Goal: Transaction & Acquisition: Purchase product/service

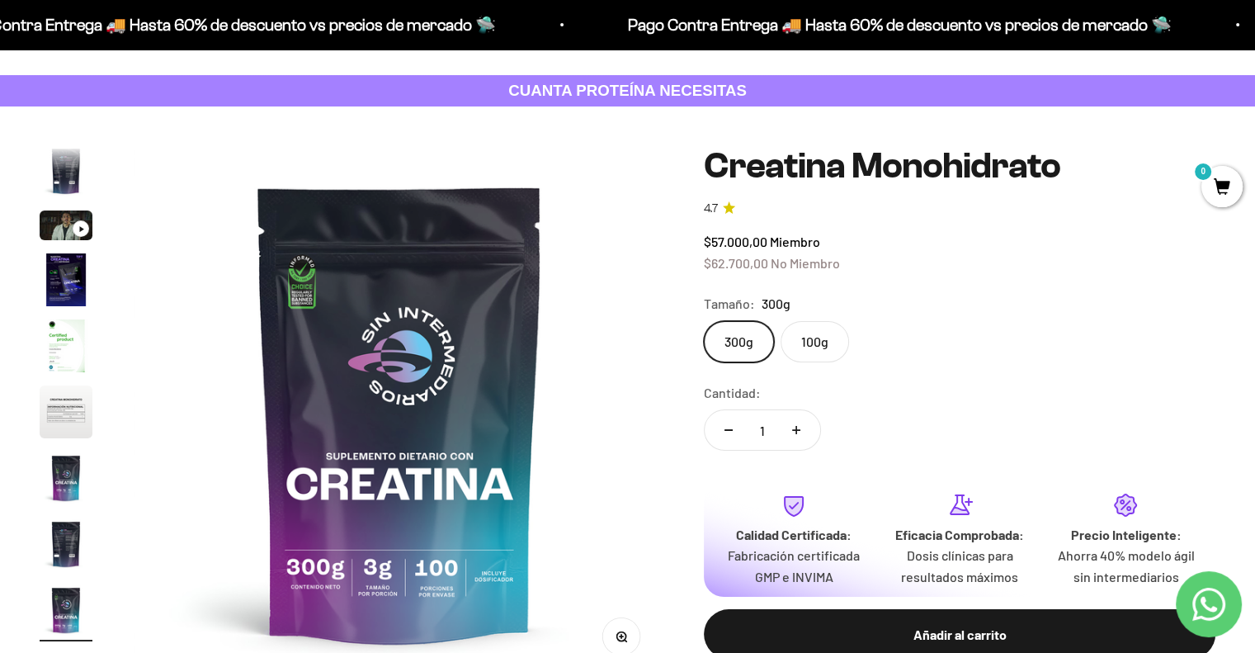
scroll to position [65, 0]
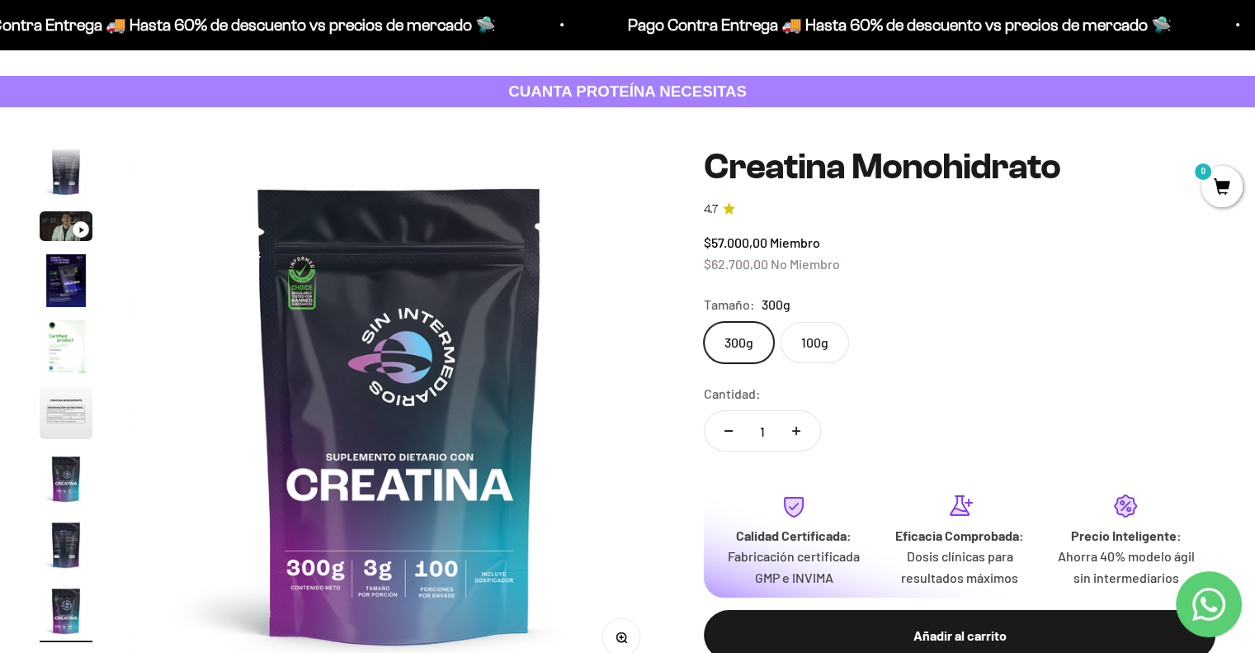
click at [61, 404] on img "Ir al artículo 6" at bounding box center [66, 412] width 53 height 53
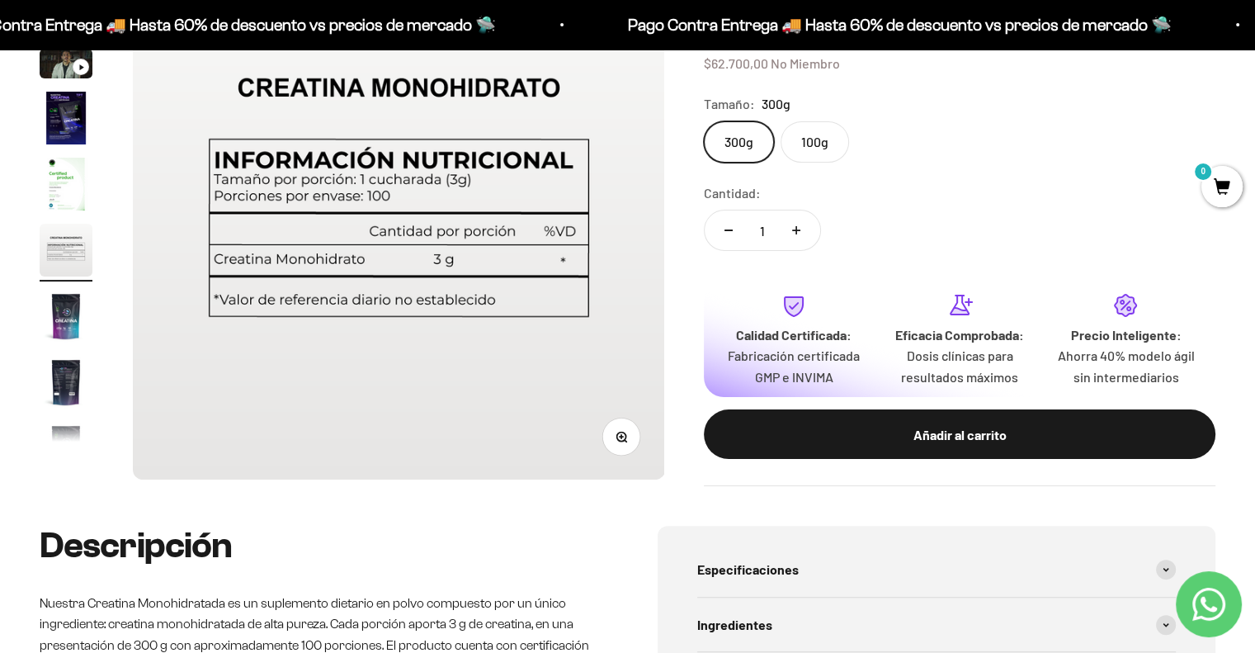
scroll to position [273, 0]
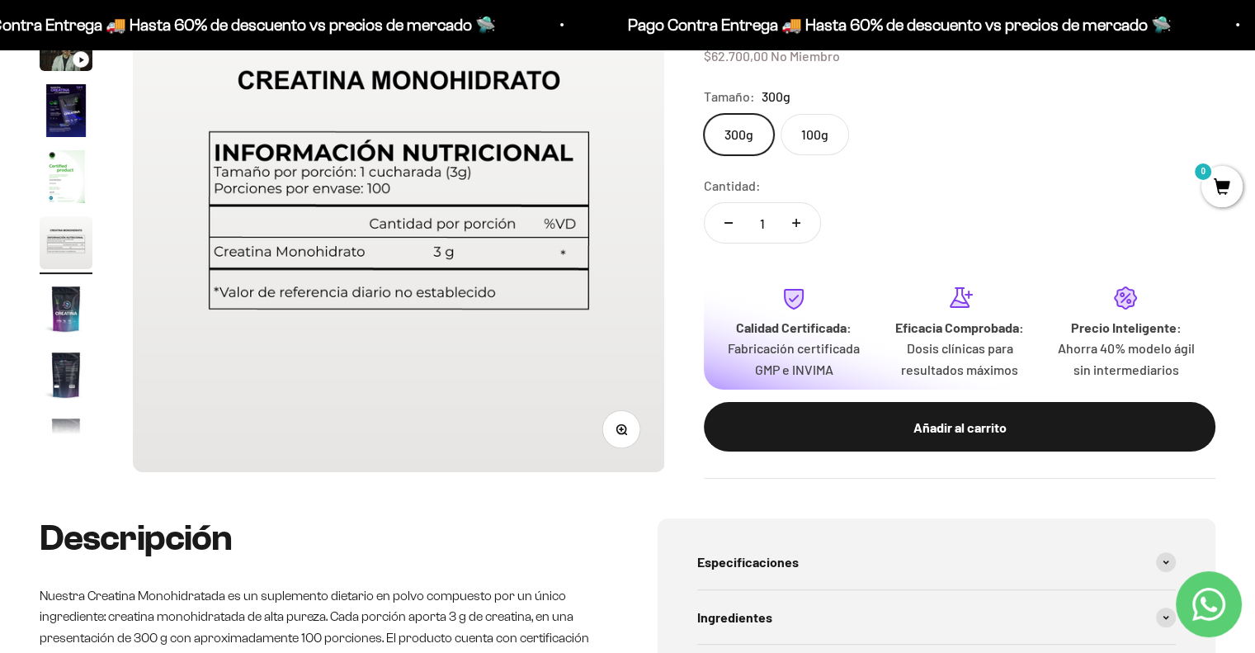
click at [63, 384] on img "Ir al artículo 8" at bounding box center [66, 374] width 53 height 53
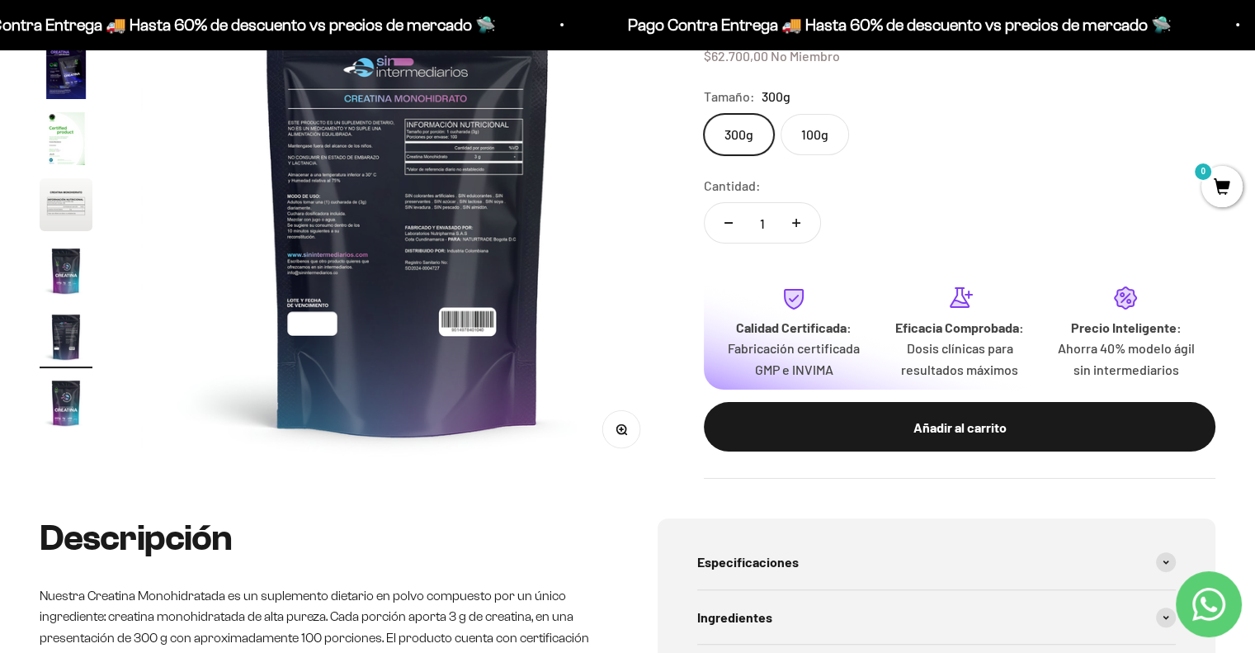
scroll to position [0, 3864]
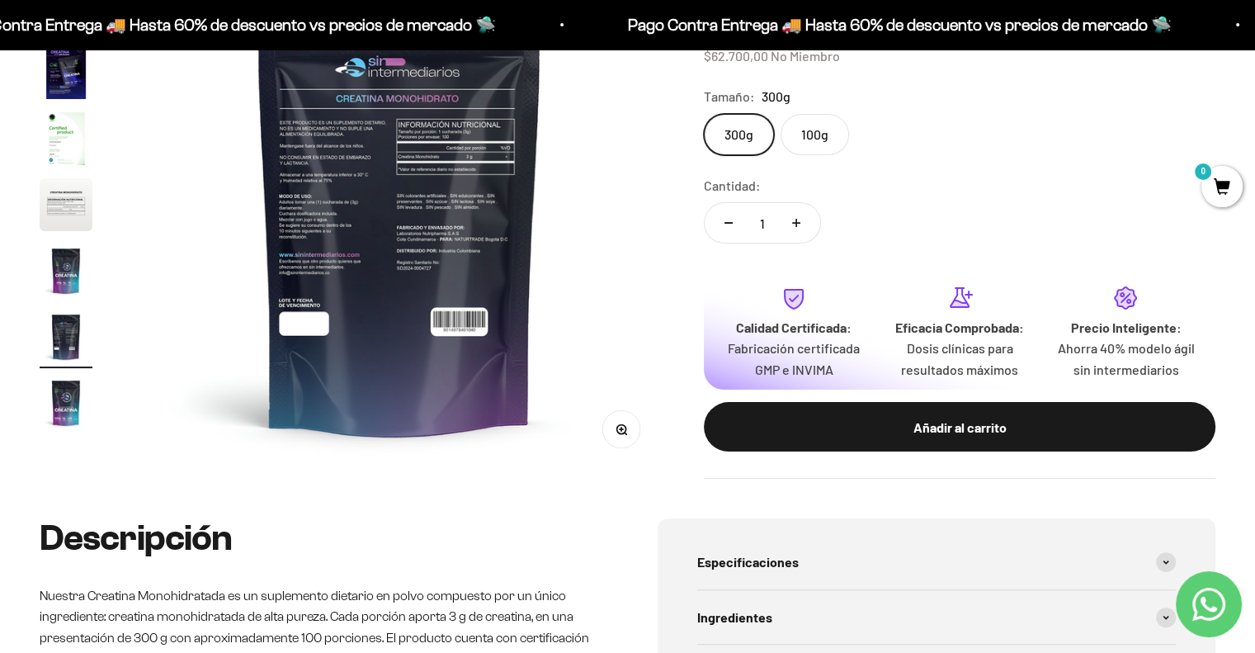
click at [360, 228] on img at bounding box center [399, 205] width 532 height 532
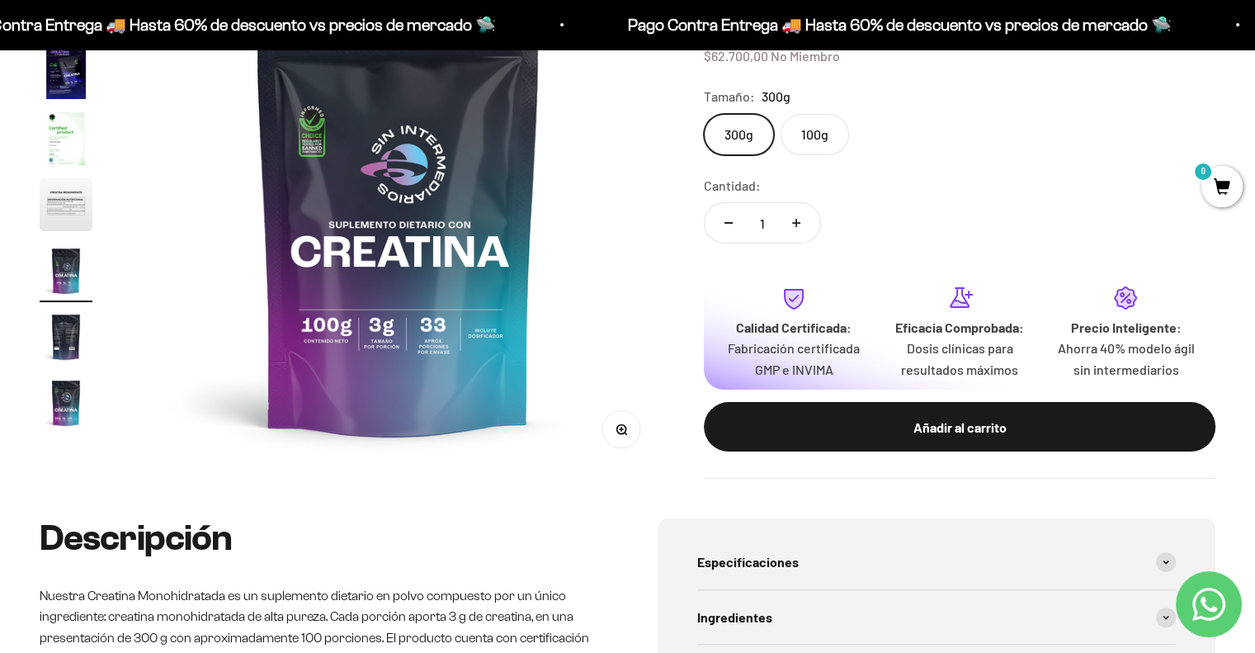
scroll to position [0, 3312]
click at [59, 340] on img "Ir al artículo 8" at bounding box center [66, 336] width 53 height 53
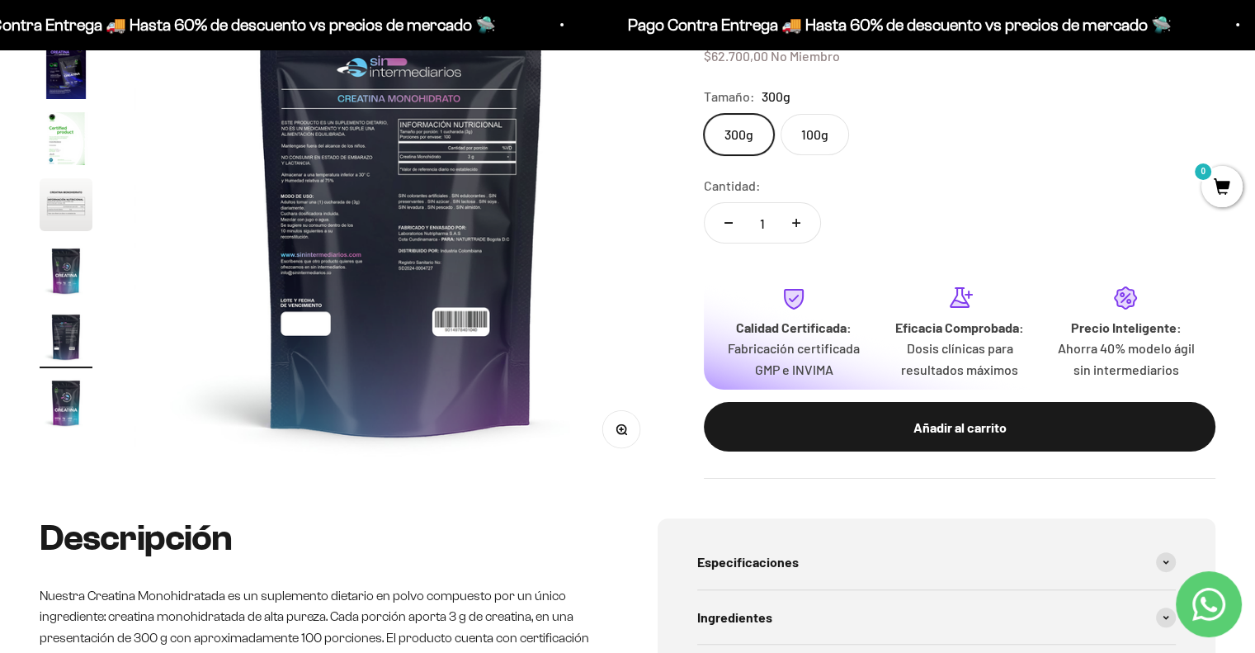
scroll to position [0, 3864]
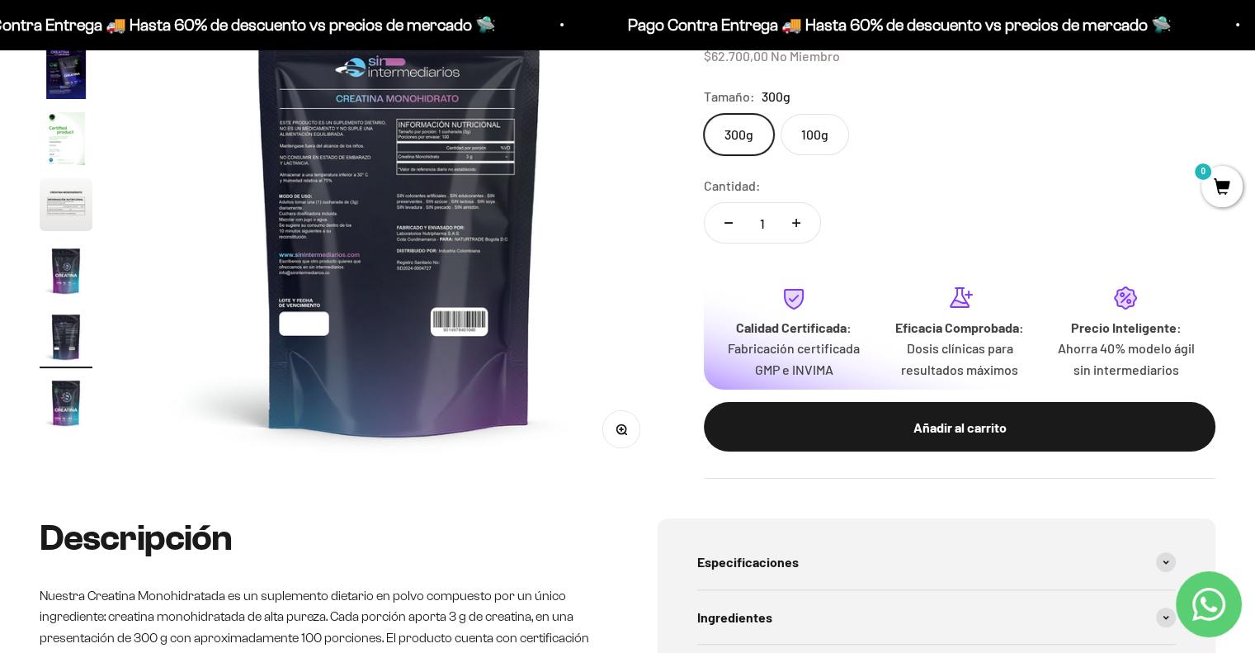
click at [620, 432] on circle "button" at bounding box center [620, 428] width 9 height 9
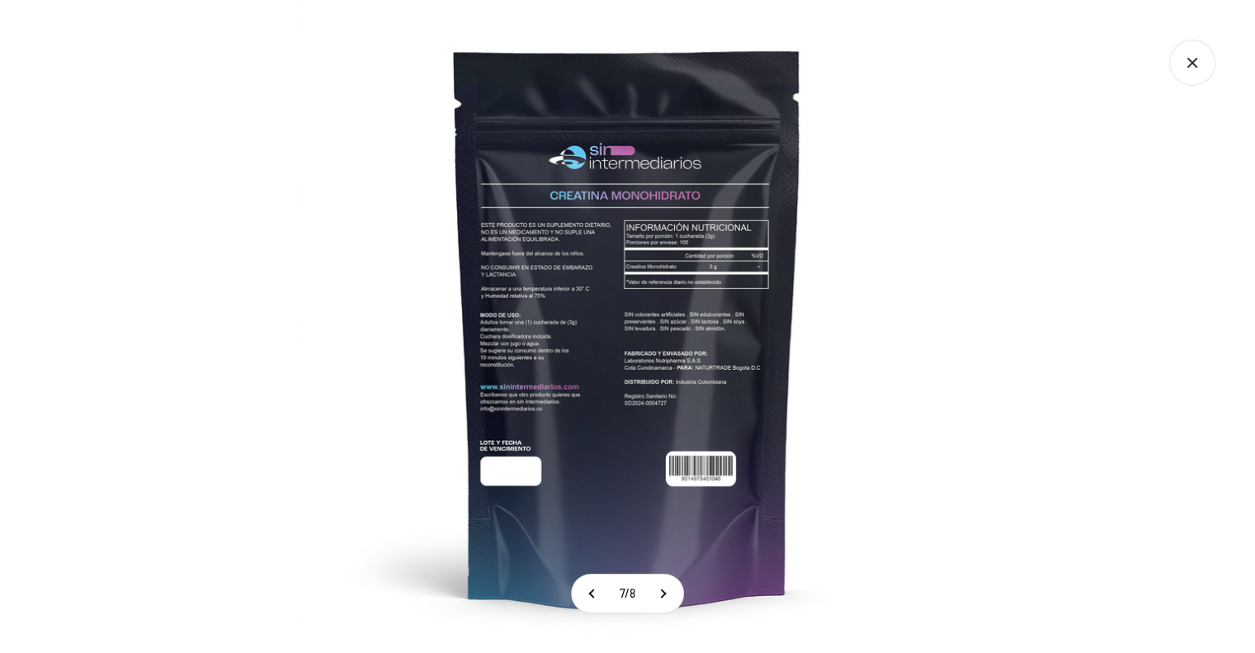
click at [653, 298] on img at bounding box center [627, 326] width 653 height 653
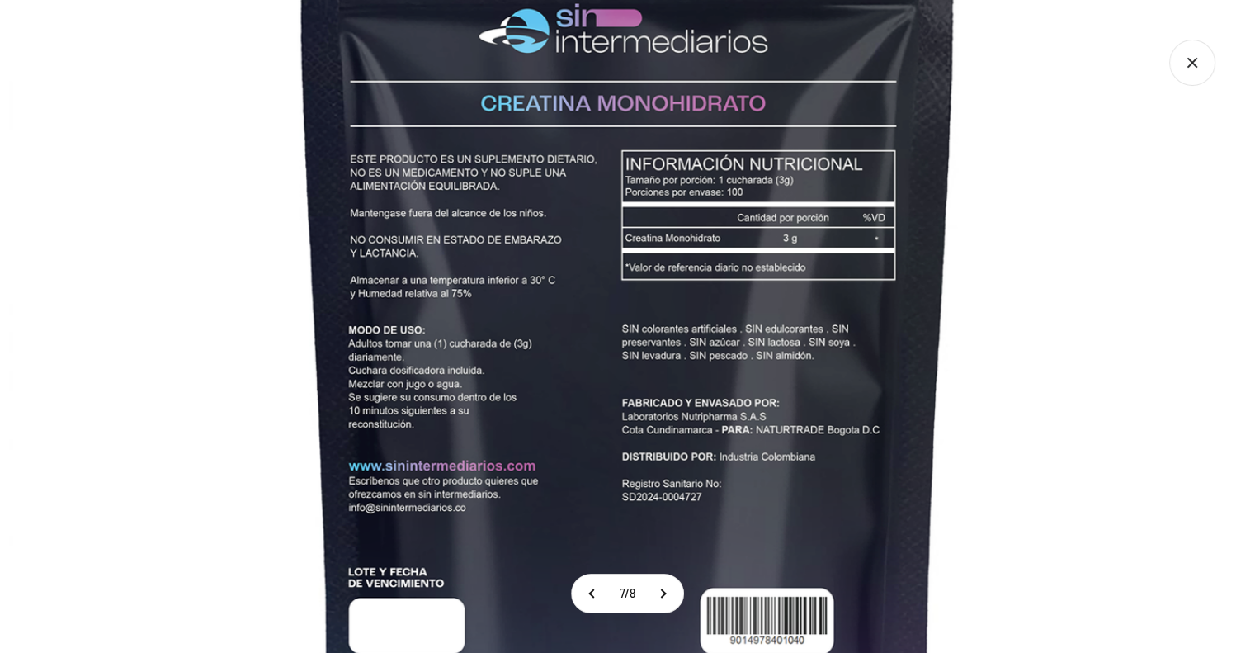
click at [1188, 67] on icon "Cerrar galería" at bounding box center [1191, 62] width 9 height 9
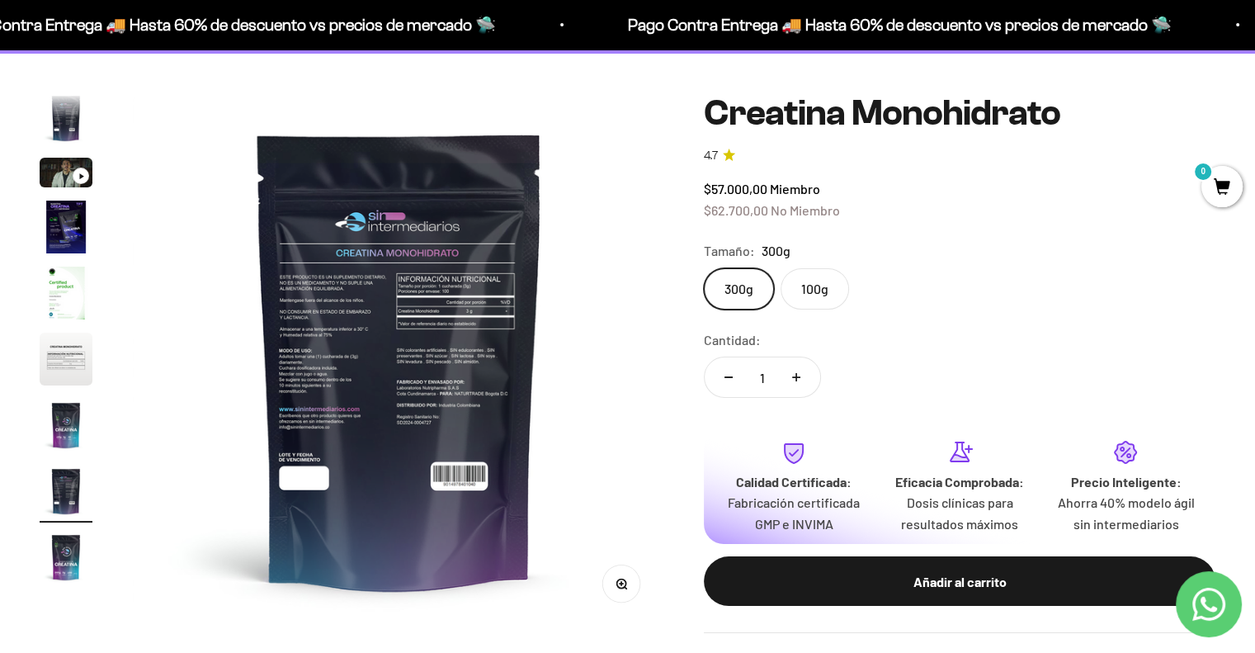
scroll to position [107, 0]
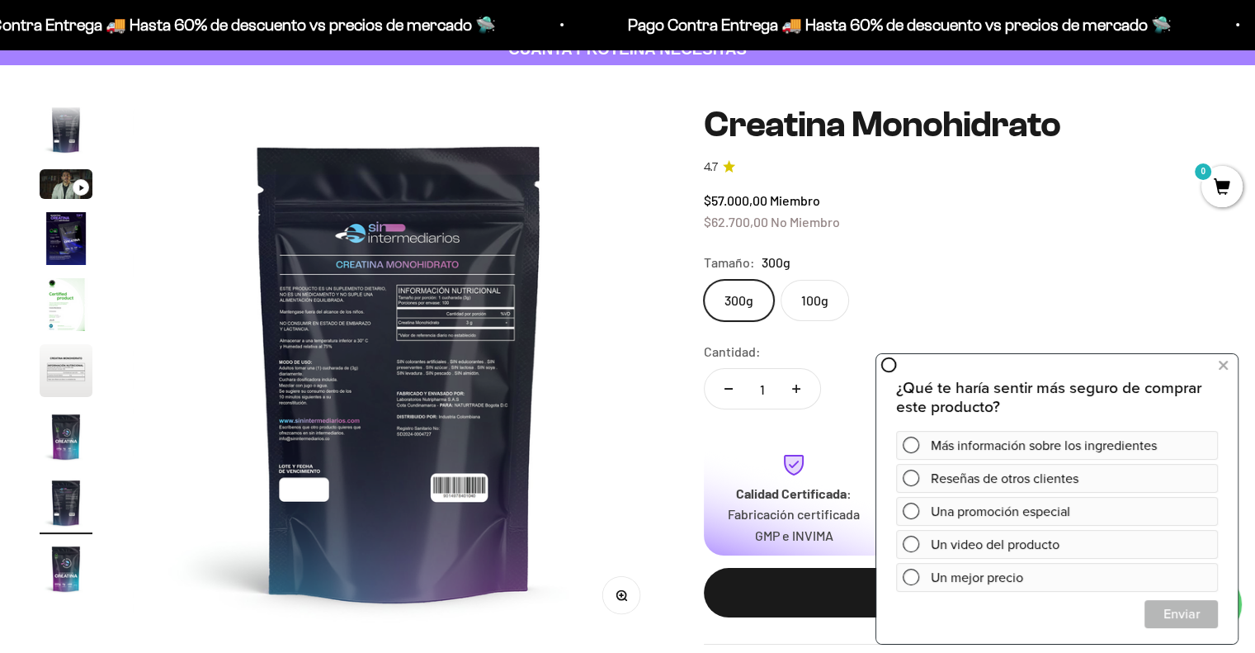
click at [821, 291] on label "100g" at bounding box center [814, 300] width 68 height 41
click at [704, 280] on input "100g" at bounding box center [703, 279] width 1 height 1
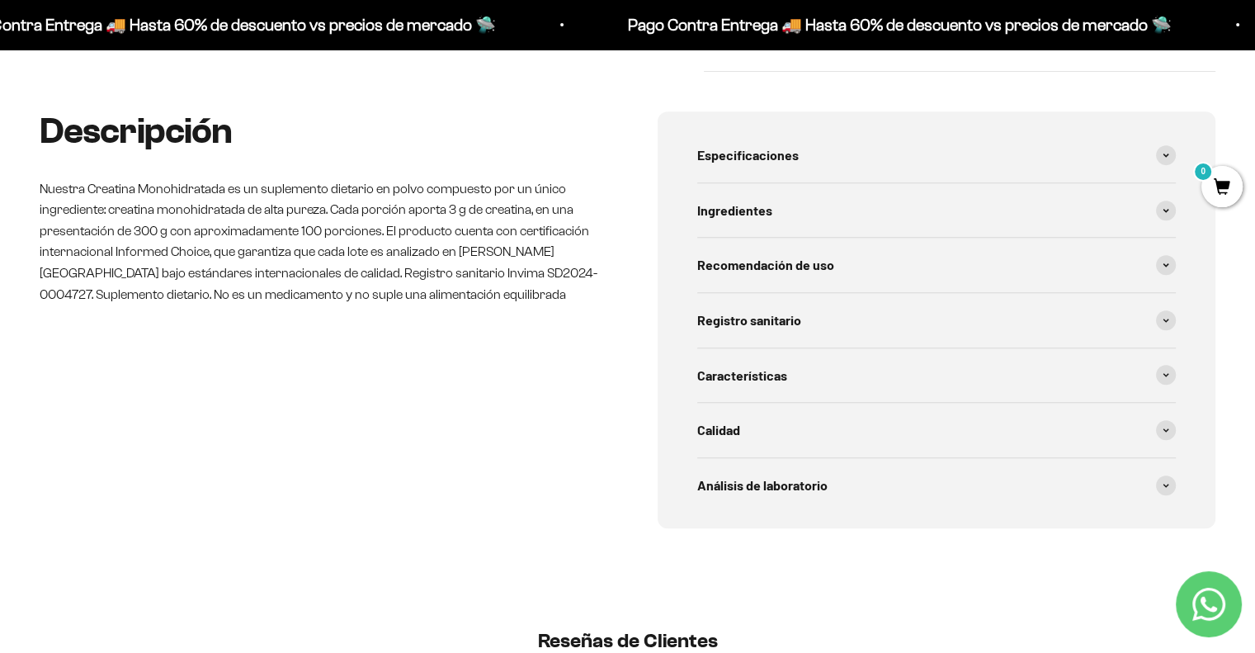
scroll to position [243, 0]
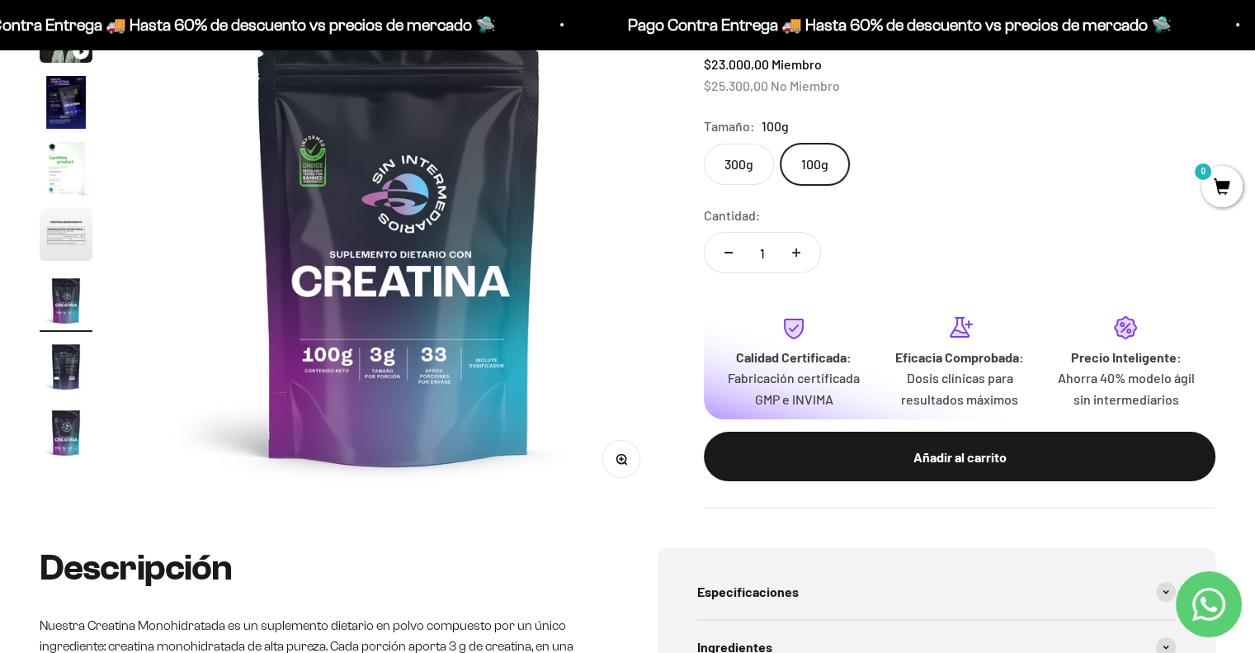
click at [731, 156] on label "300g" at bounding box center [739, 164] width 70 height 41
click at [704, 144] on input "300g" at bounding box center [703, 143] width 1 height 1
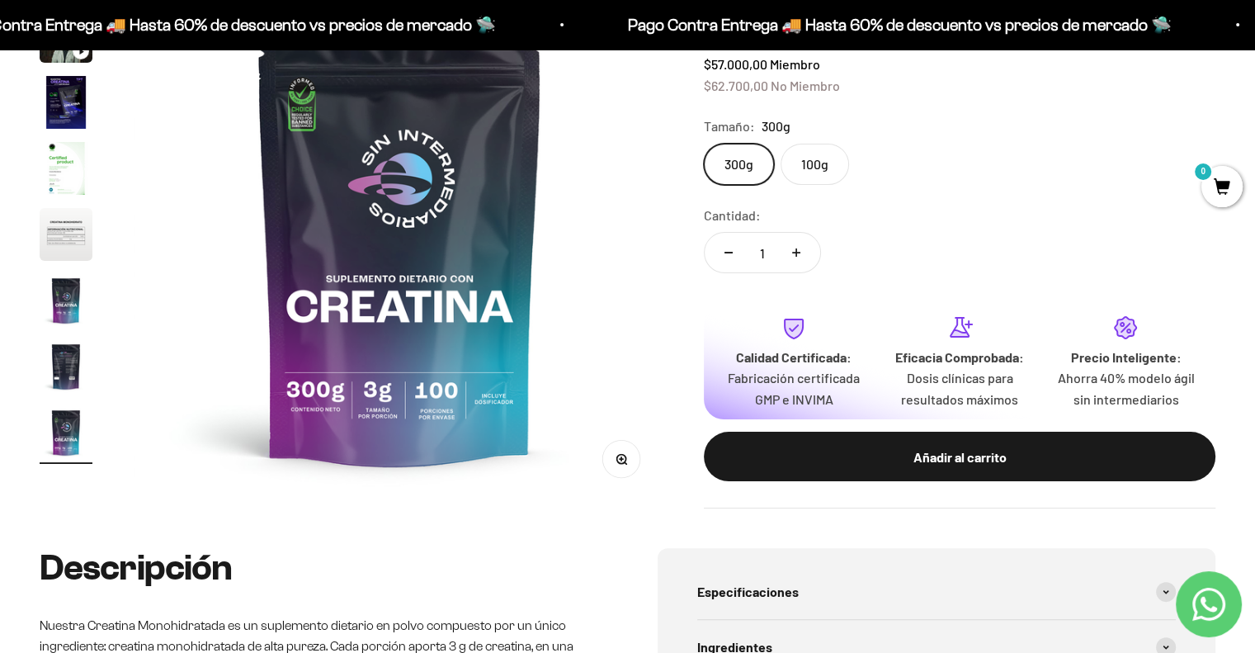
scroll to position [17, 0]
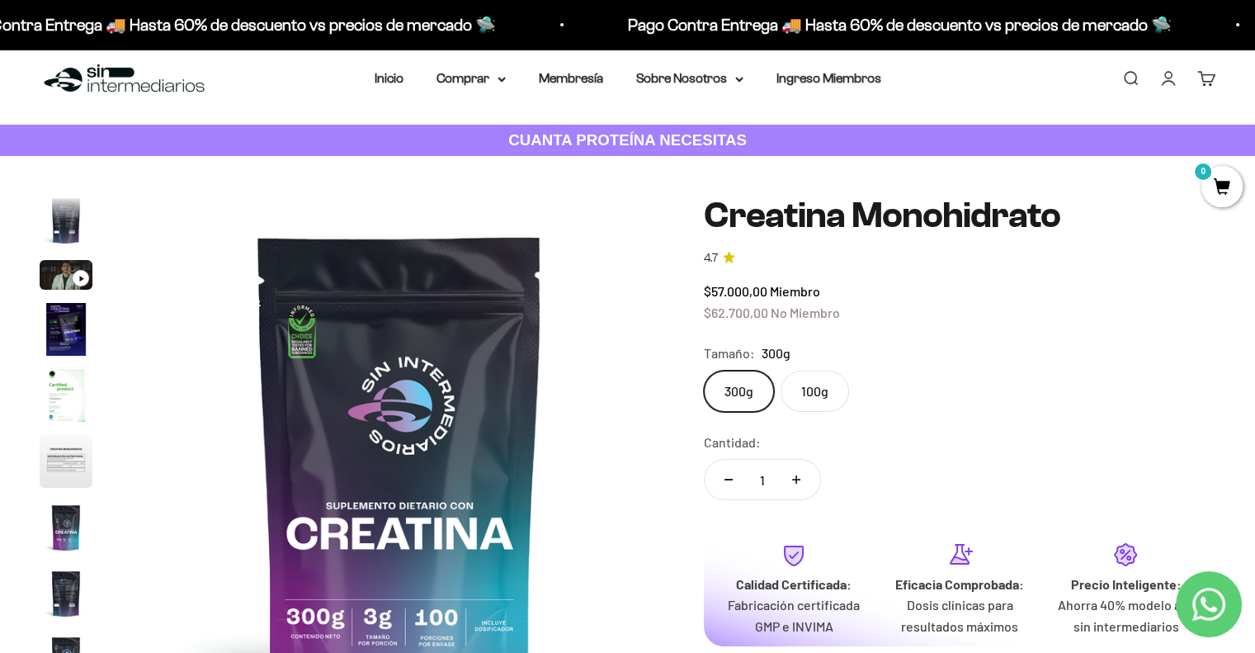
click at [813, 393] on label "100g" at bounding box center [814, 390] width 68 height 41
click at [704, 370] on input "100g" at bounding box center [703, 370] width 1 height 1
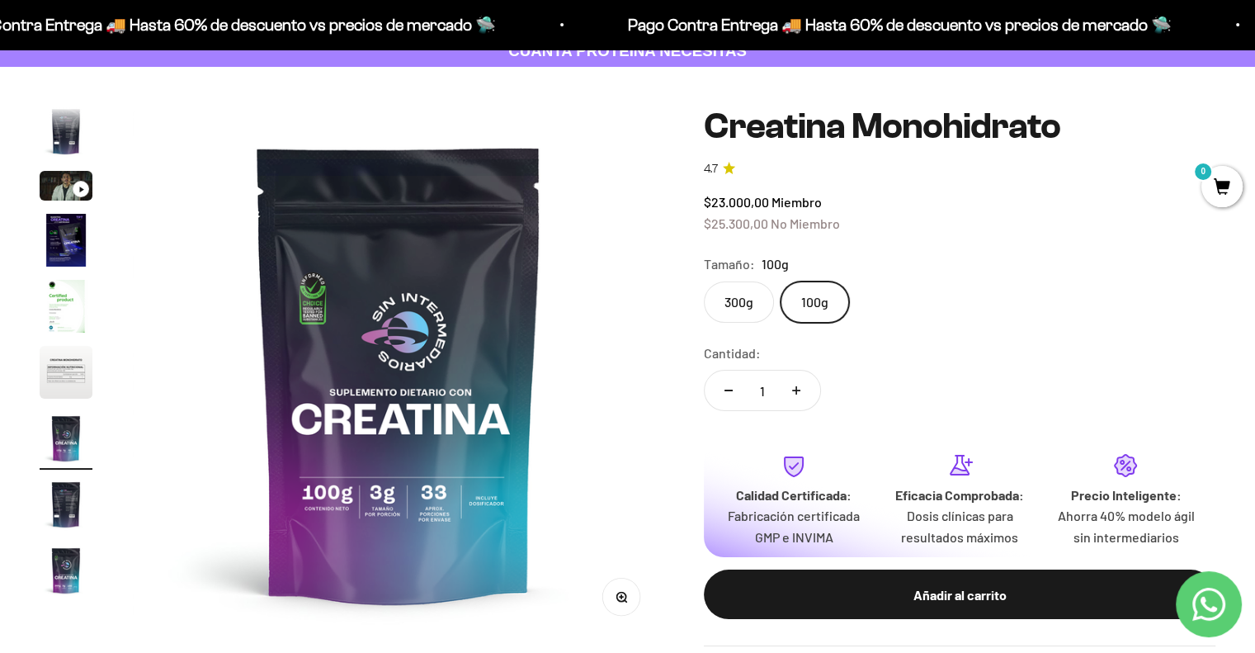
scroll to position [112, 0]
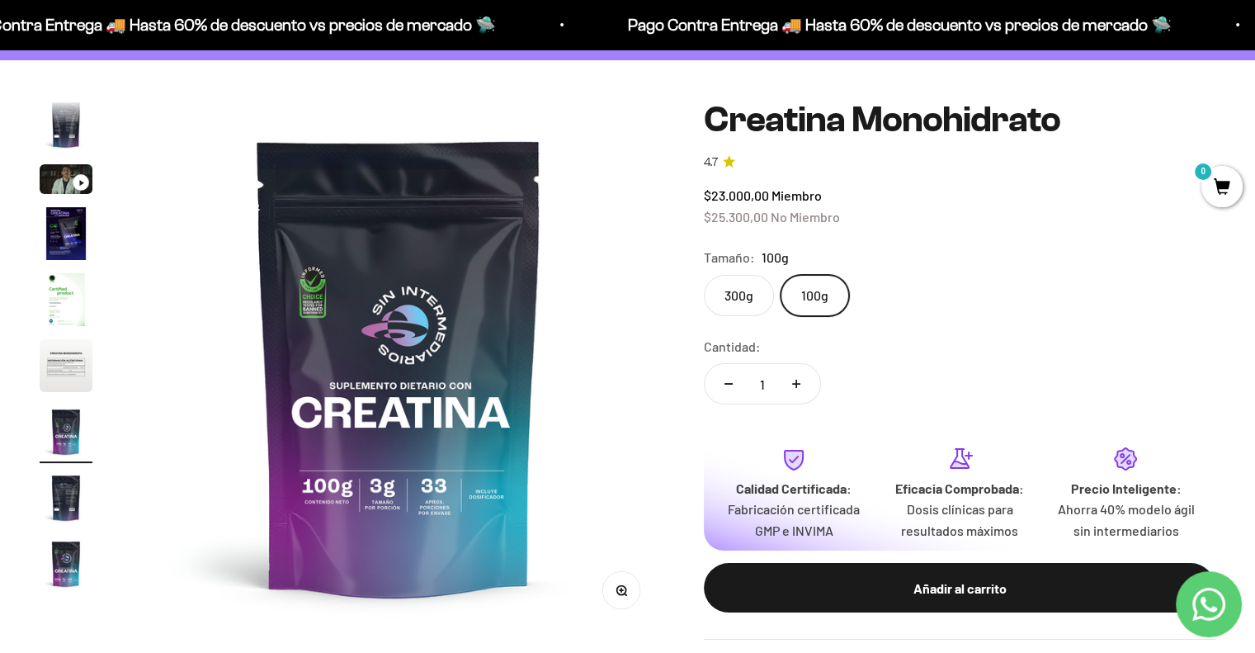
click at [746, 298] on label "300g" at bounding box center [739, 295] width 70 height 41
click at [704, 275] on input "300g" at bounding box center [703, 274] width 1 height 1
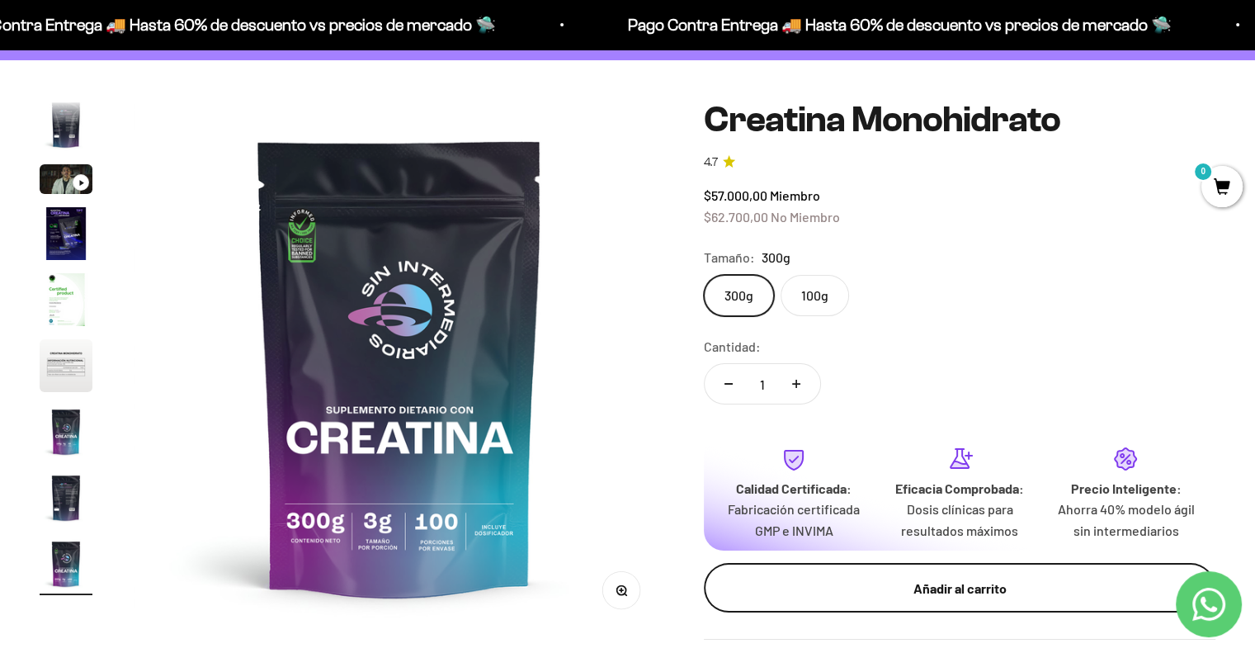
click at [933, 580] on div "Añadir al carrito" at bounding box center [960, 588] width 446 height 21
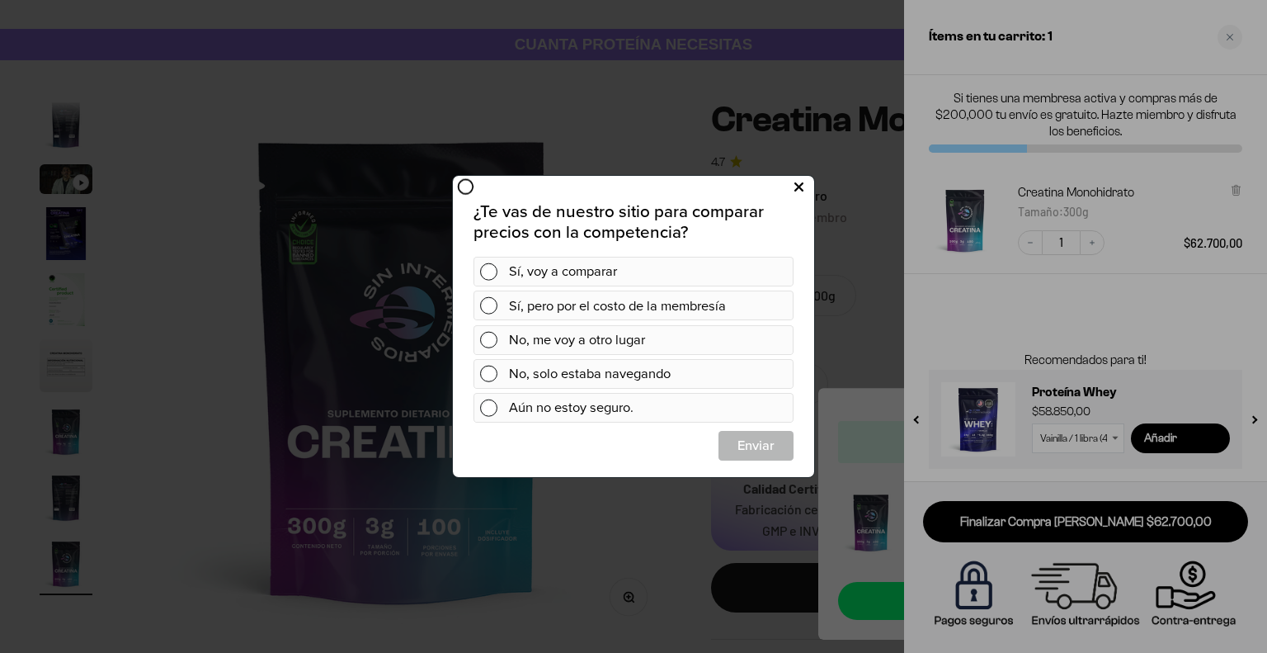
click at [803, 191] on icon at bounding box center [798, 188] width 9 height 22
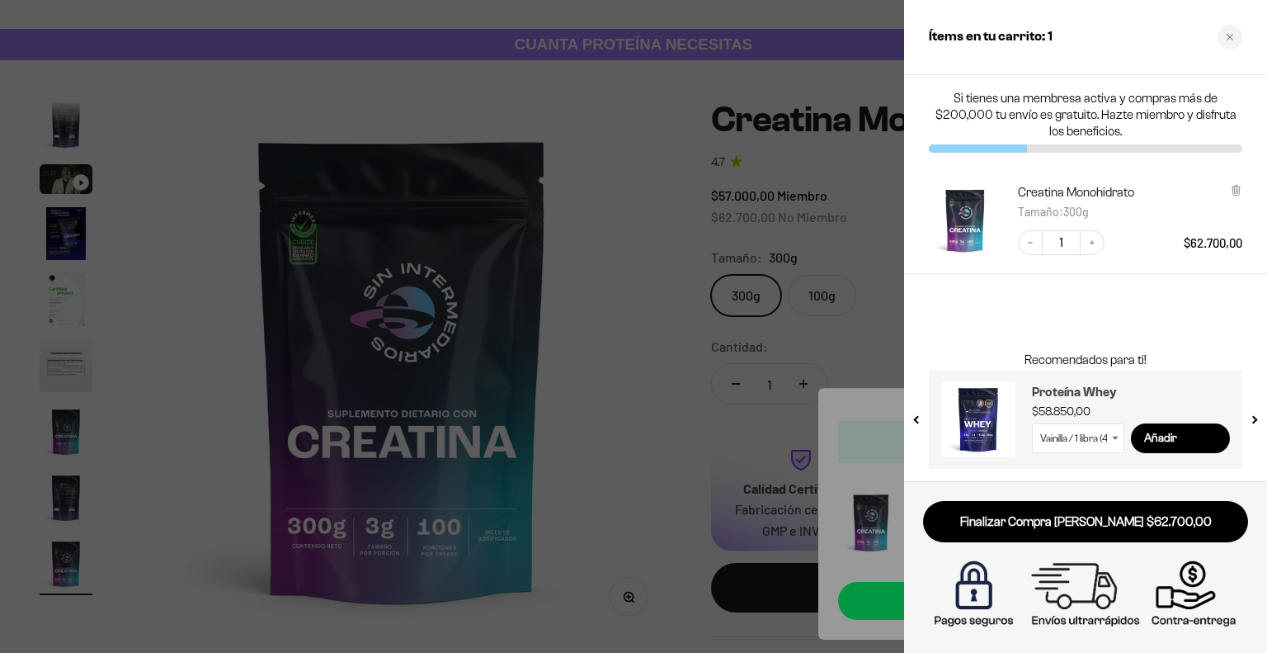
click at [1061, 390] on h3 "Proteína Whey" at bounding box center [1131, 392] width 198 height 20
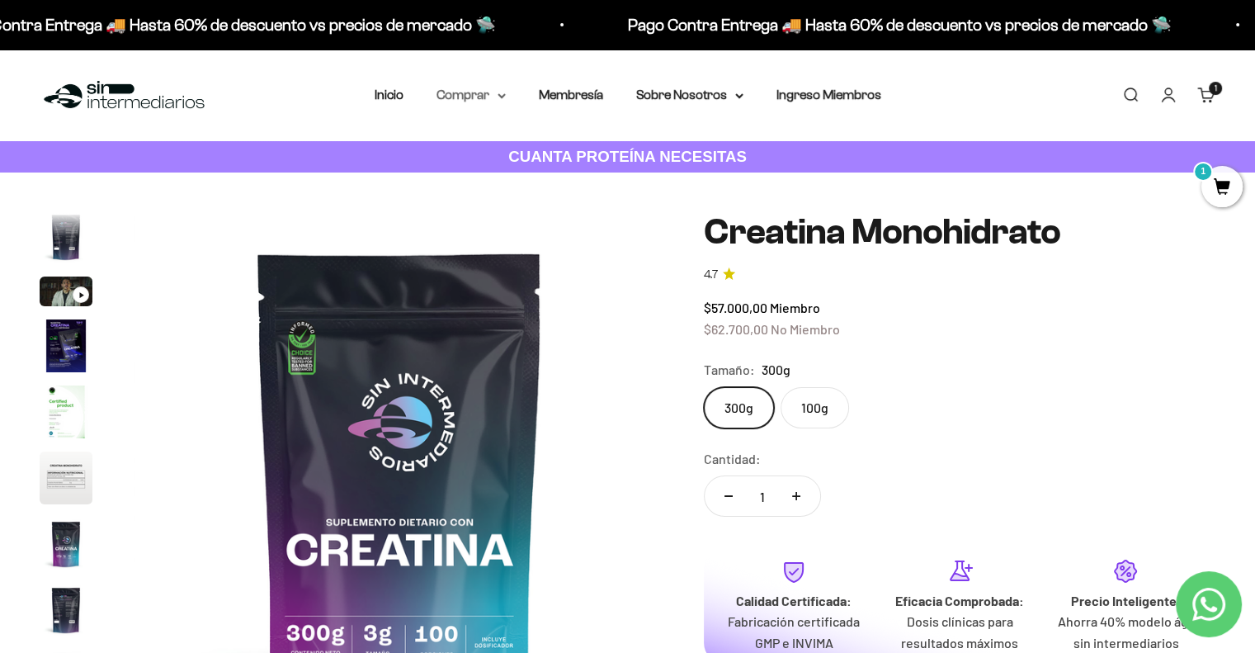
click at [479, 103] on summary "Comprar" at bounding box center [470, 94] width 69 height 21
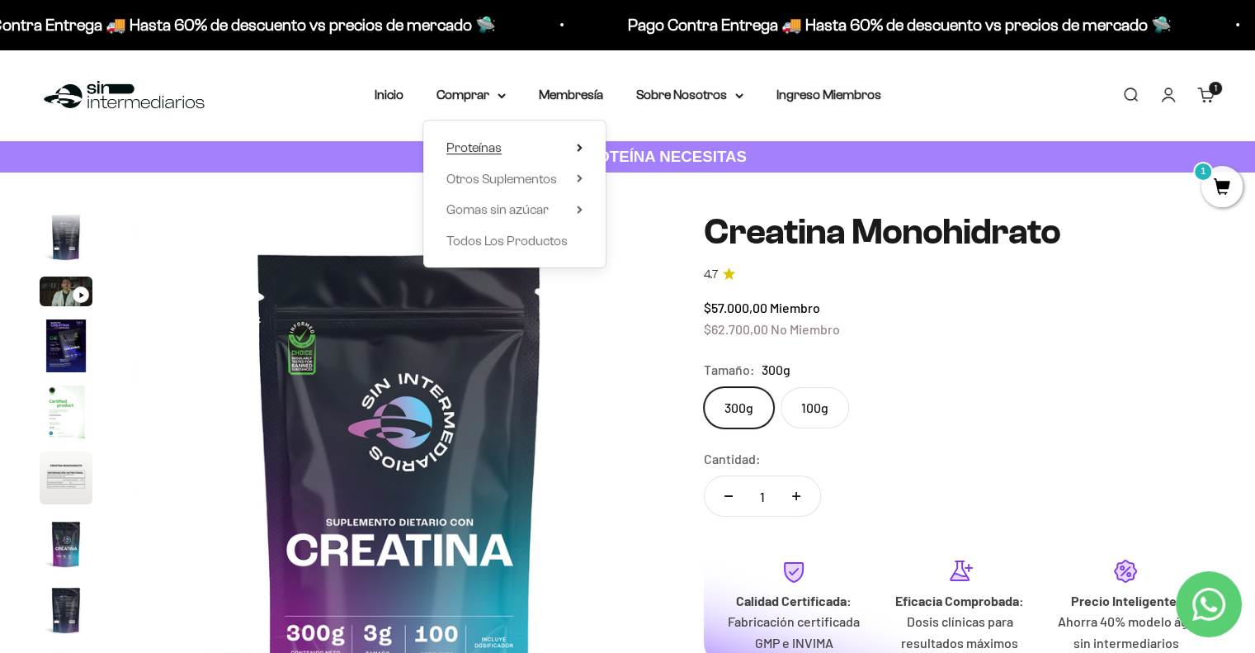
click at [494, 148] on span "Proteínas" at bounding box center [473, 147] width 55 height 14
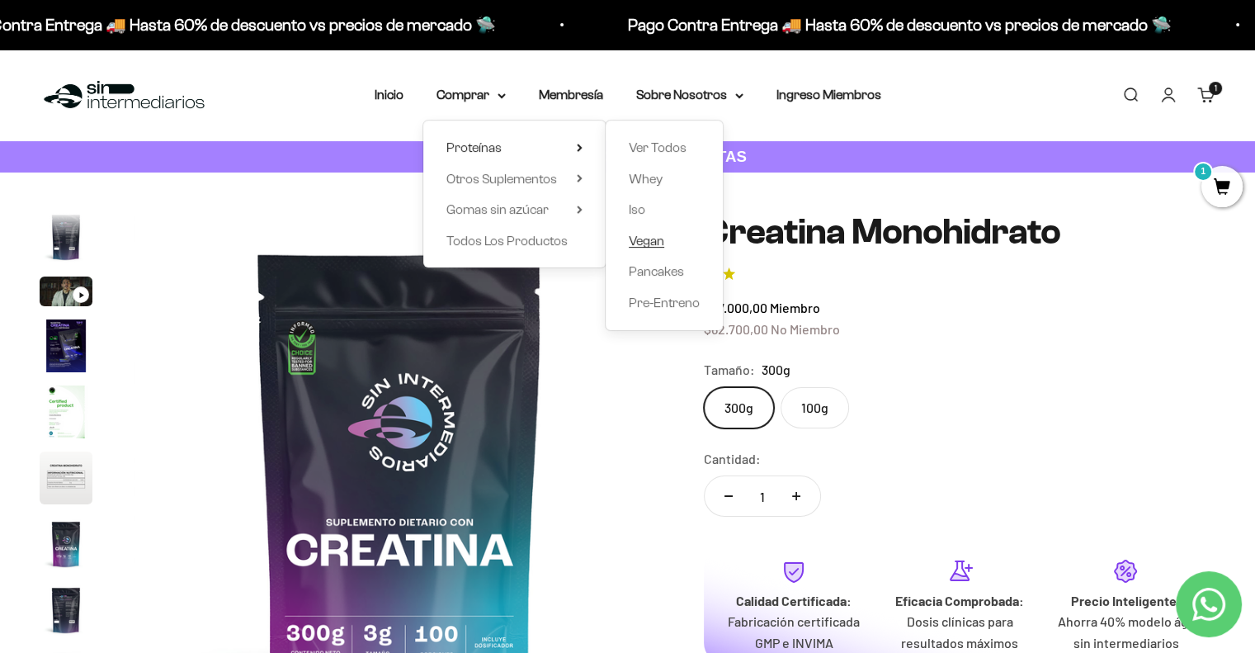
click at [642, 243] on span "Vegan" at bounding box center [646, 240] width 35 height 14
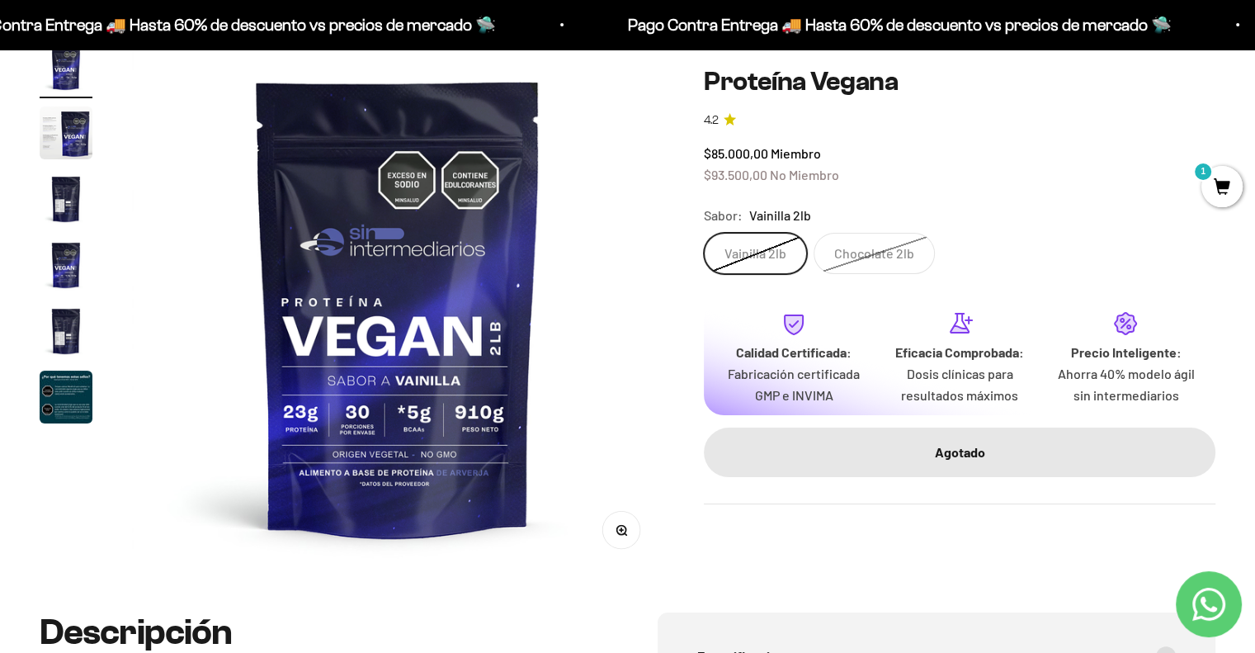
scroll to position [172, 0]
click at [59, 197] on img "Ir al artículo 3" at bounding box center [66, 198] width 53 height 53
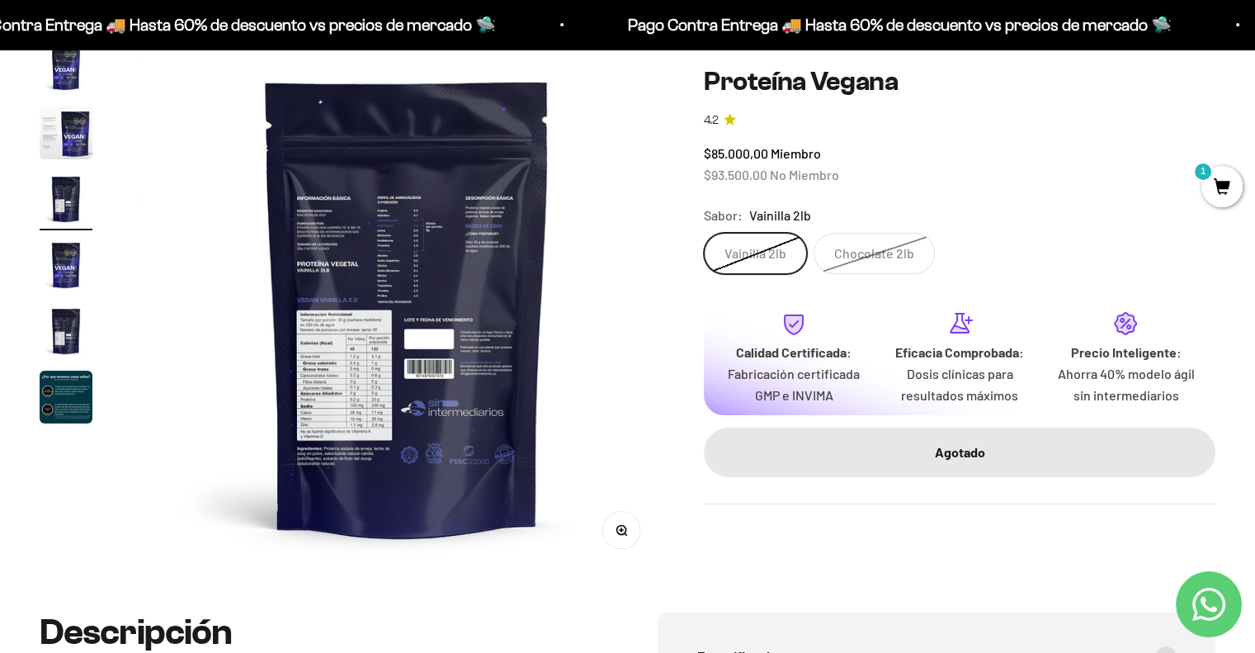
scroll to position [0, 1104]
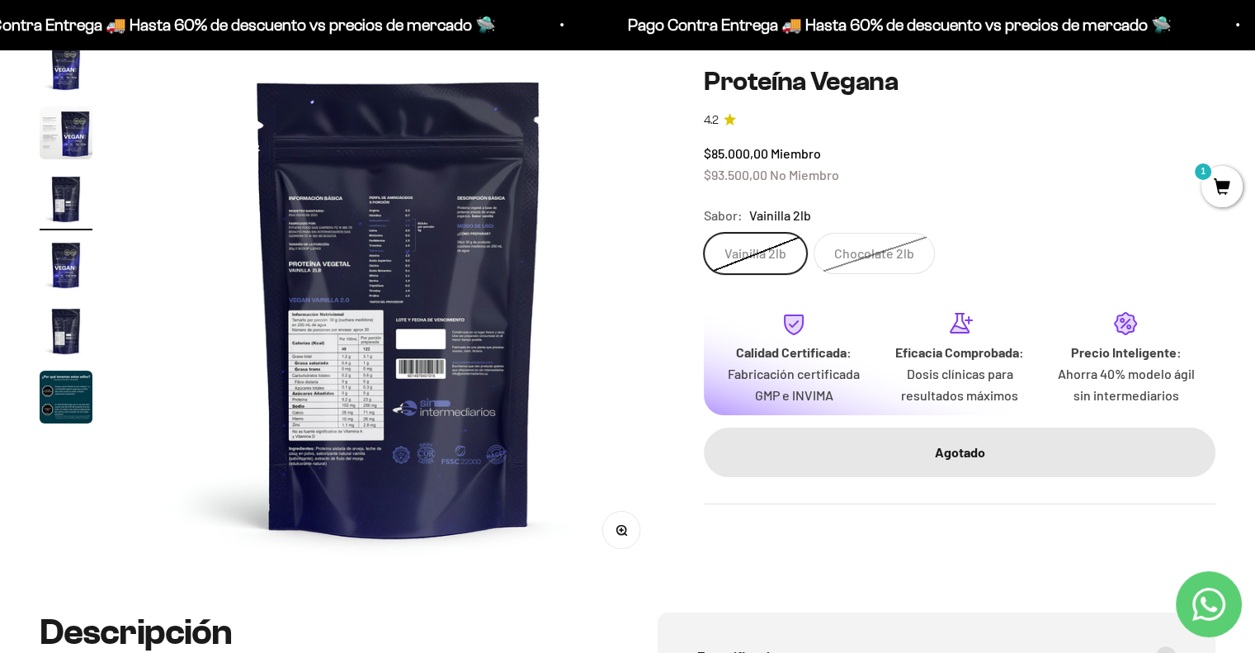
click at [333, 469] on img at bounding box center [399, 306] width 532 height 532
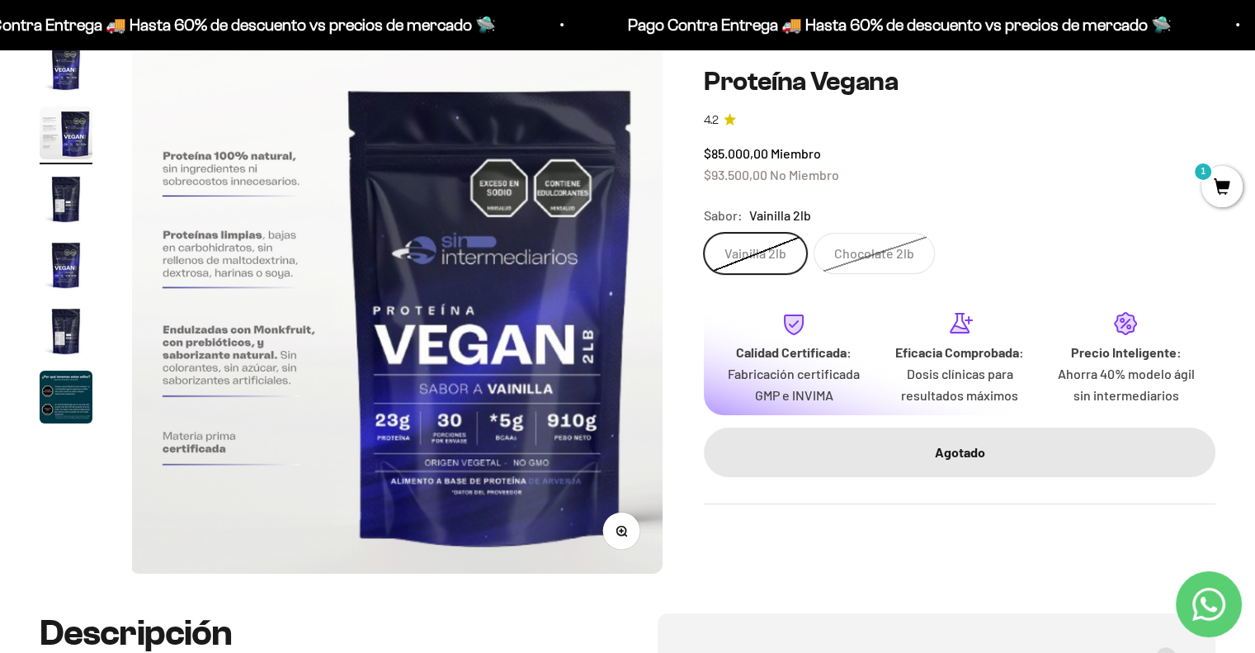
scroll to position [0, 552]
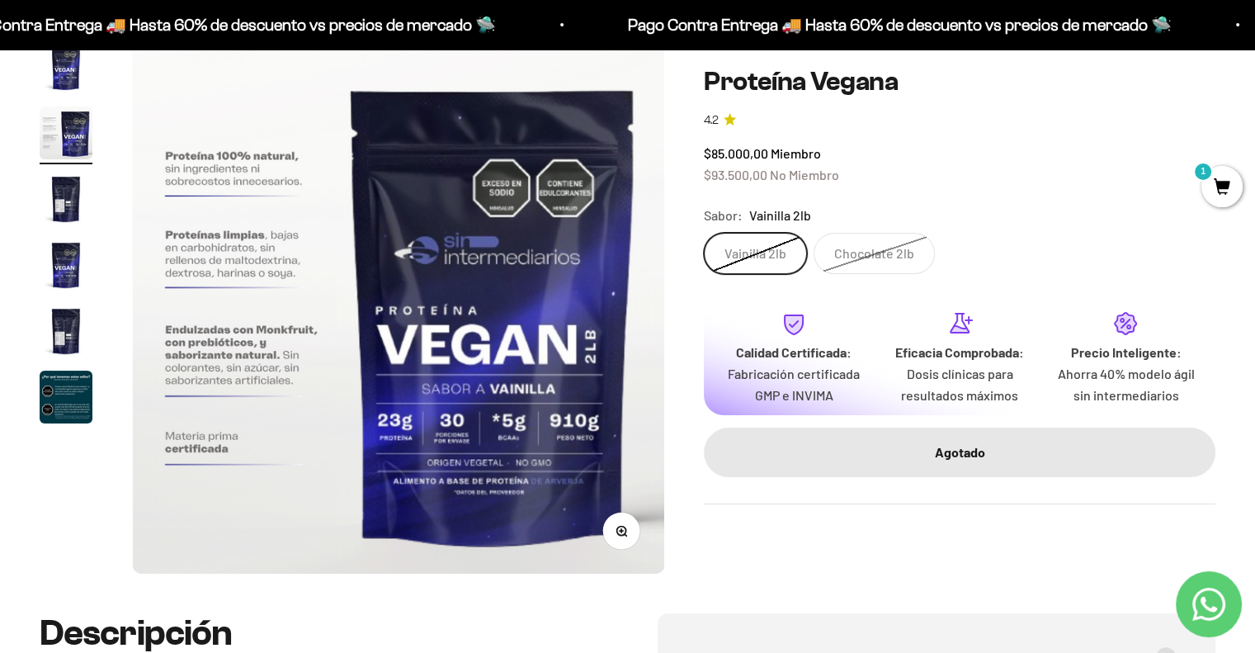
click at [62, 332] on img "Ir al artículo 5" at bounding box center [66, 330] width 53 height 53
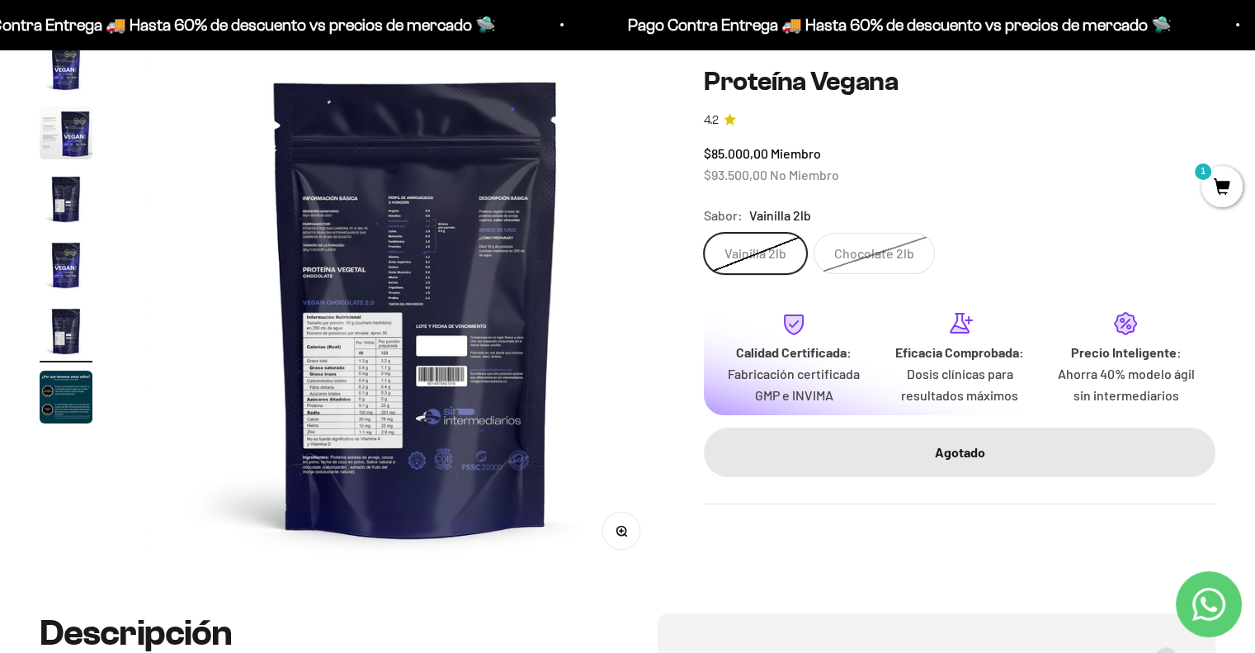
scroll to position [0, 2208]
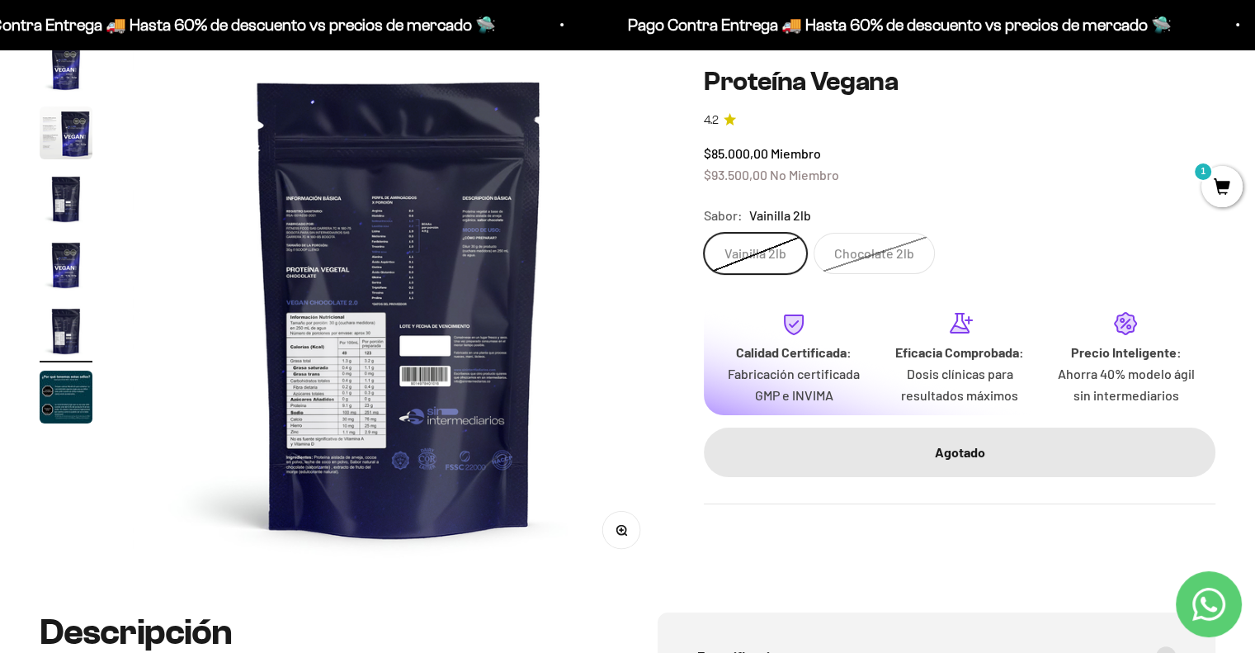
click at [628, 537] on button "Zoom" at bounding box center [621, 530] width 37 height 37
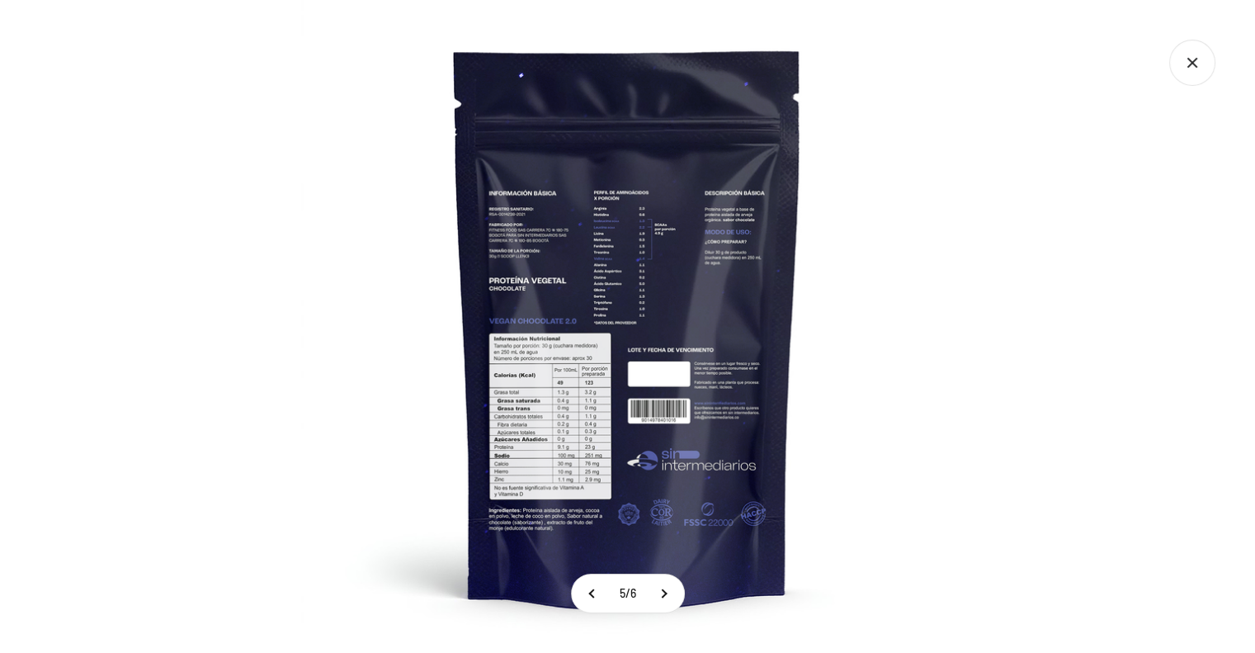
click at [564, 503] on img at bounding box center [627, 326] width 653 height 653
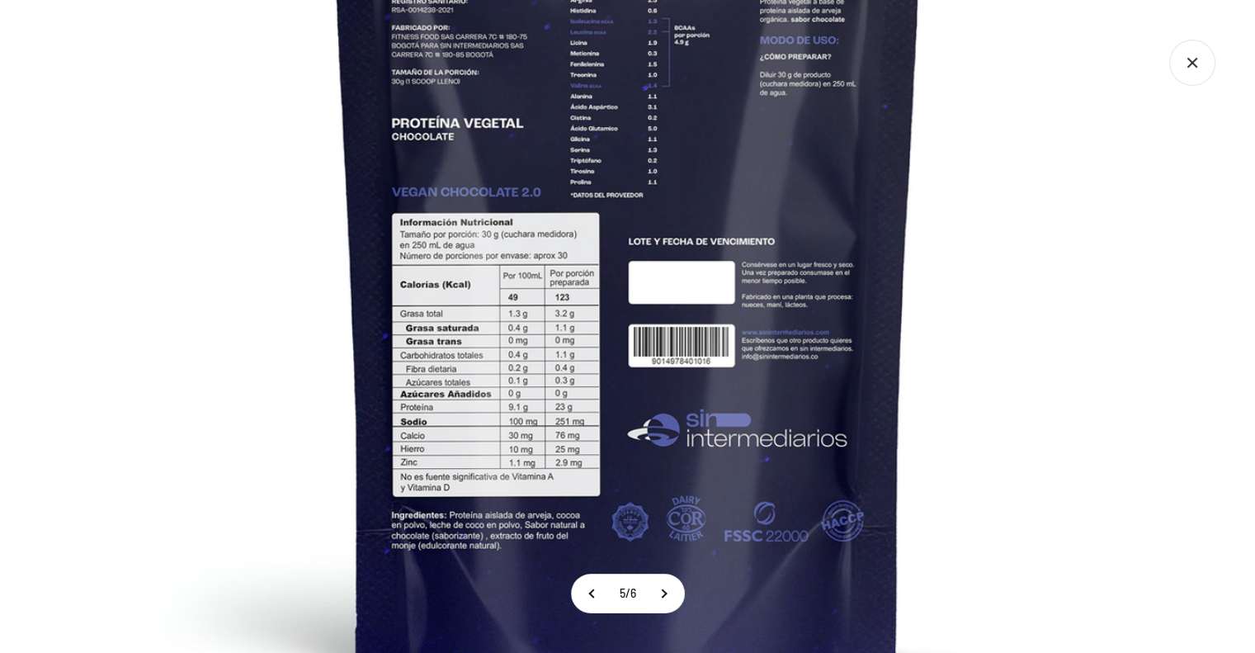
click at [570, 500] on img at bounding box center [628, 201] width 1114 height 1114
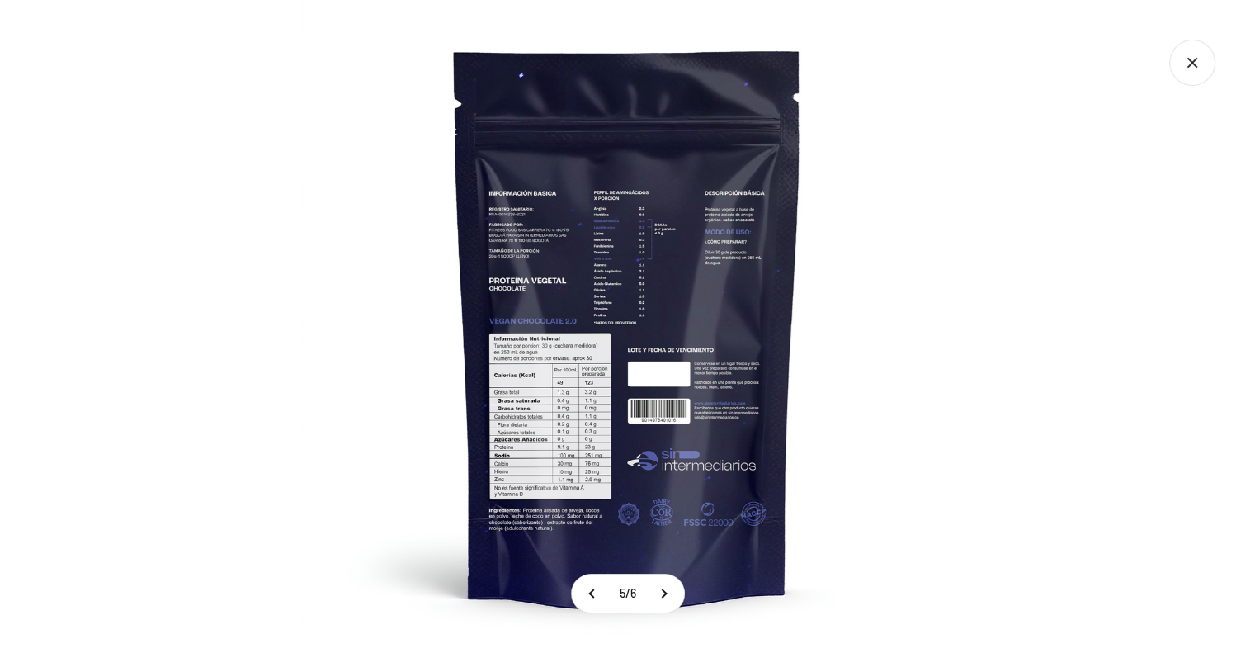
click at [1186, 57] on icon "Cerrar galería" at bounding box center [1192, 63] width 46 height 46
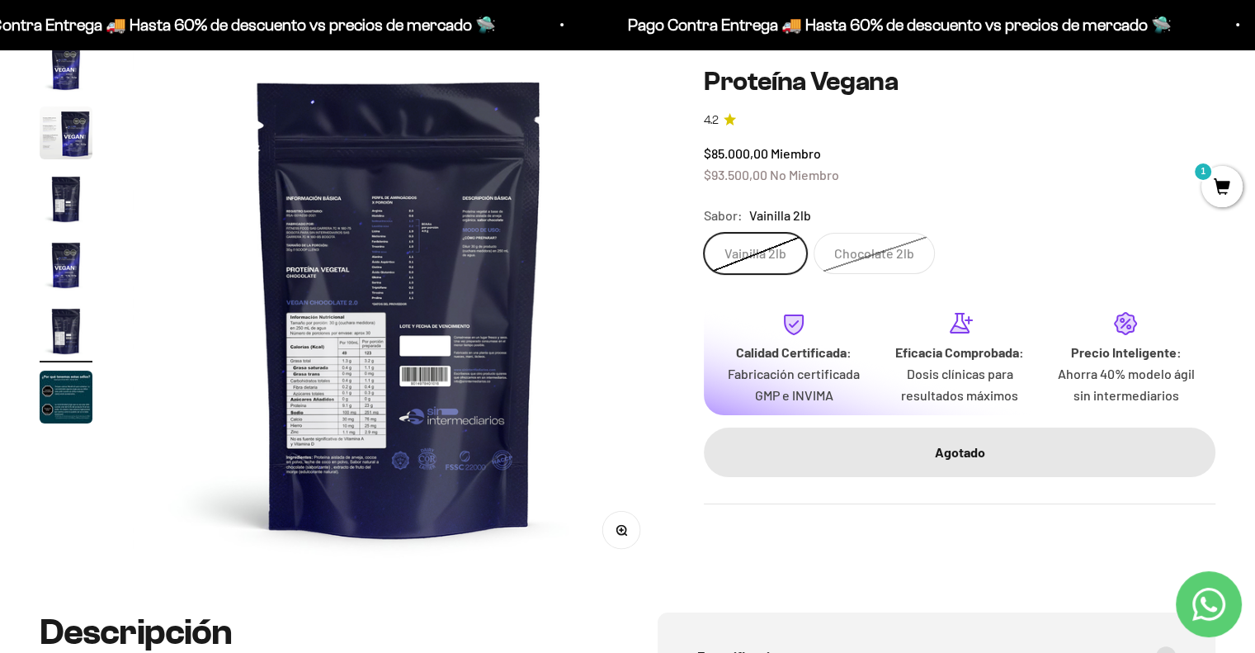
scroll to position [0, 0]
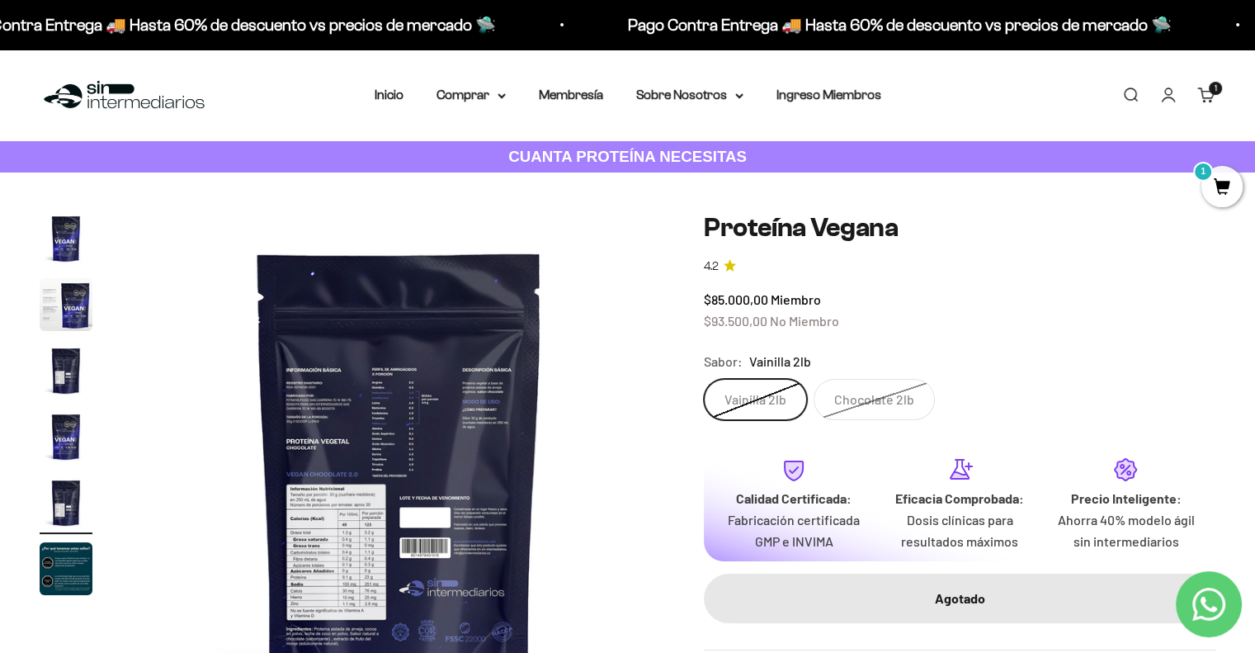
click at [703, 223] on div "Zoom Ir al artículo 1 Ir al artículo 2 Ir al artículo 3 Ir al artículo 4 Ir al …" at bounding box center [628, 478] width 1176 height 532
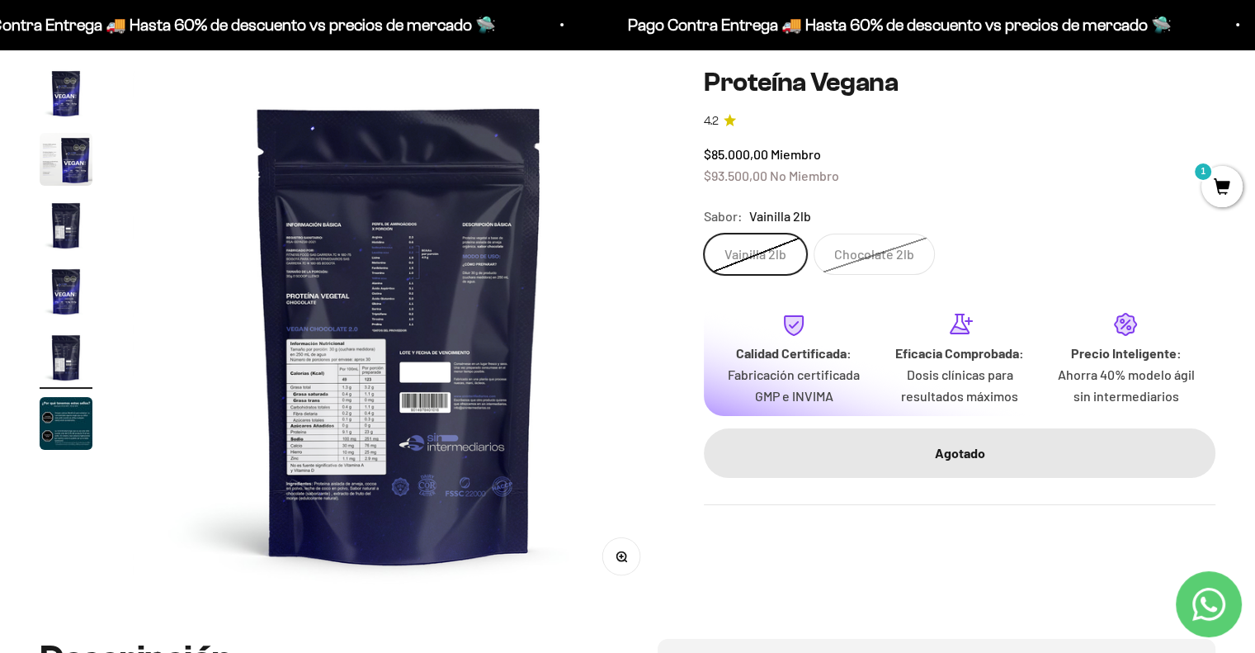
scroll to position [144, 0]
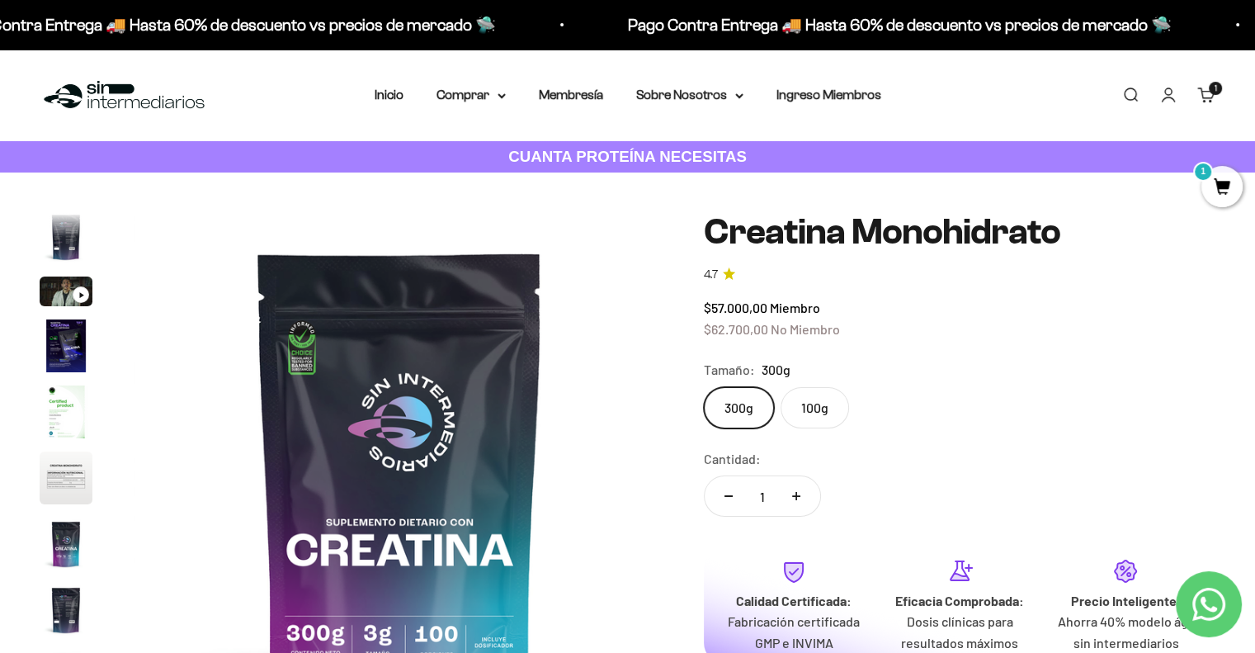
click at [537, 115] on div "Menú [GEOGRAPHIC_DATA] Inicio Comprar Proteínas Ver Todos Whey Iso Vegan Pancak…" at bounding box center [627, 96] width 1255 height 92
click at [491, 99] on summary "Comprar" at bounding box center [470, 94] width 69 height 21
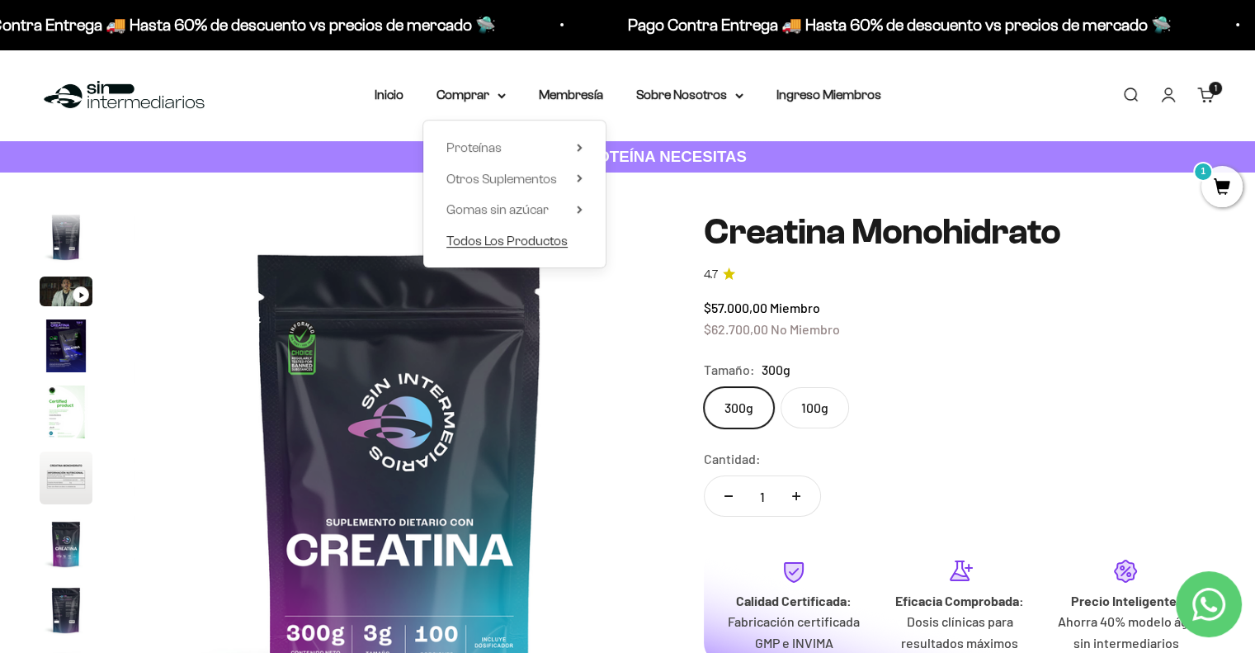
click at [521, 242] on span "Todos Los Productos" at bounding box center [506, 240] width 121 height 14
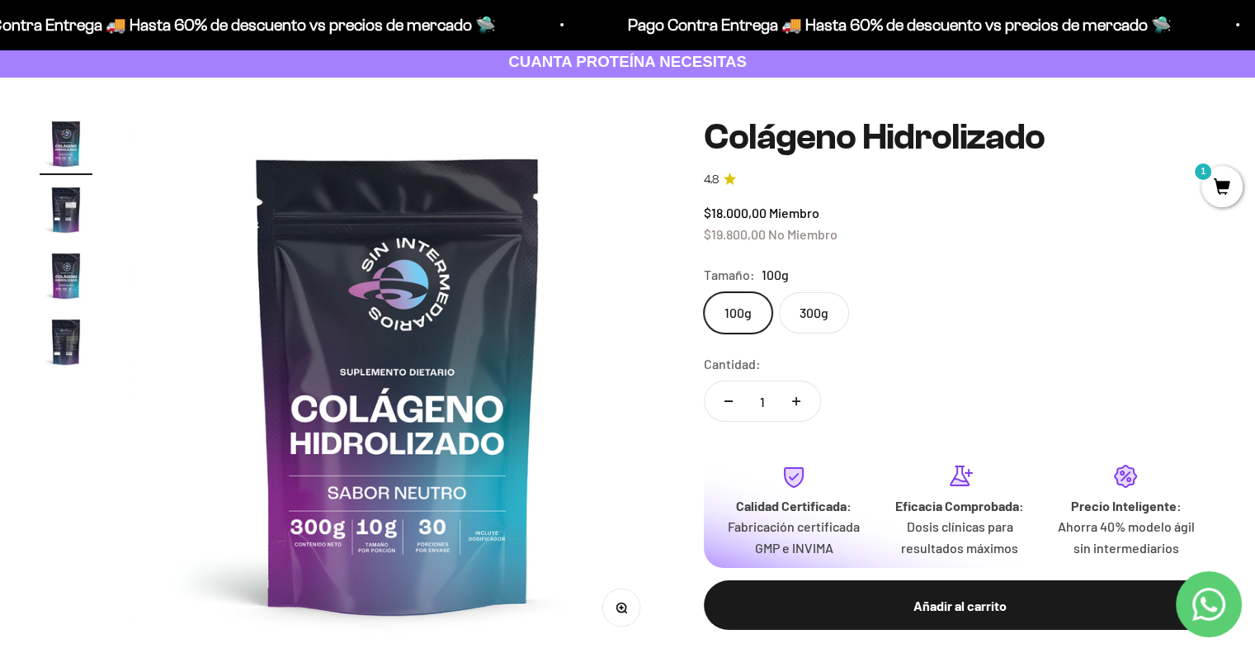
click at [66, 342] on img "Ir al artículo 4" at bounding box center [66, 341] width 53 height 53
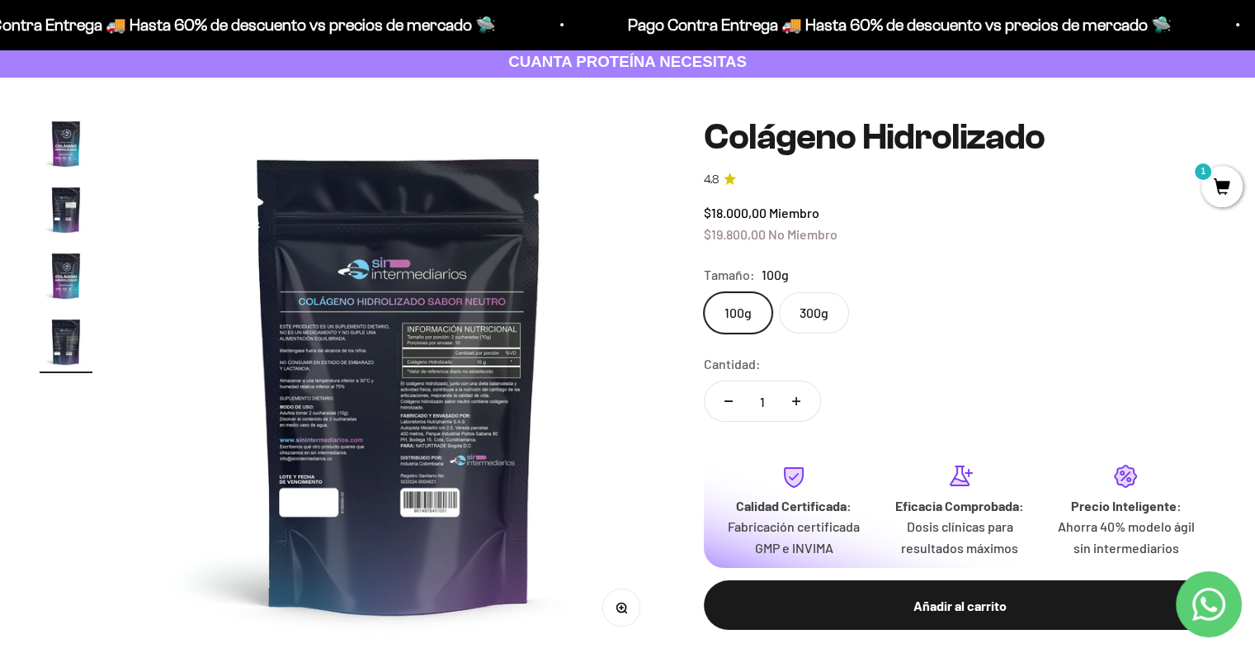
click at [356, 459] on img at bounding box center [399, 383] width 532 height 532
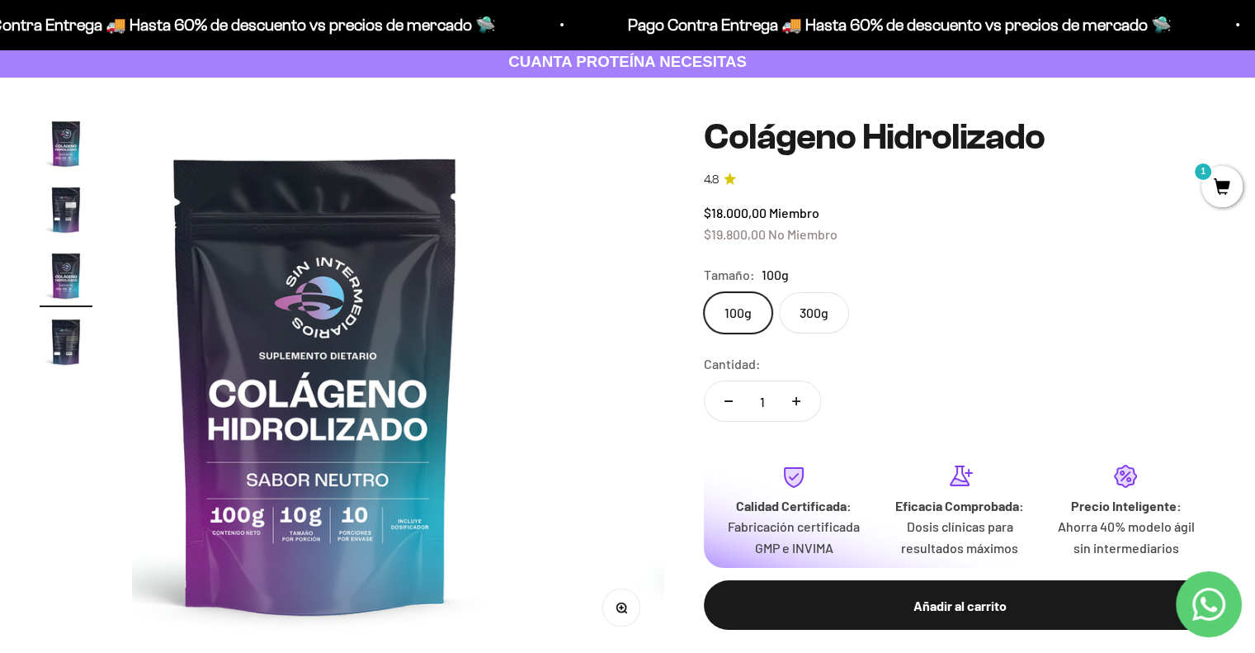
scroll to position [0, 1104]
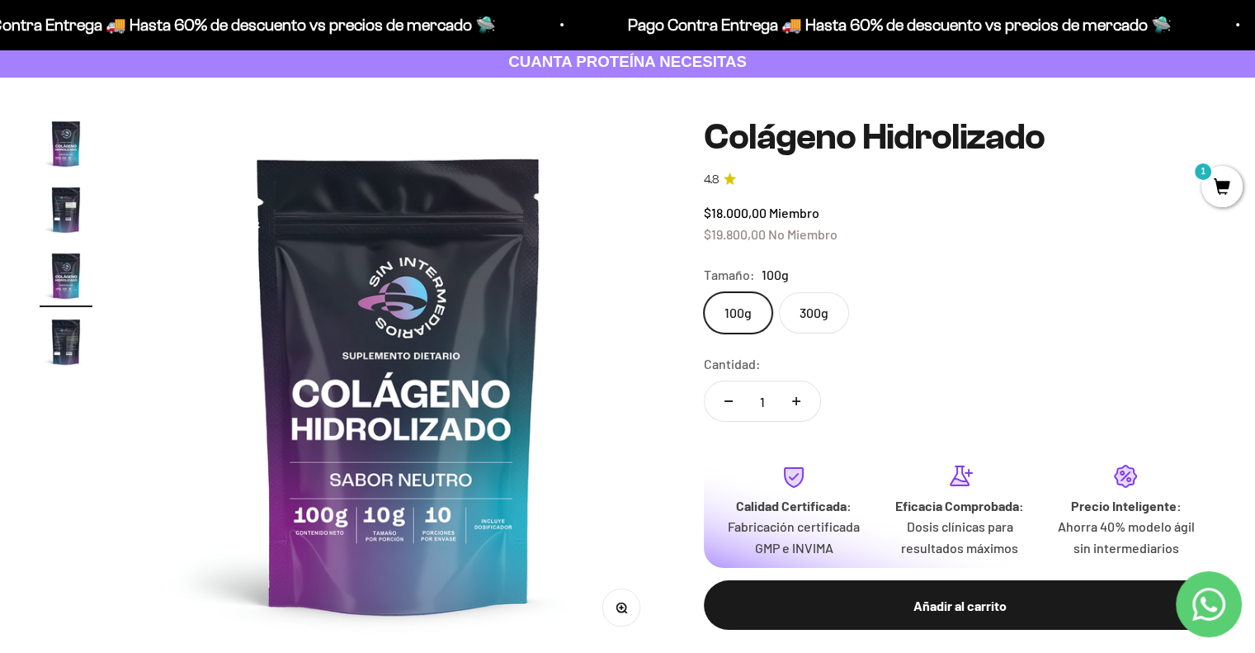
click at [69, 336] on img "Ir al artículo 4" at bounding box center [66, 341] width 53 height 53
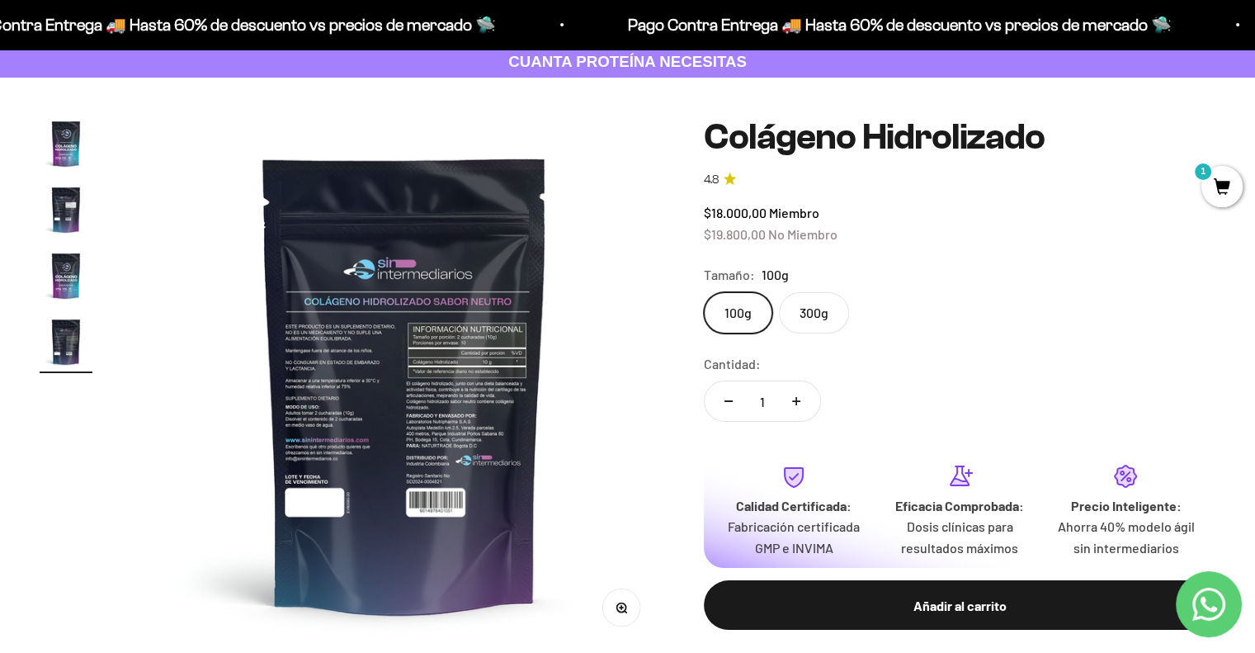
scroll to position [0, 1656]
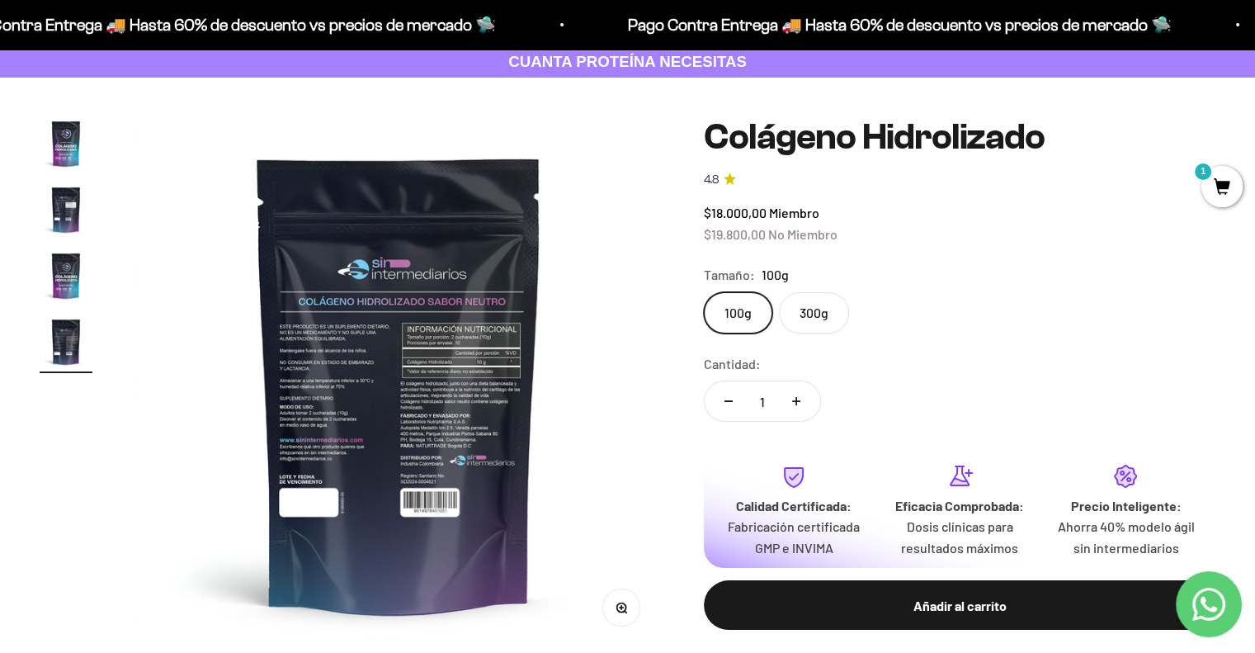
click at [625, 605] on circle "button" at bounding box center [620, 606] width 9 height 9
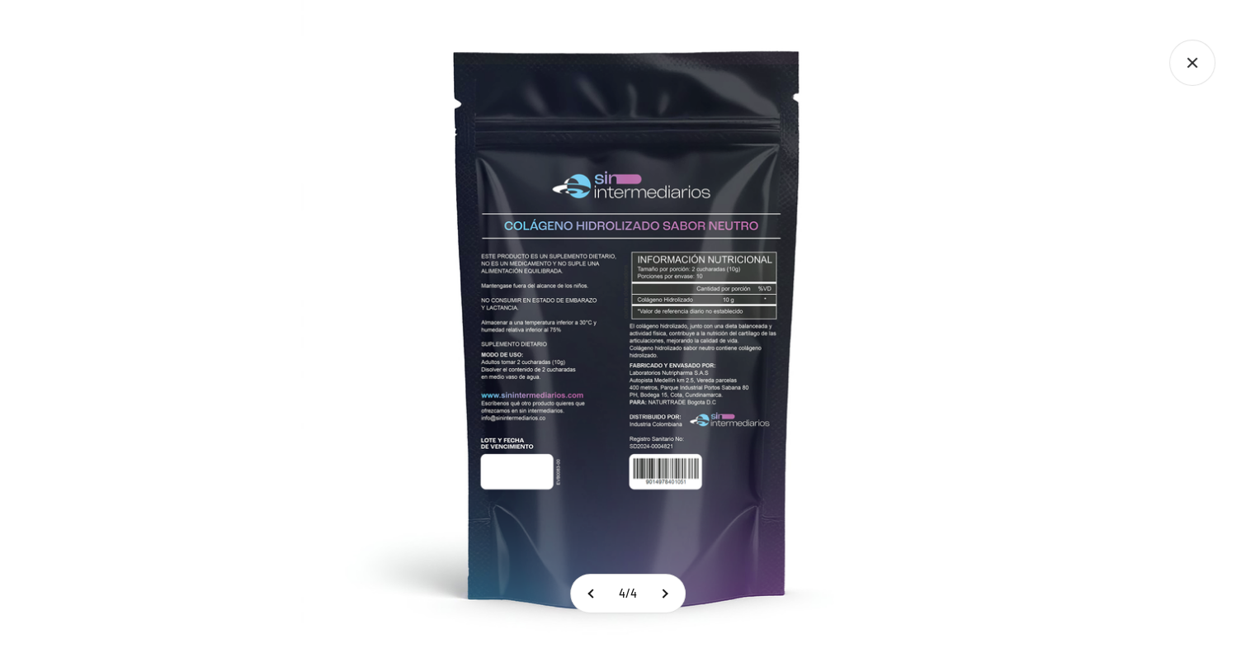
click at [529, 411] on img at bounding box center [627, 326] width 653 height 653
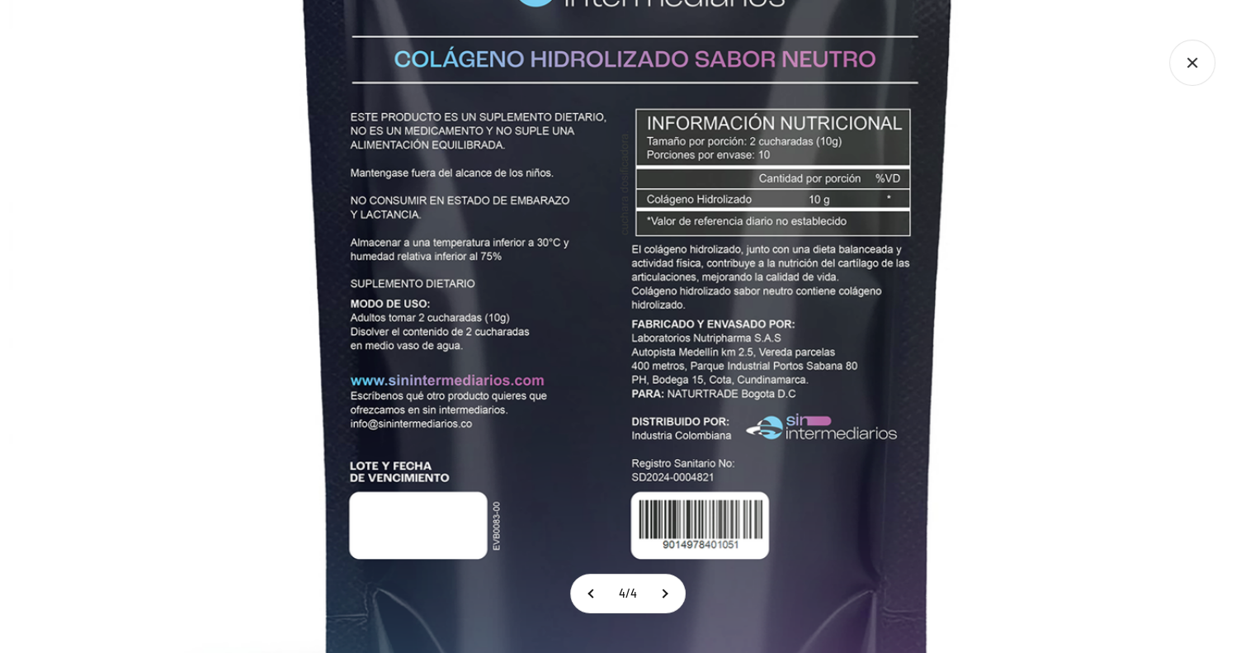
click at [836, 187] on img at bounding box center [628, 250] width 1238 height 1238
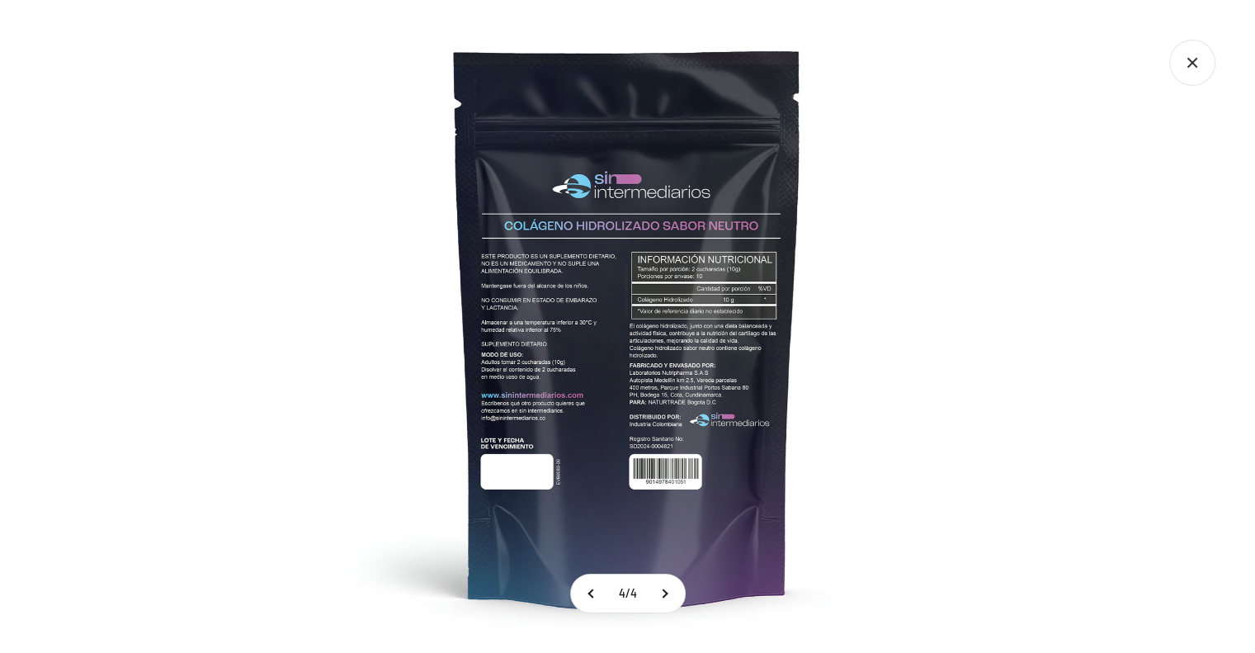
click at [1190, 68] on icon "Cerrar galería" at bounding box center [1192, 63] width 46 height 46
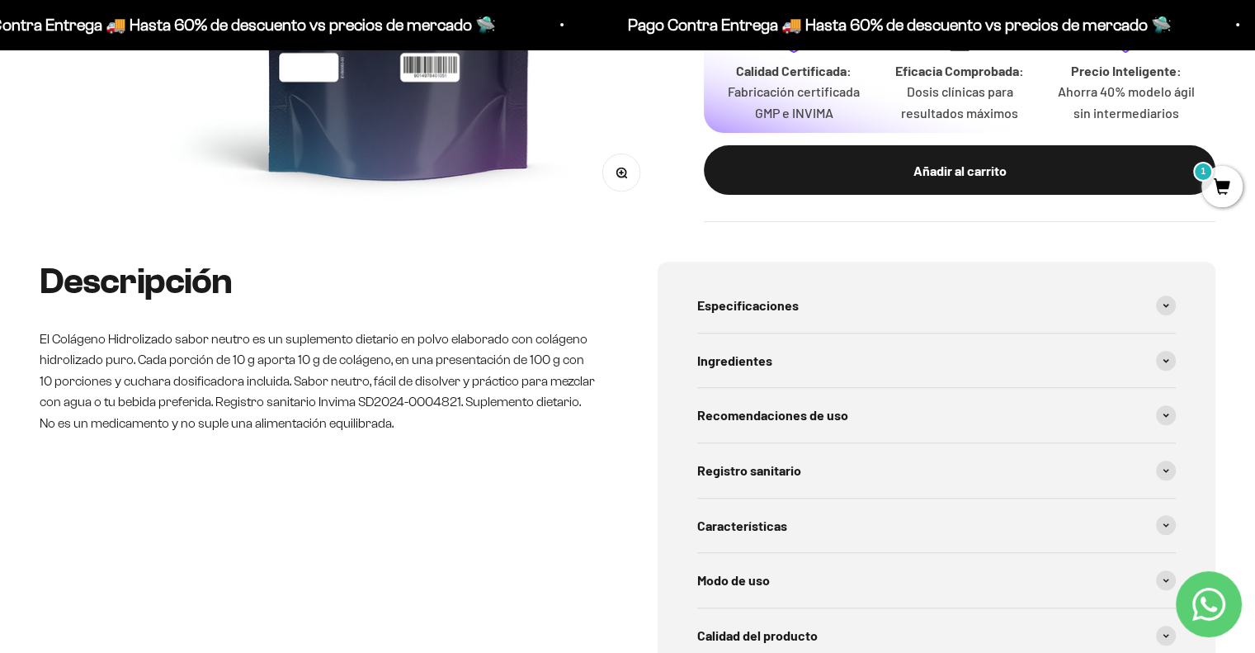
scroll to position [537, 0]
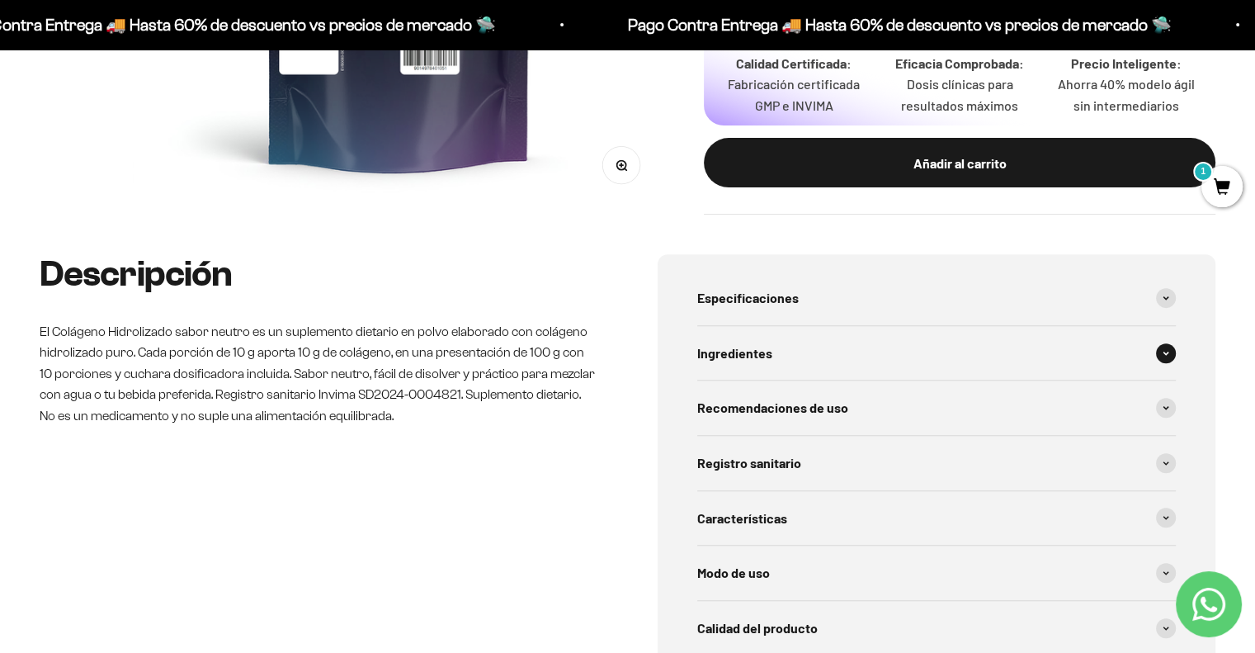
click at [1172, 349] on span at bounding box center [1166, 353] width 20 height 20
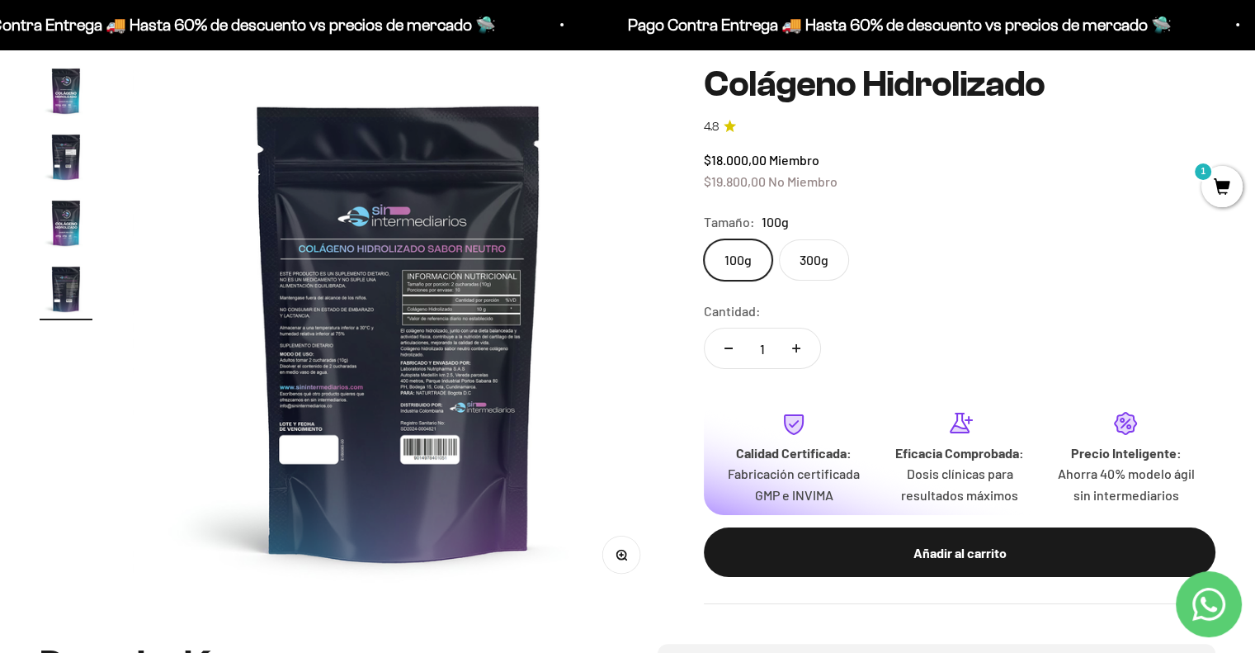
scroll to position [145, 0]
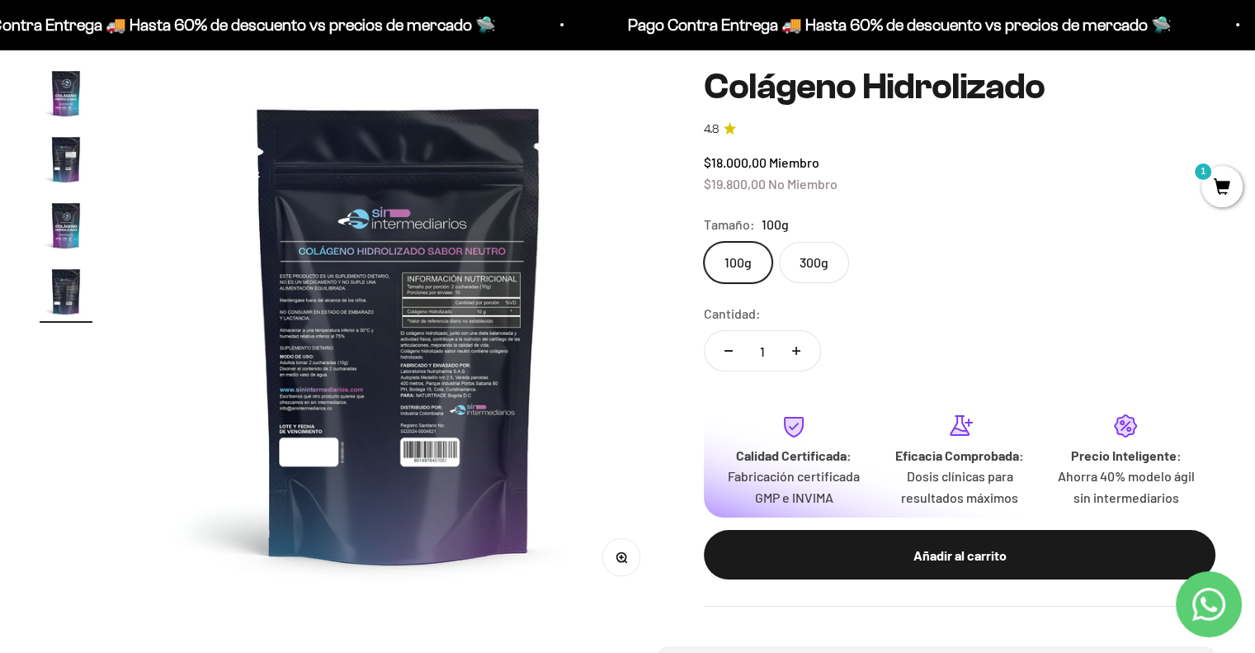
click at [814, 260] on label "300g" at bounding box center [814, 262] width 70 height 41
click at [704, 242] on input "300g" at bounding box center [703, 241] width 1 height 1
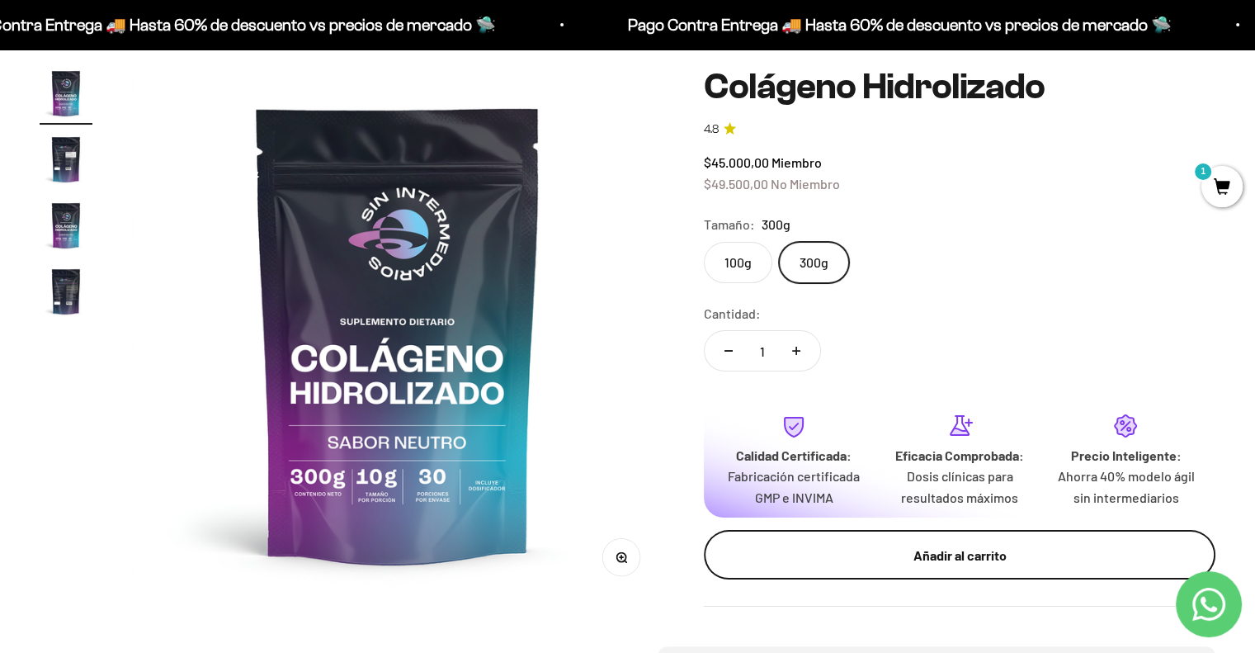
click at [917, 558] on div "Añadir al carrito" at bounding box center [960, 555] width 446 height 21
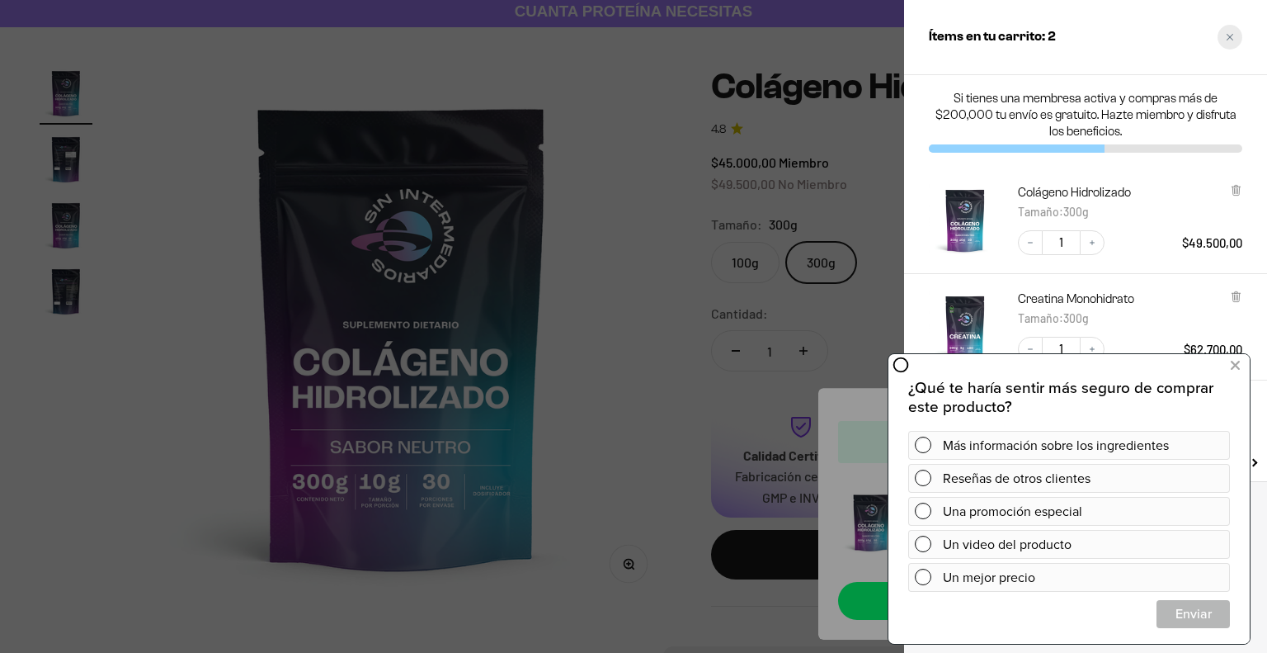
click at [1228, 40] on icon "Close cart" at bounding box center [1230, 37] width 8 height 8
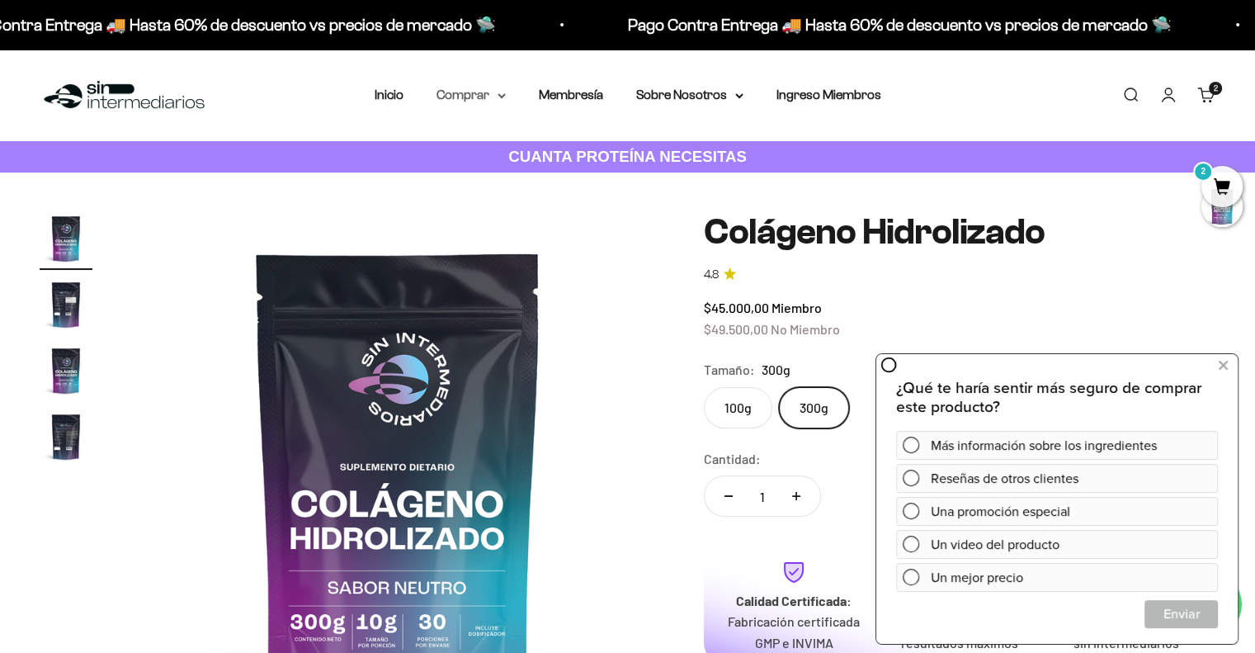
click at [479, 101] on summary "Comprar" at bounding box center [470, 94] width 69 height 21
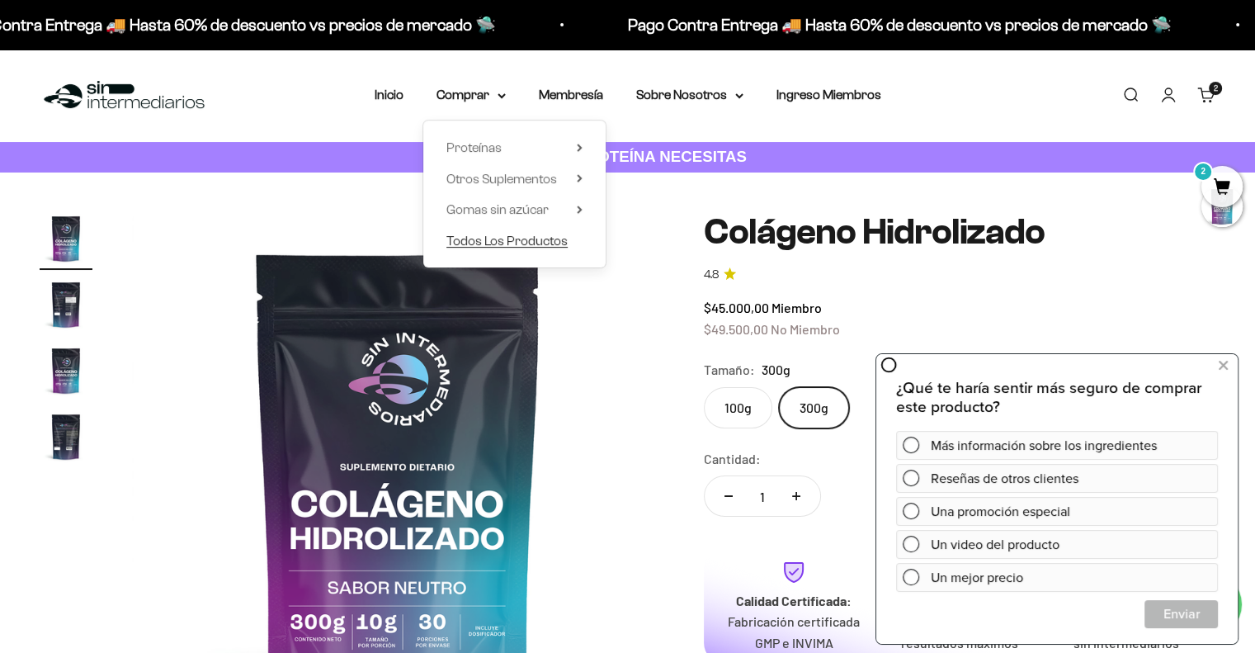
click at [498, 244] on span "Todos Los Productos" at bounding box center [506, 240] width 121 height 14
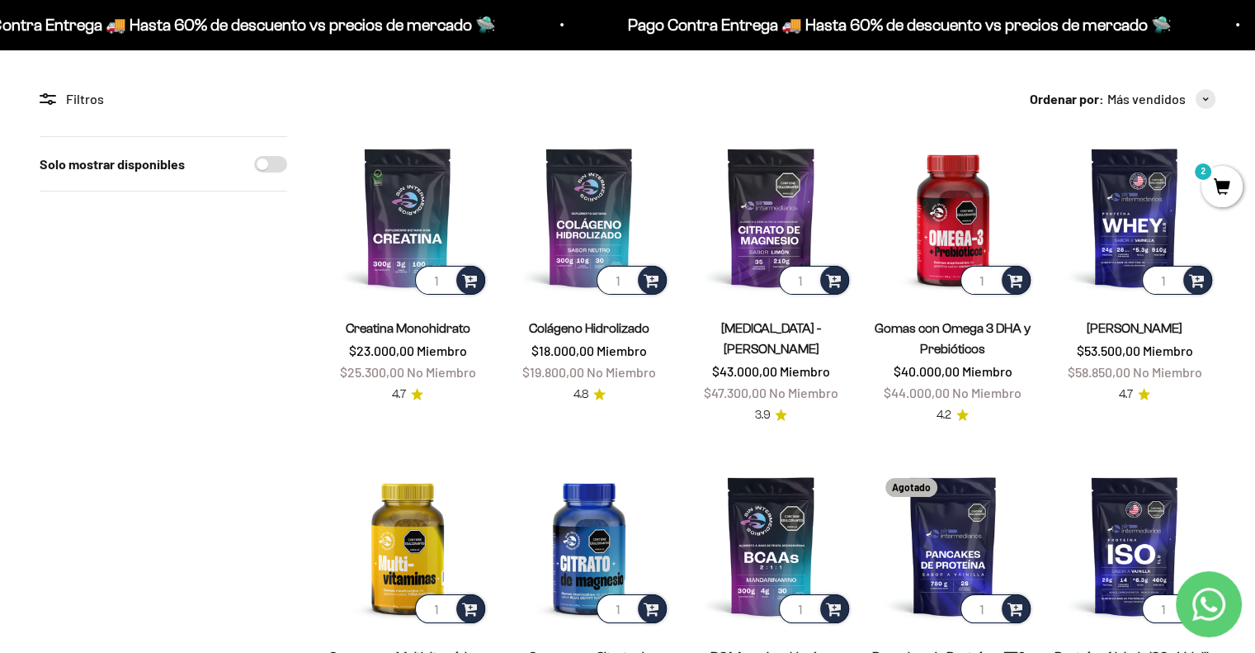
scroll to position [125, 0]
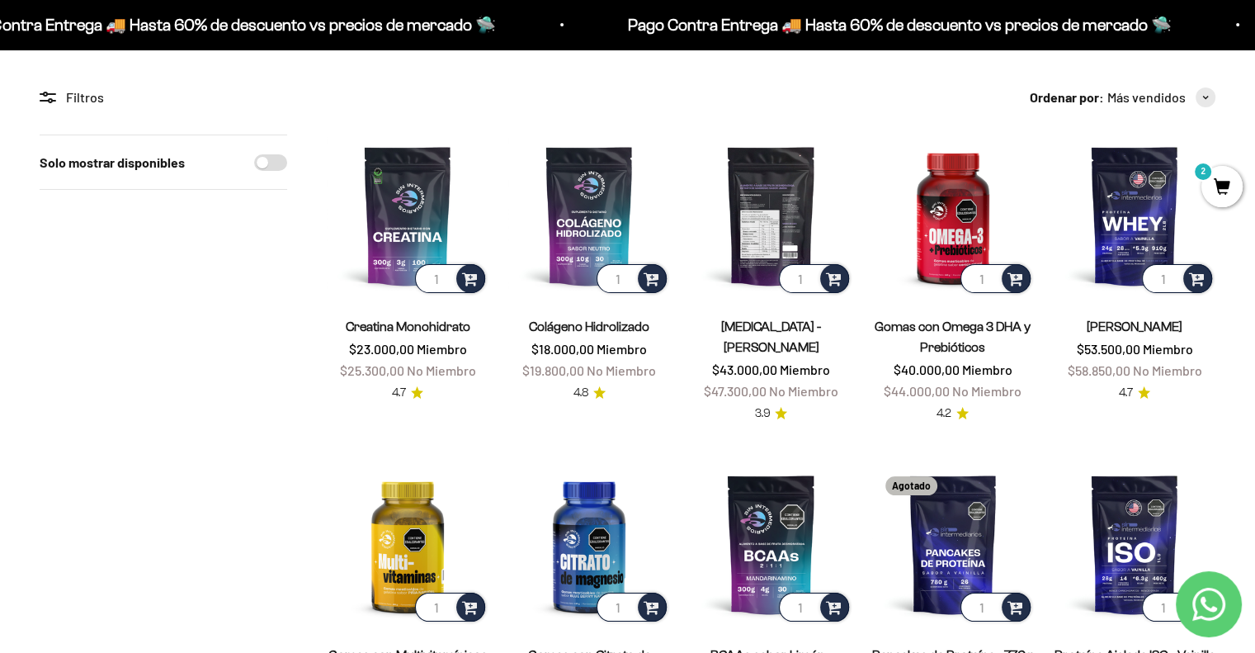
click at [760, 189] on img at bounding box center [771, 215] width 162 height 162
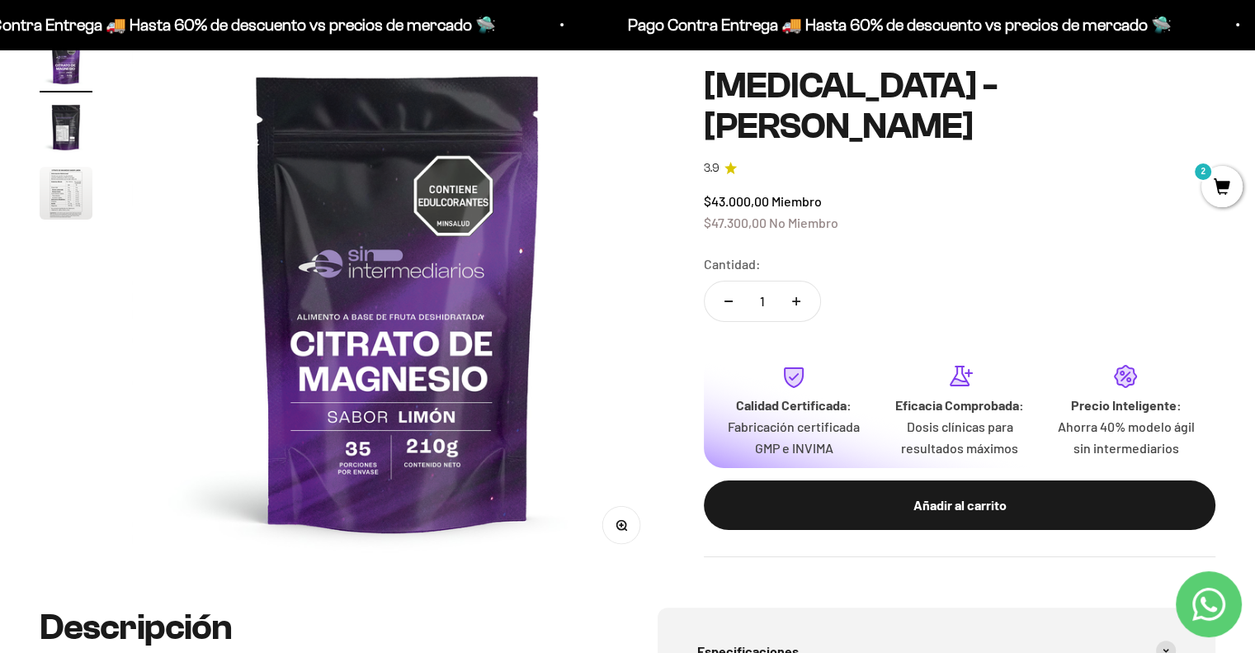
click at [56, 190] on img "Ir al artículo 3" at bounding box center [66, 193] width 53 height 53
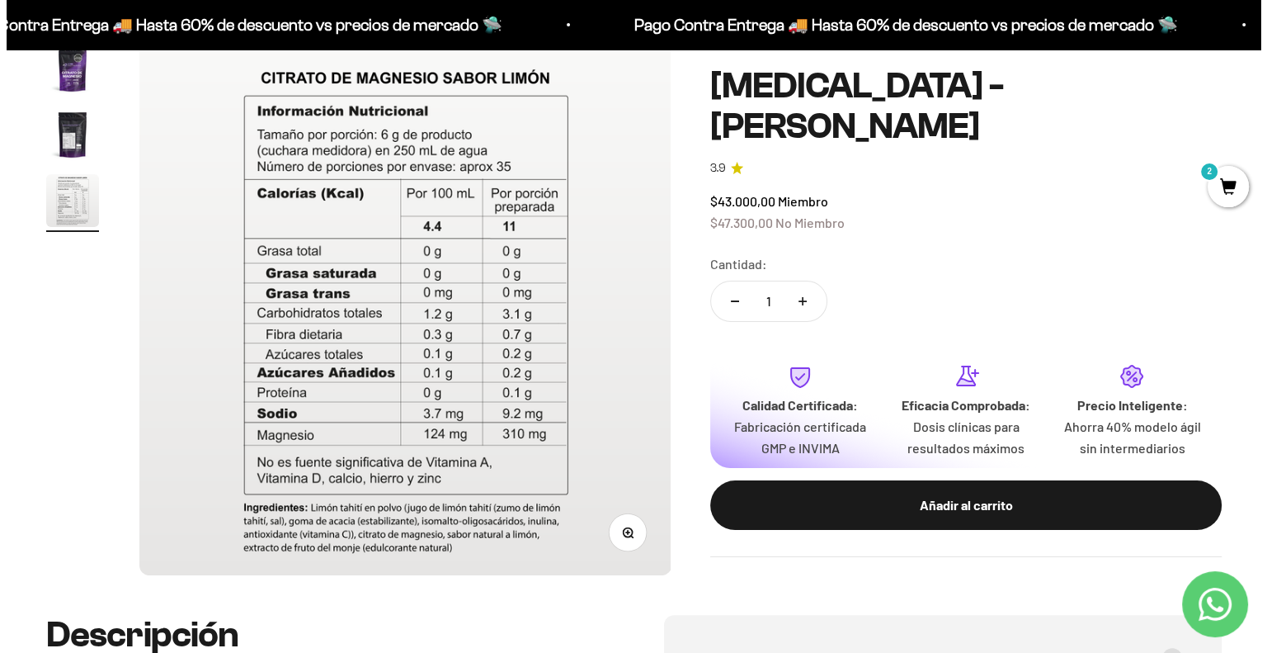
scroll to position [172, 0]
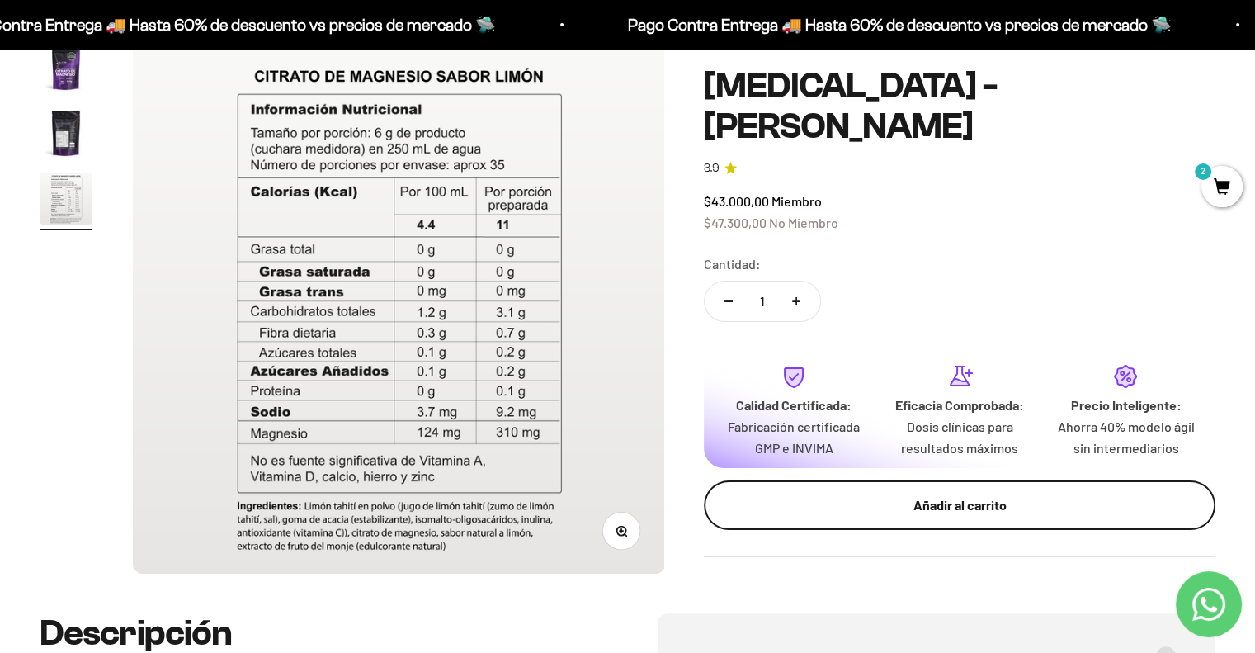
click at [865, 507] on div "Añadir al carrito" at bounding box center [960, 504] width 446 height 21
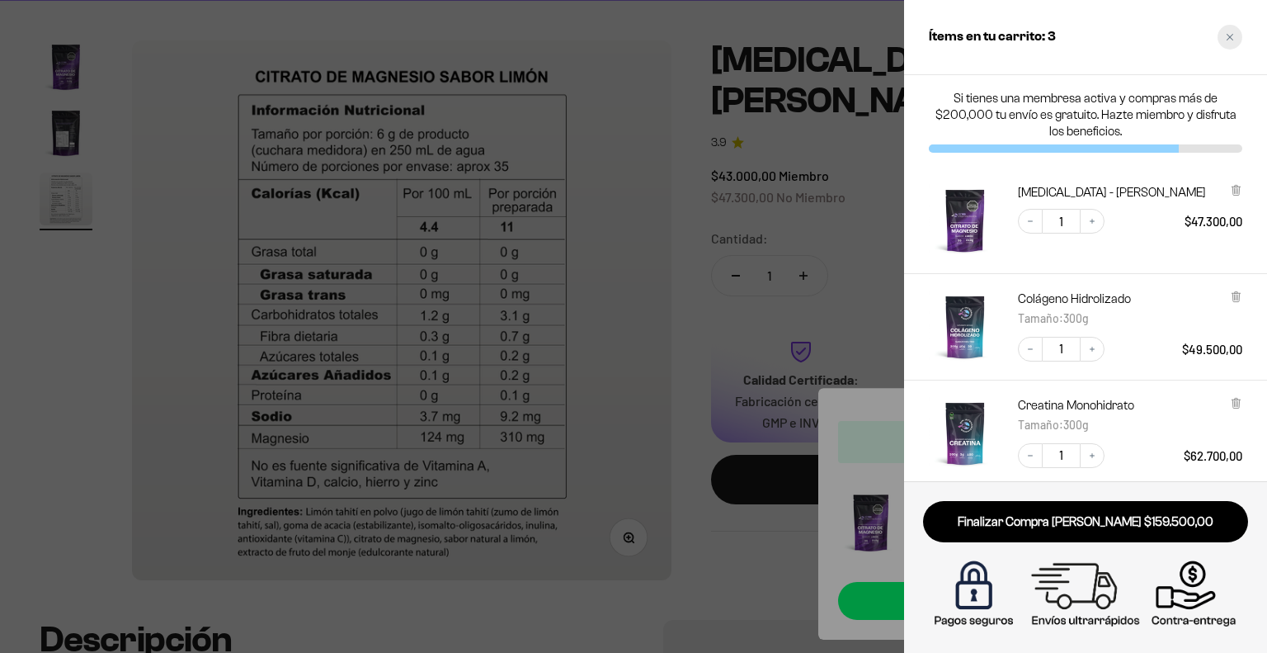
click at [1231, 43] on div "Close cart" at bounding box center [1230, 37] width 25 height 25
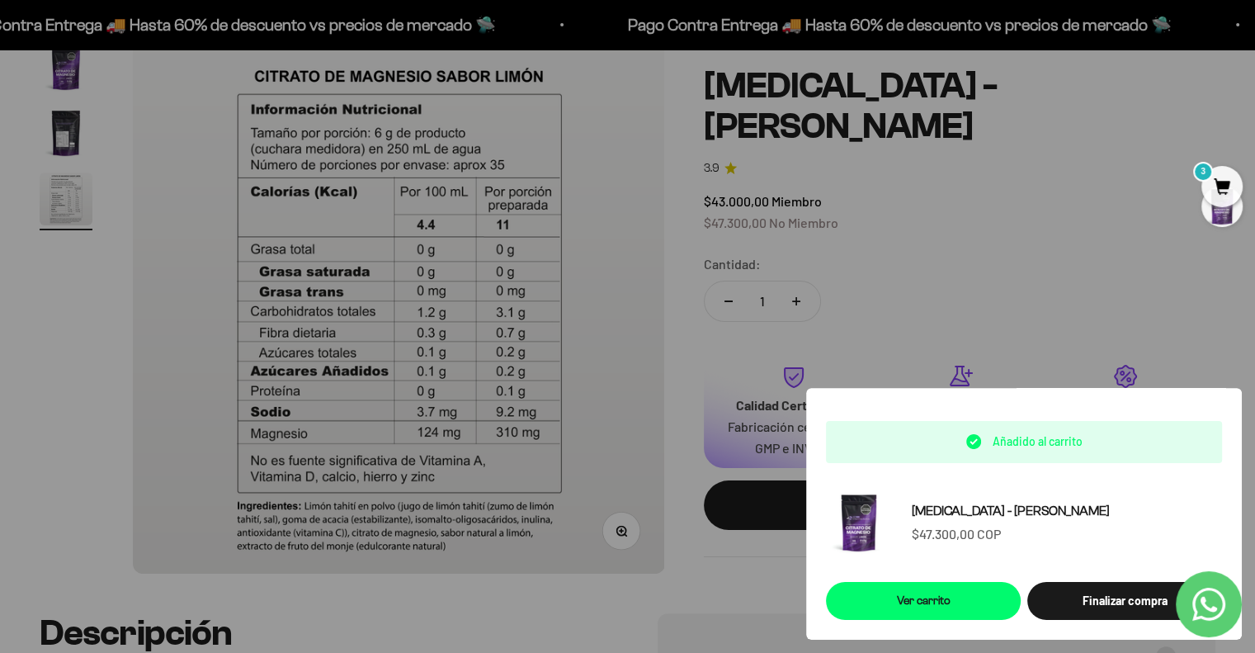
scroll to position [0, 0]
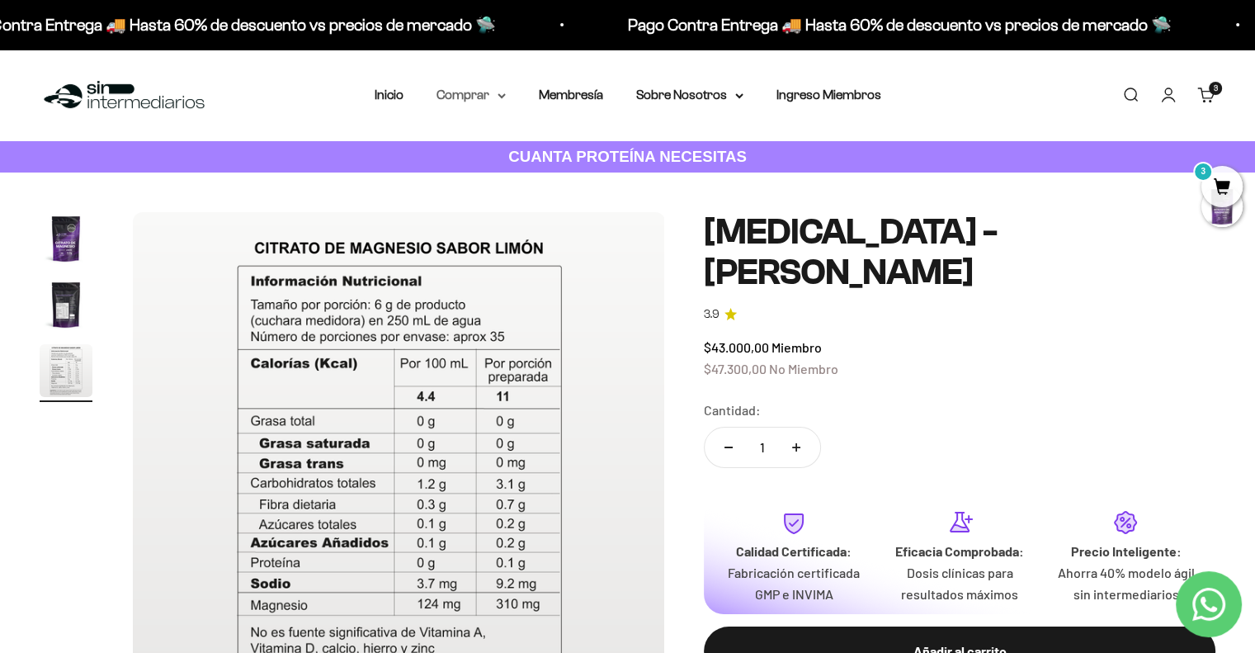
click at [481, 97] on summary "Comprar" at bounding box center [470, 94] width 69 height 21
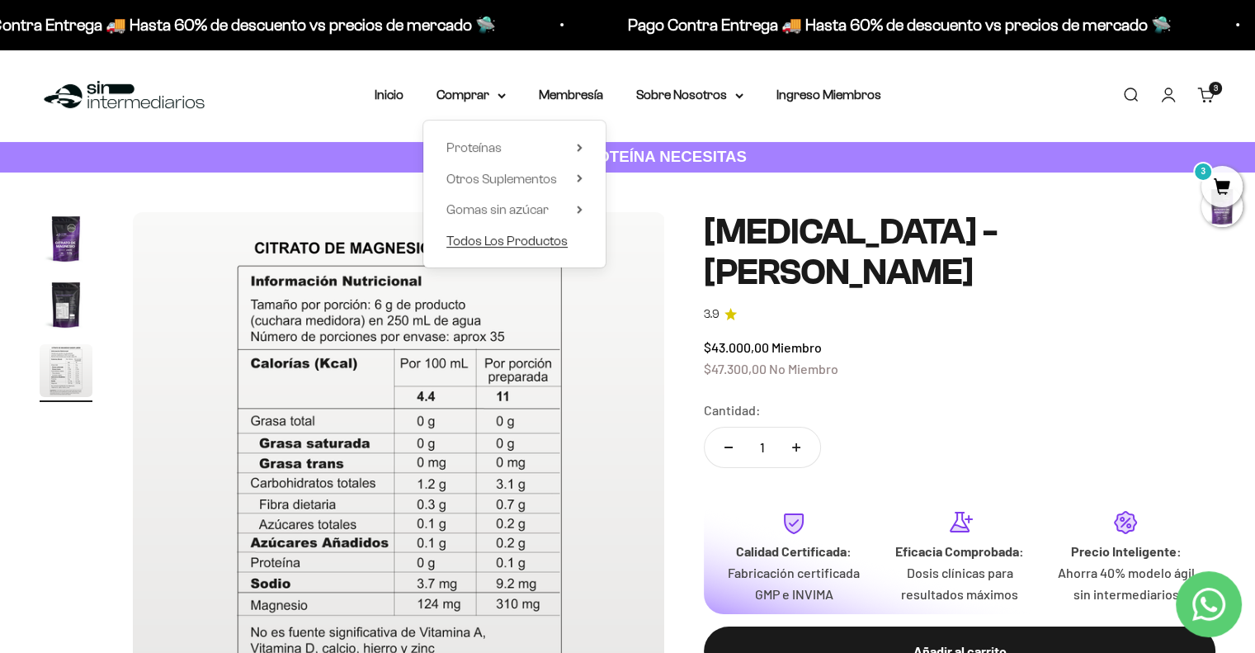
click at [498, 240] on span "Todos Los Productos" at bounding box center [506, 240] width 121 height 14
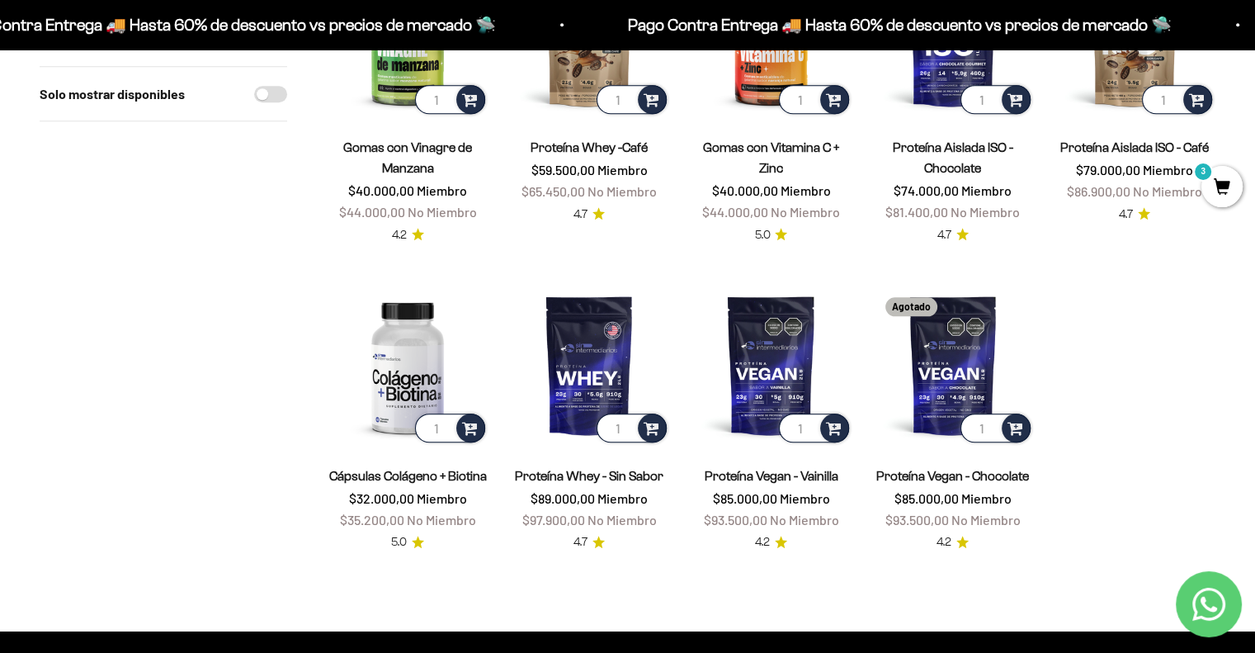
scroll to position [1332, 0]
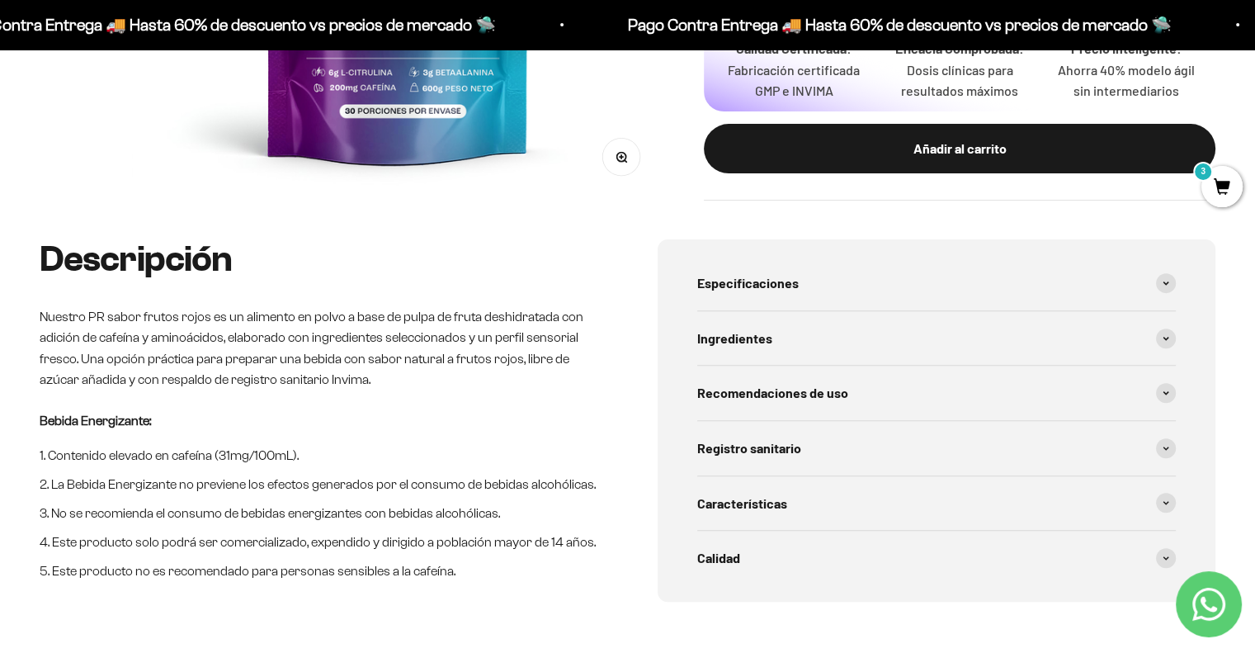
scroll to position [546, 0]
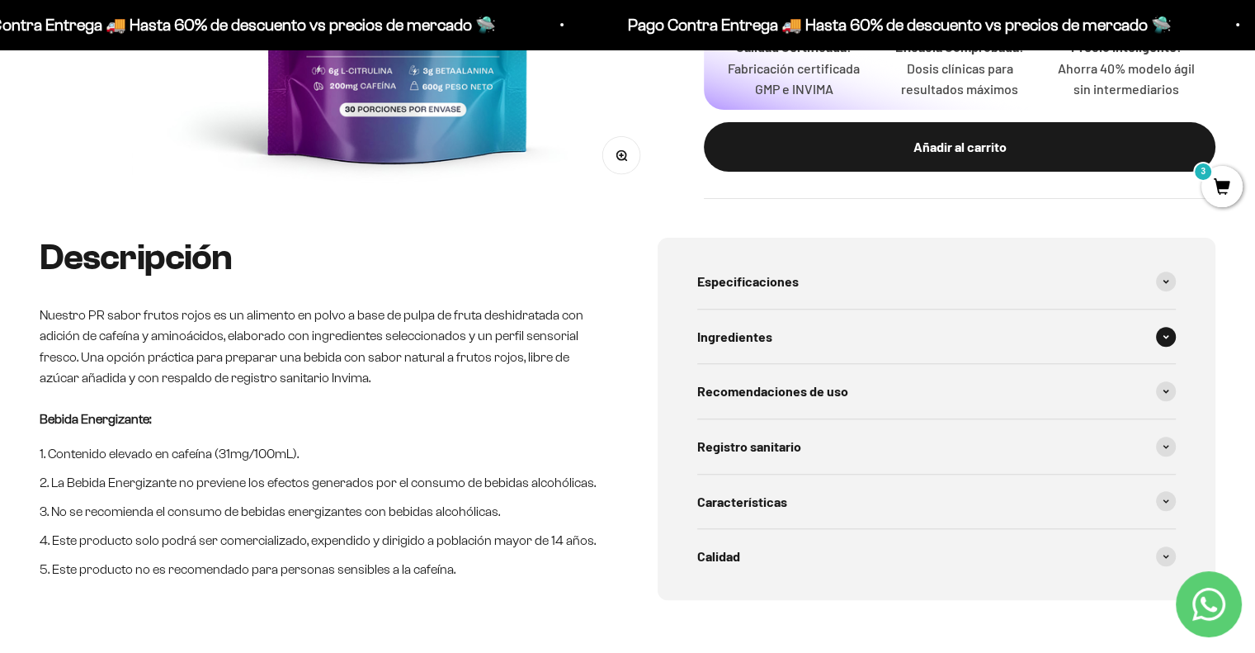
click at [1168, 332] on span at bounding box center [1166, 337] width 20 height 20
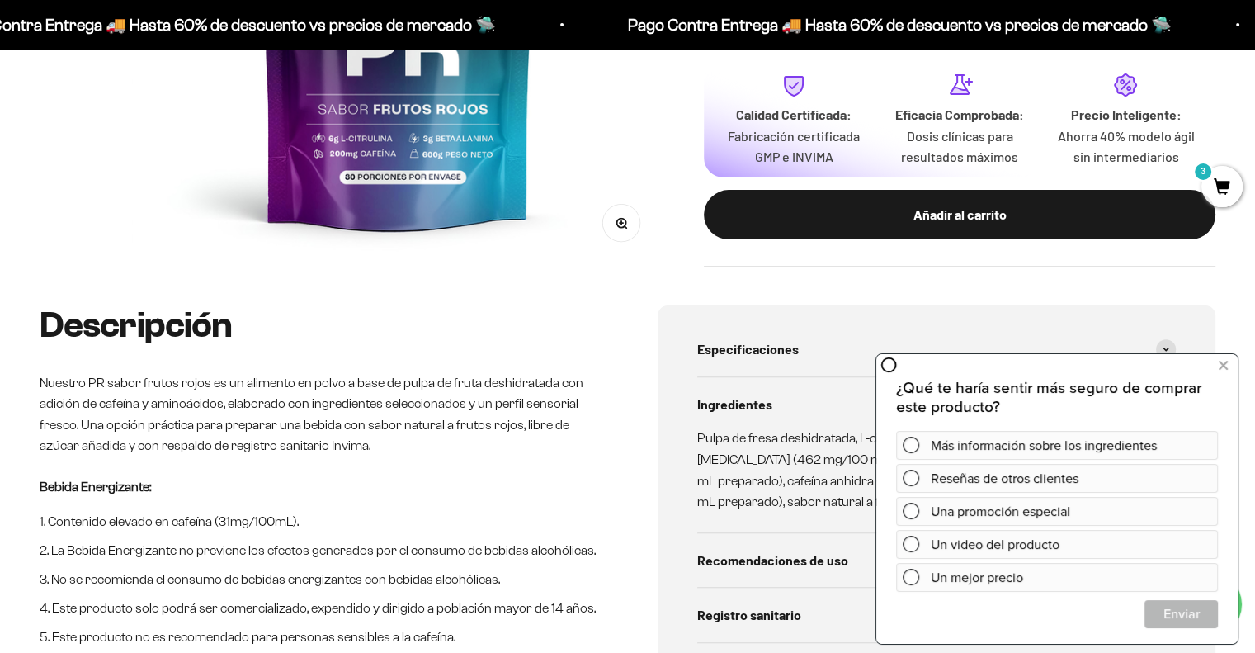
scroll to position [487, 0]
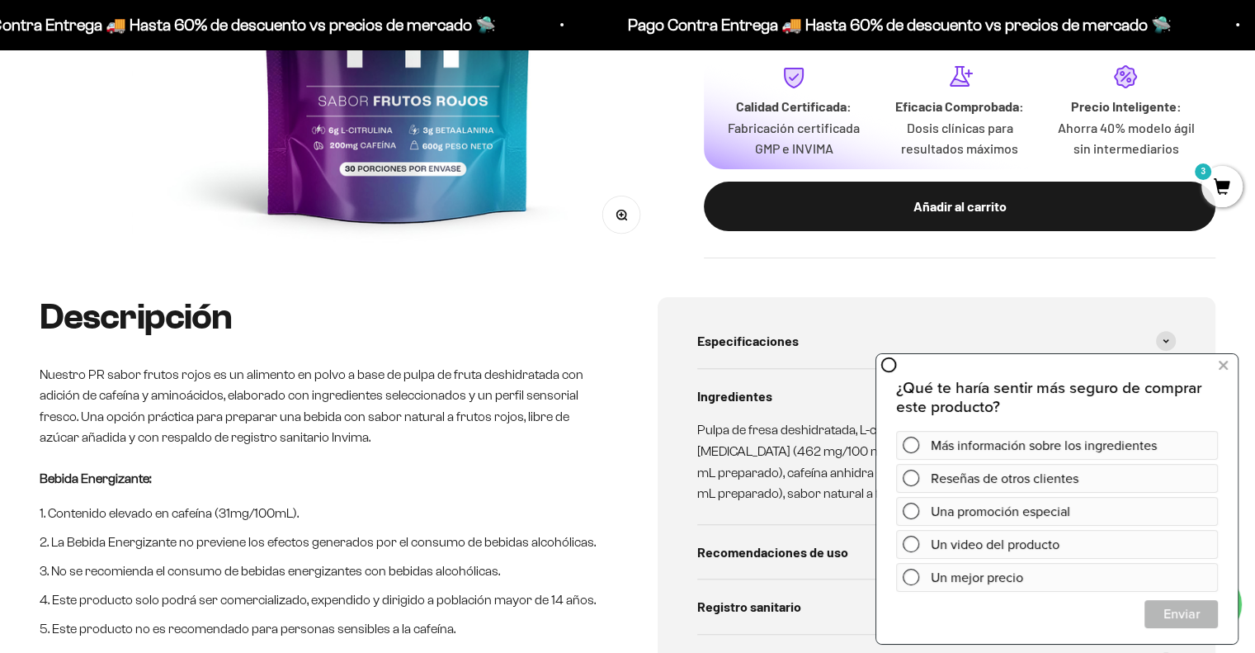
click at [581, 329] on h2 "Descripción" at bounding box center [319, 317] width 559 height 40
click at [1223, 365] on icon at bounding box center [1223, 365] width 9 height 21
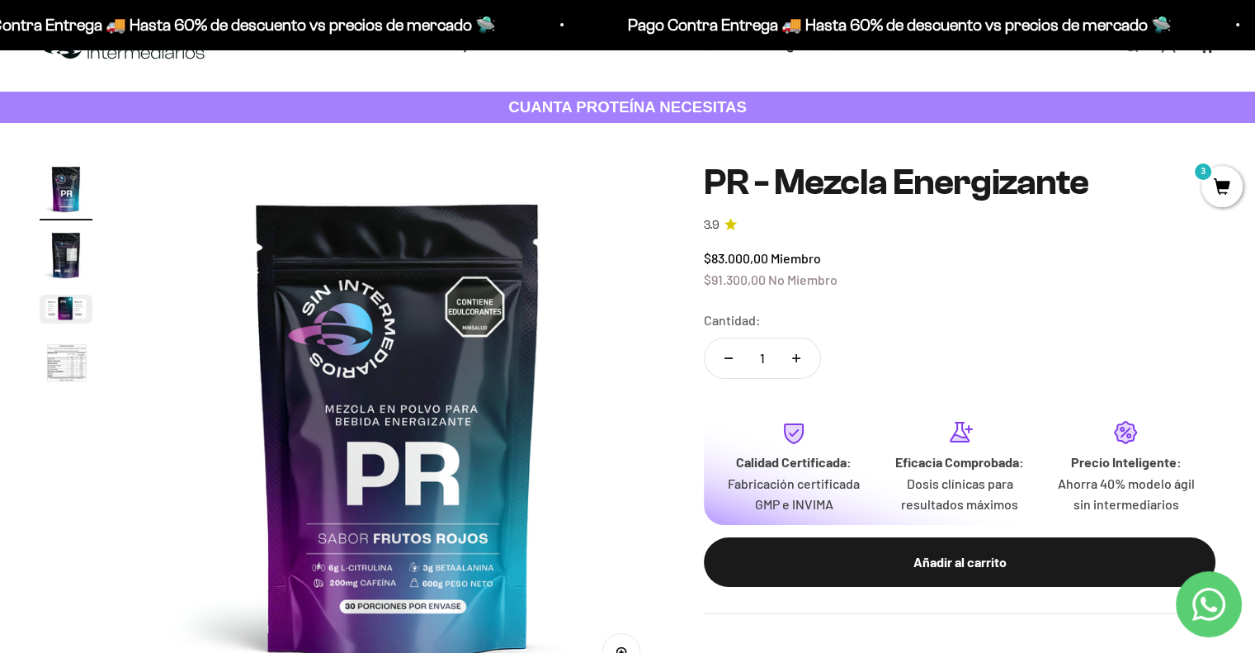
scroll to position [45, 0]
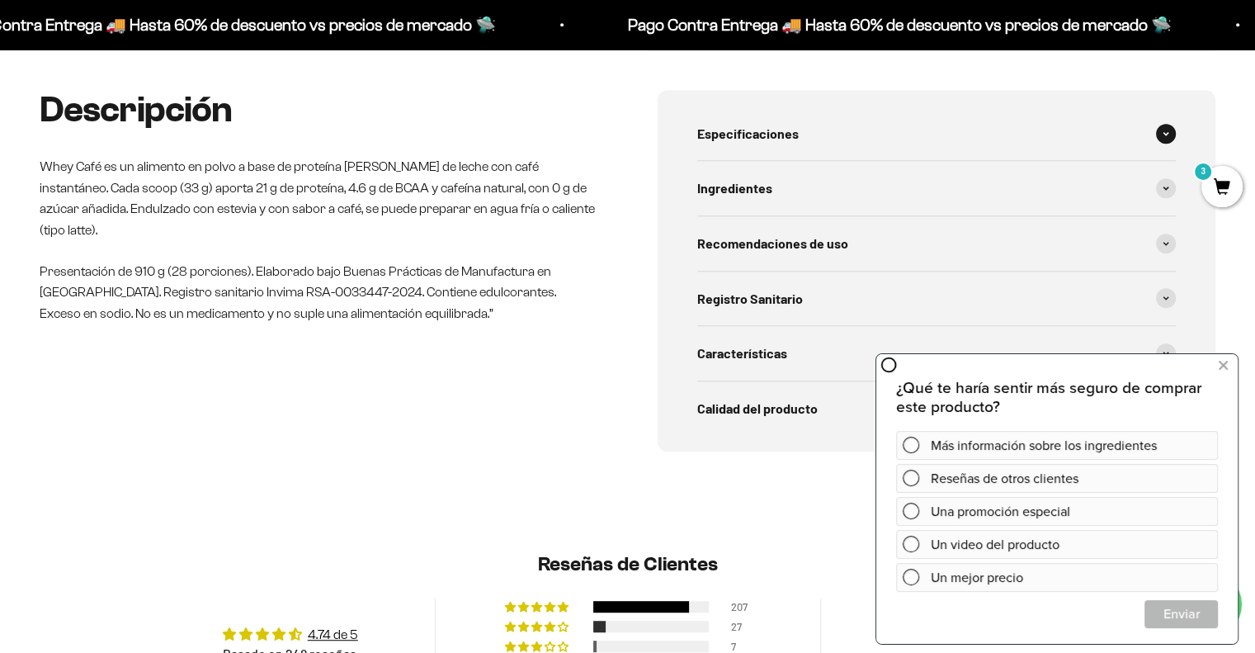
scroll to position [789, 0]
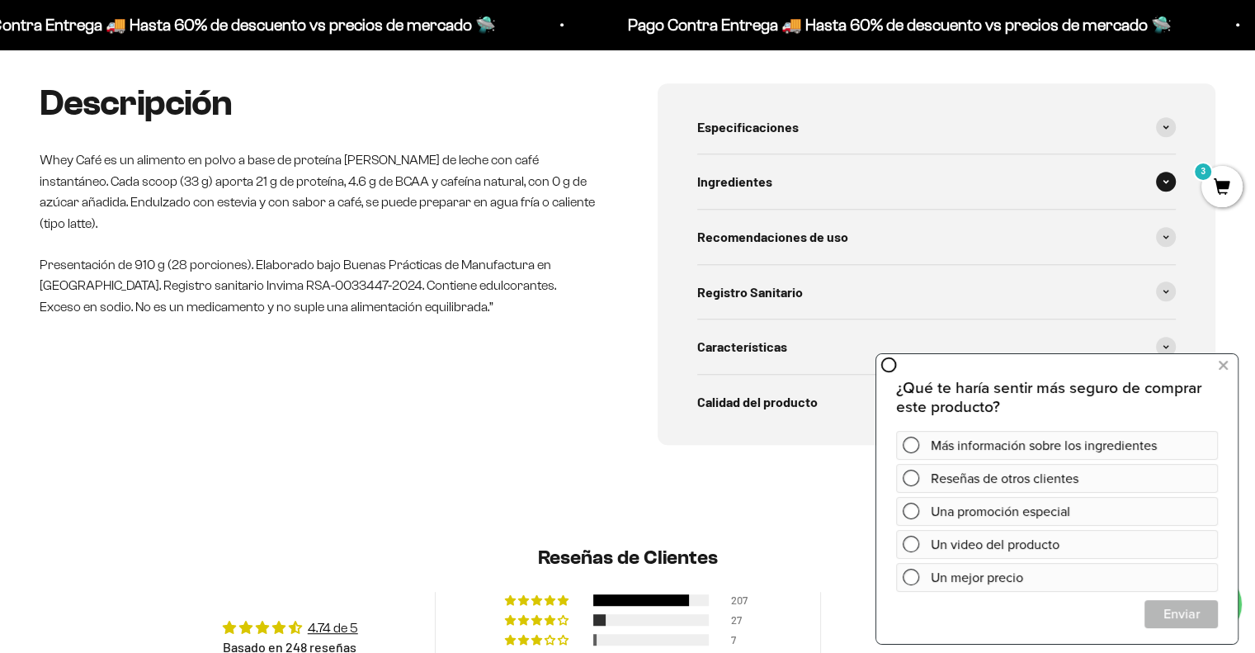
click at [1166, 185] on span at bounding box center [1166, 182] width 20 height 20
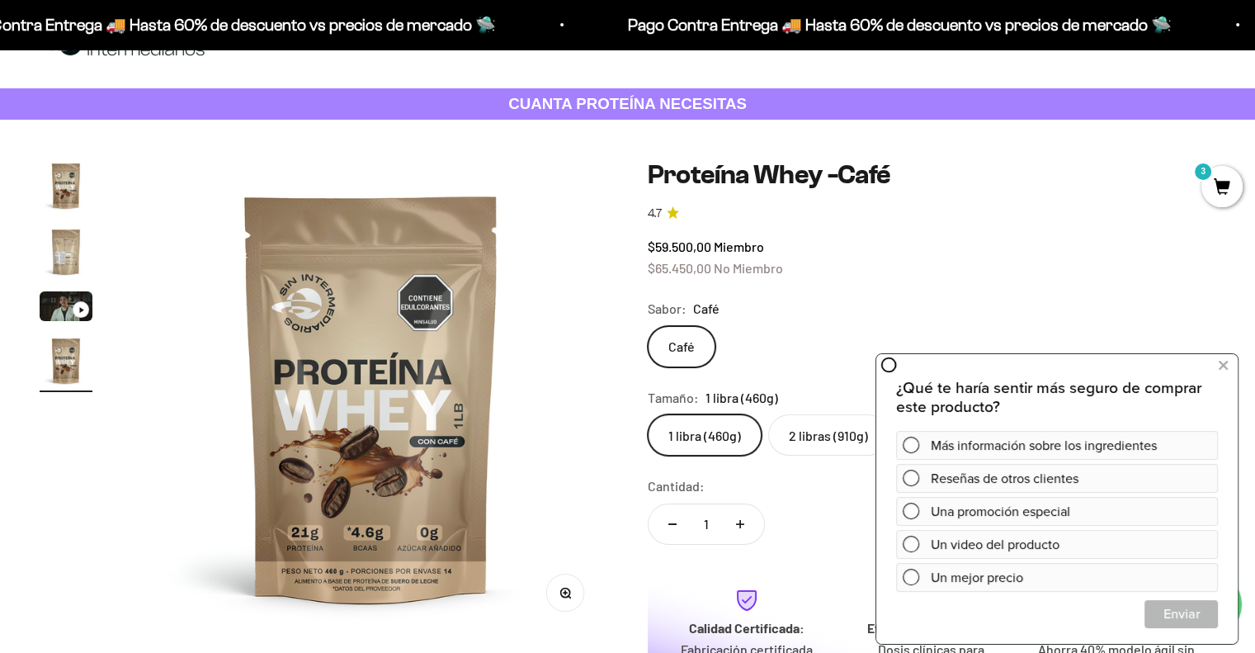
scroll to position [53, 0]
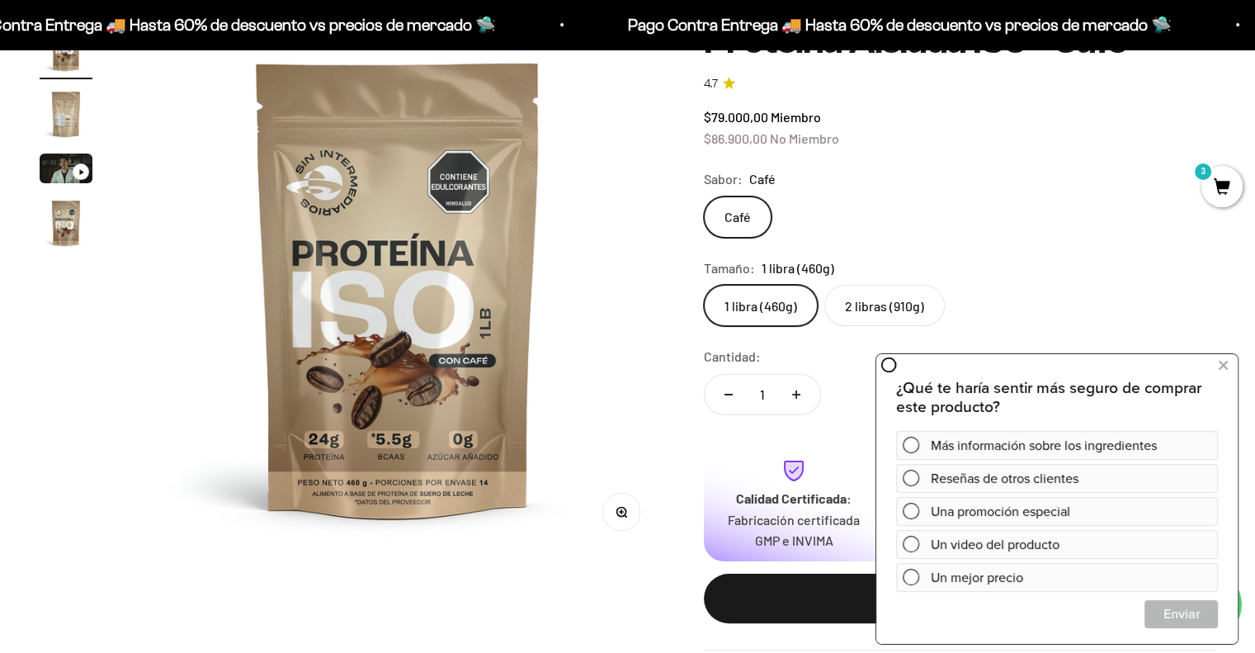
scroll to position [191, 0]
click at [1223, 368] on icon at bounding box center [1223, 365] width 9 height 21
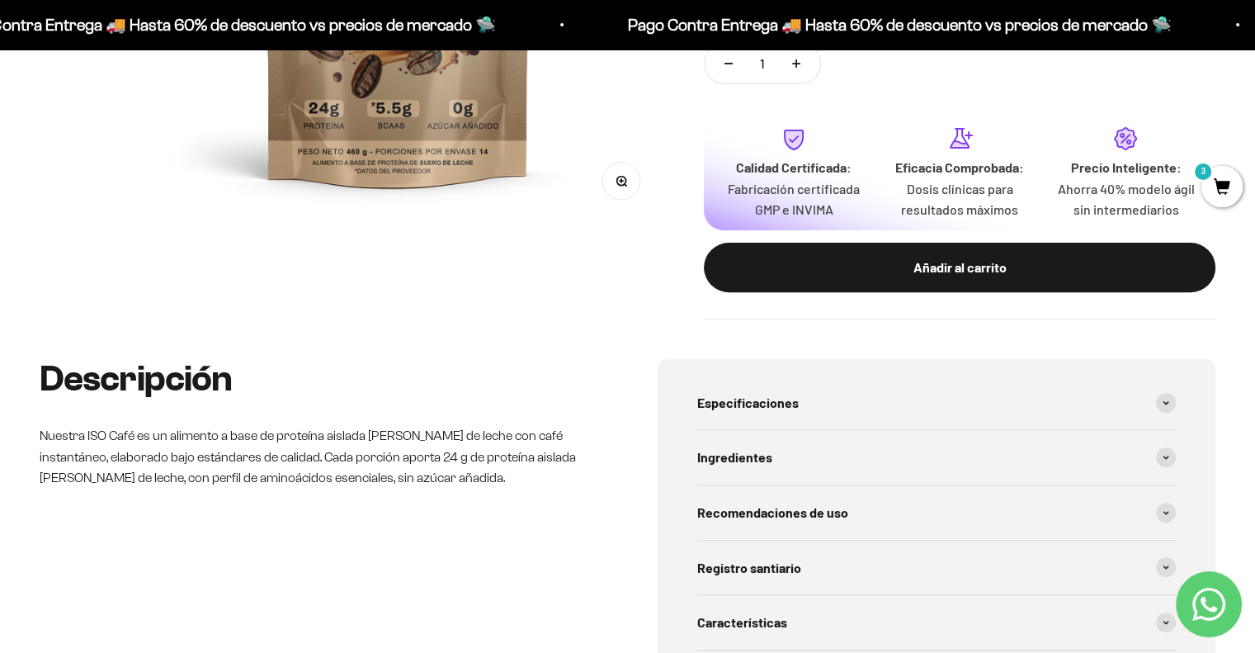
scroll to position [521, 0]
click at [1157, 460] on span at bounding box center [1166, 457] width 20 height 20
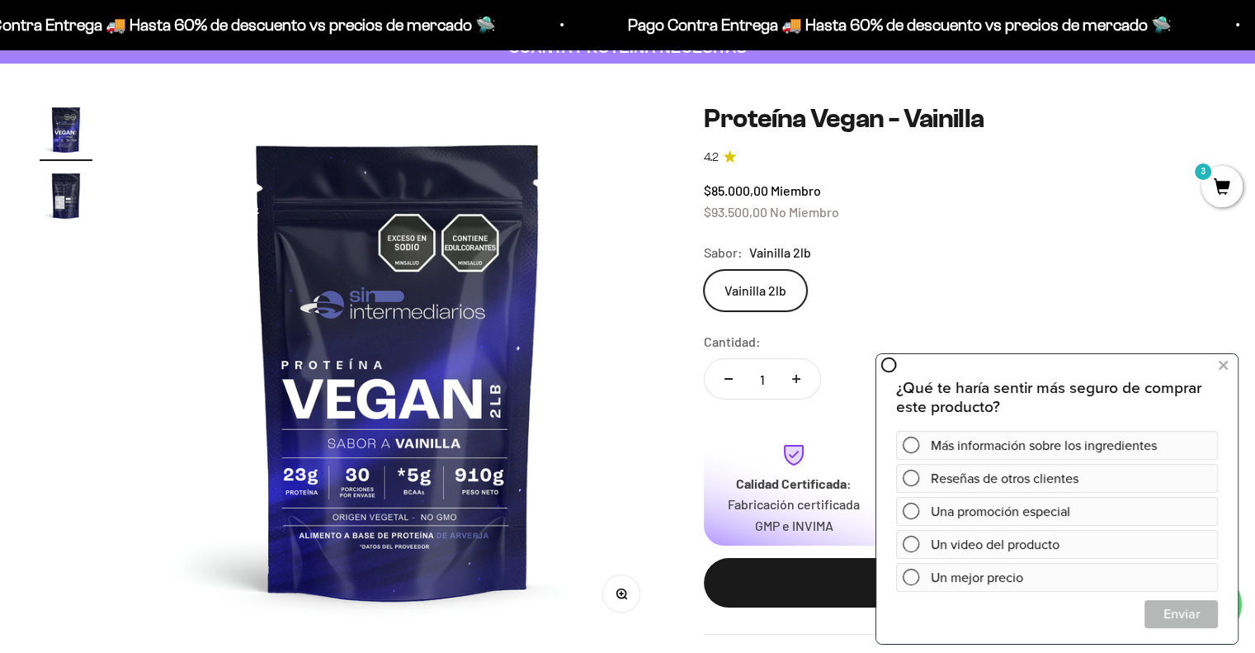
scroll to position [175, 0]
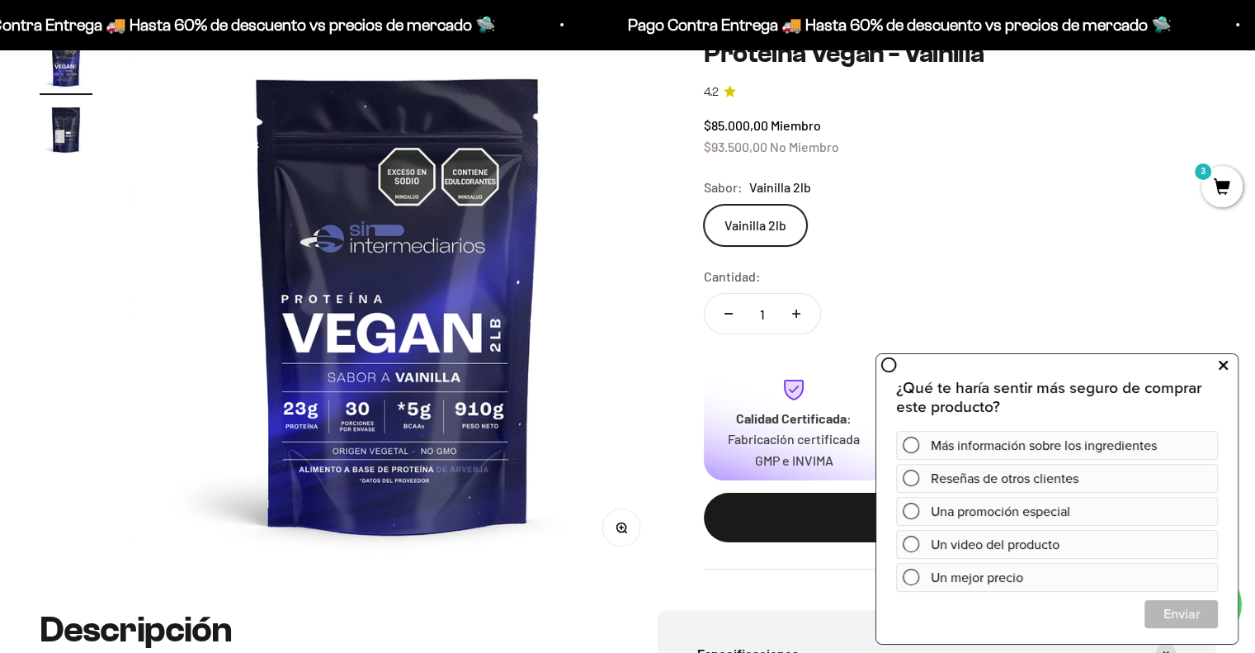
click at [1228, 361] on button at bounding box center [1223, 365] width 30 height 26
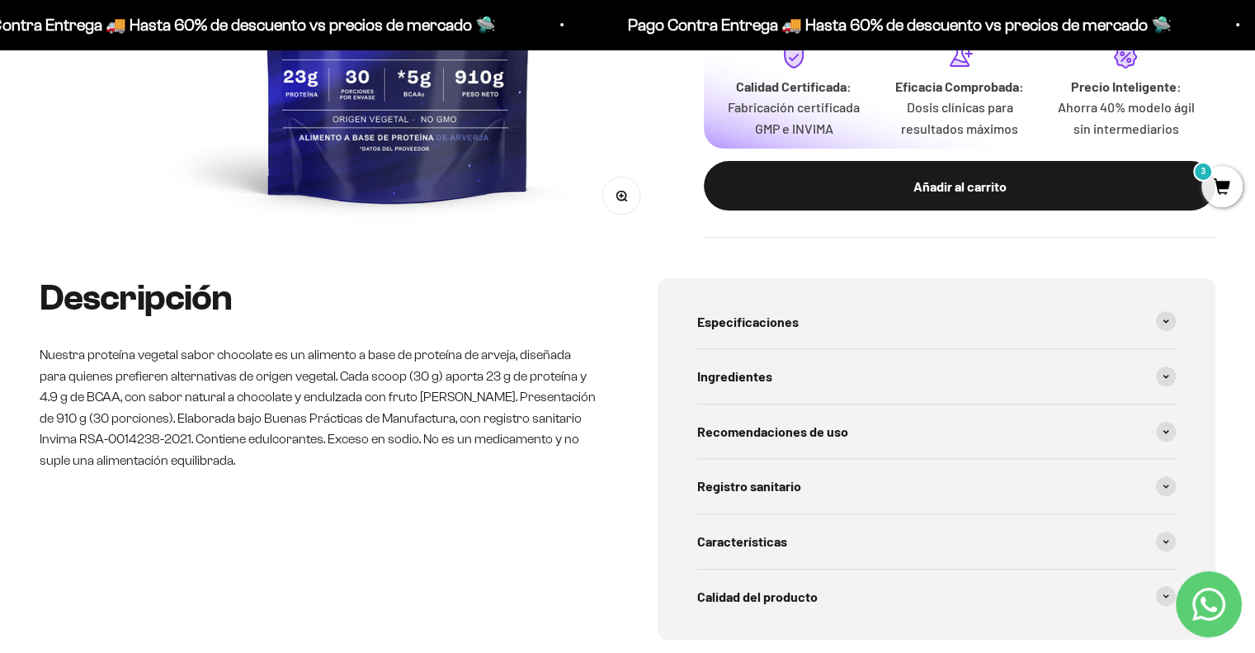
scroll to position [537, 0]
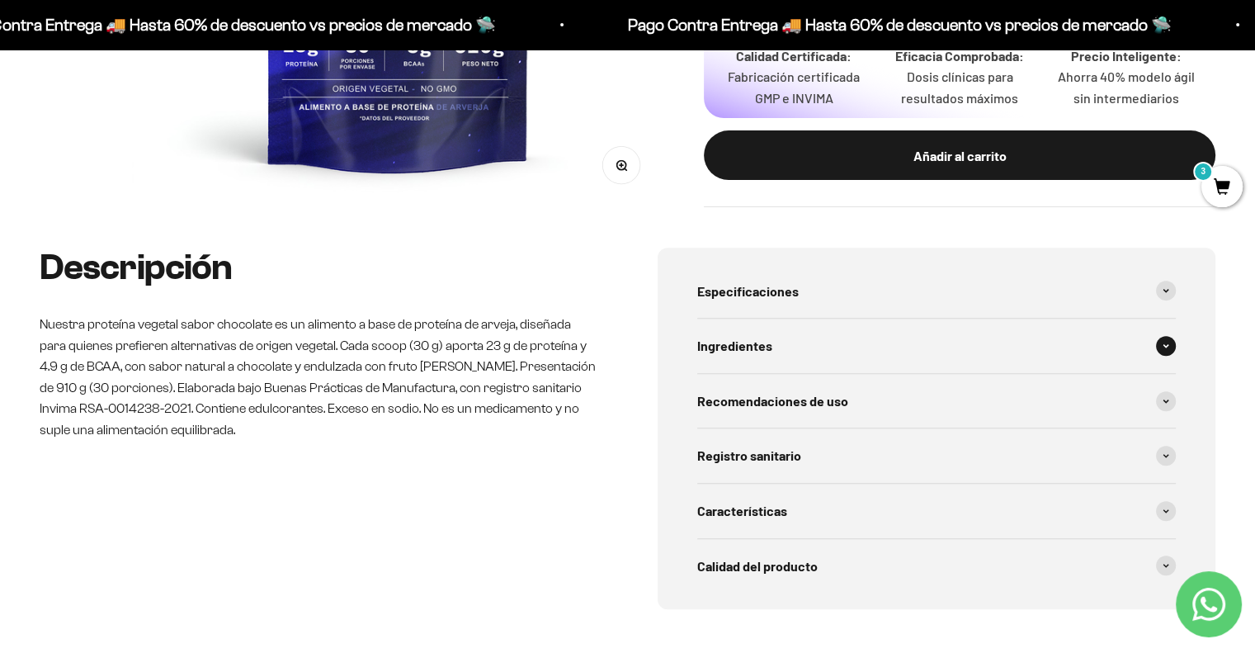
click at [1167, 356] on div "Ingredientes" at bounding box center [936, 345] width 479 height 54
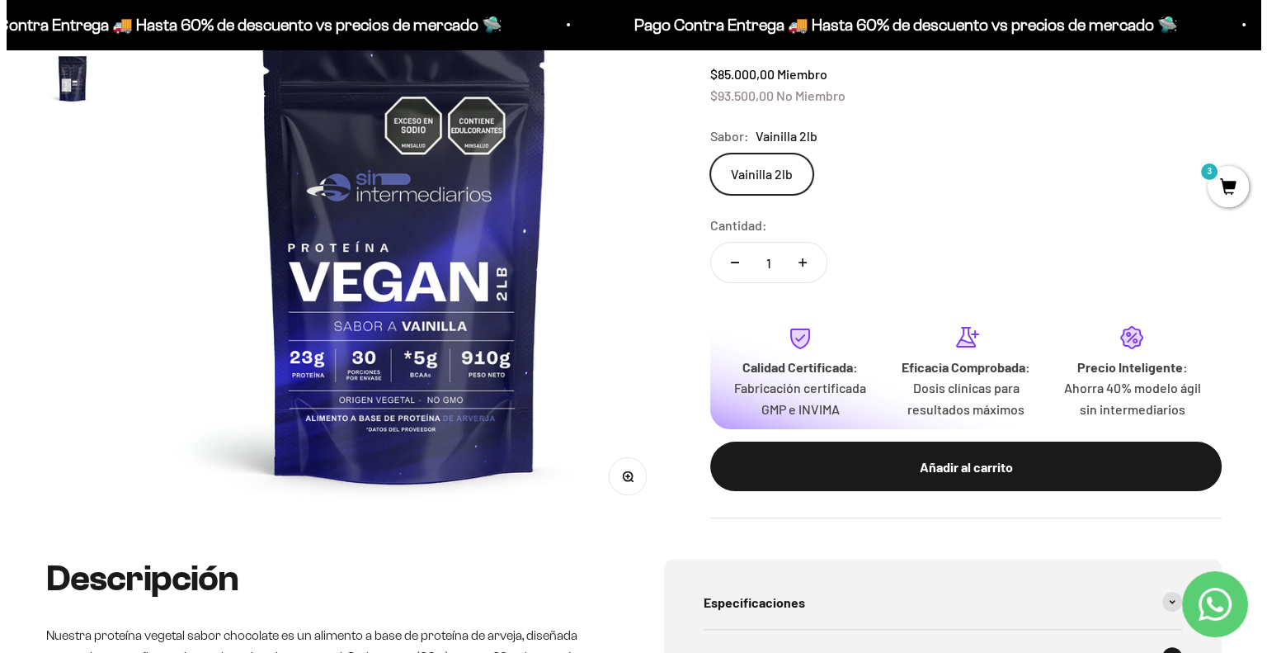
scroll to position [164, 0]
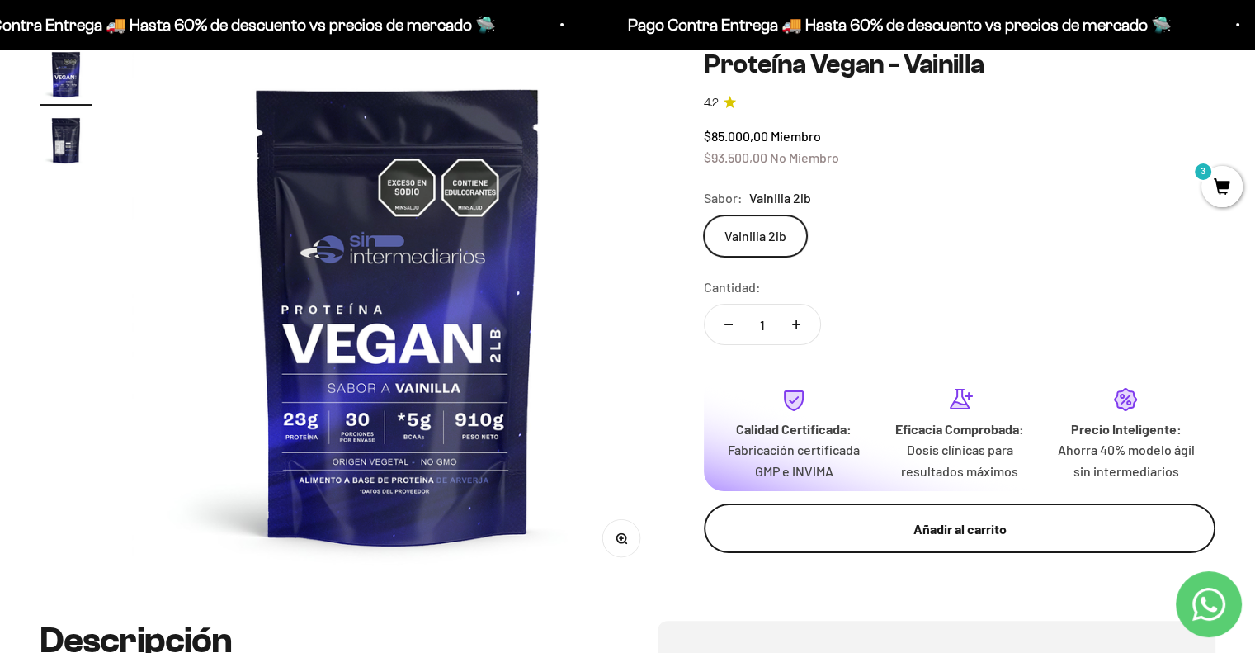
click at [964, 530] on div "Añadir al carrito" at bounding box center [960, 528] width 446 height 21
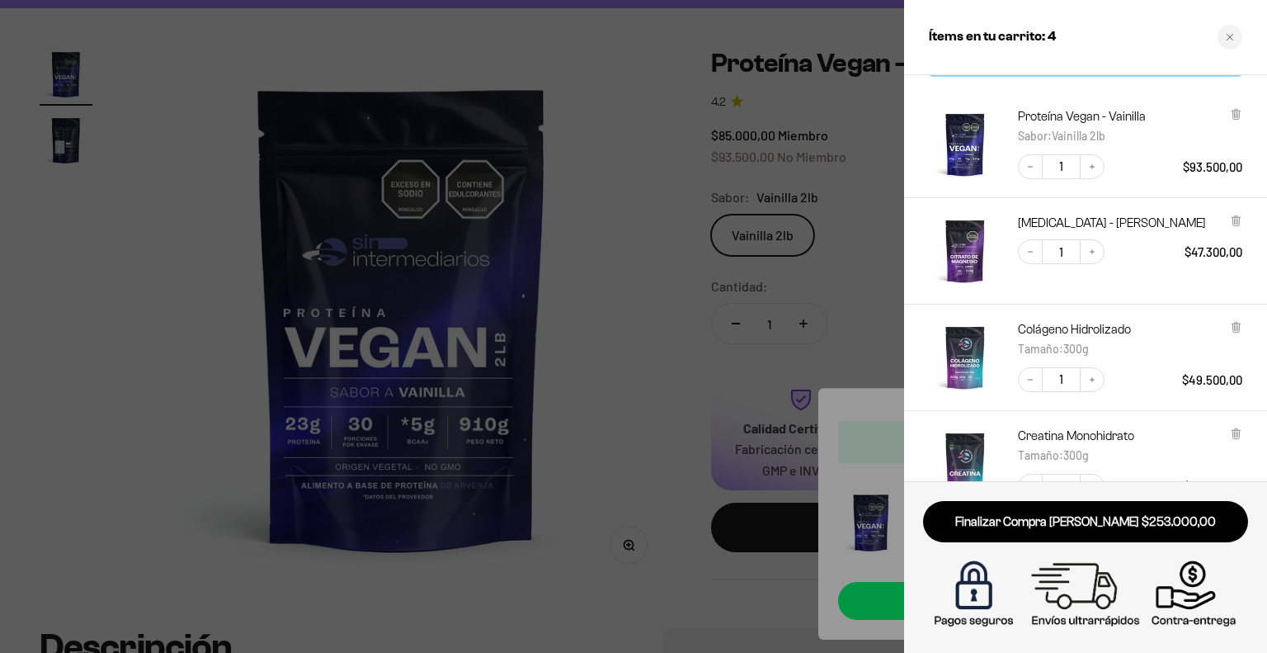
scroll to position [0, 0]
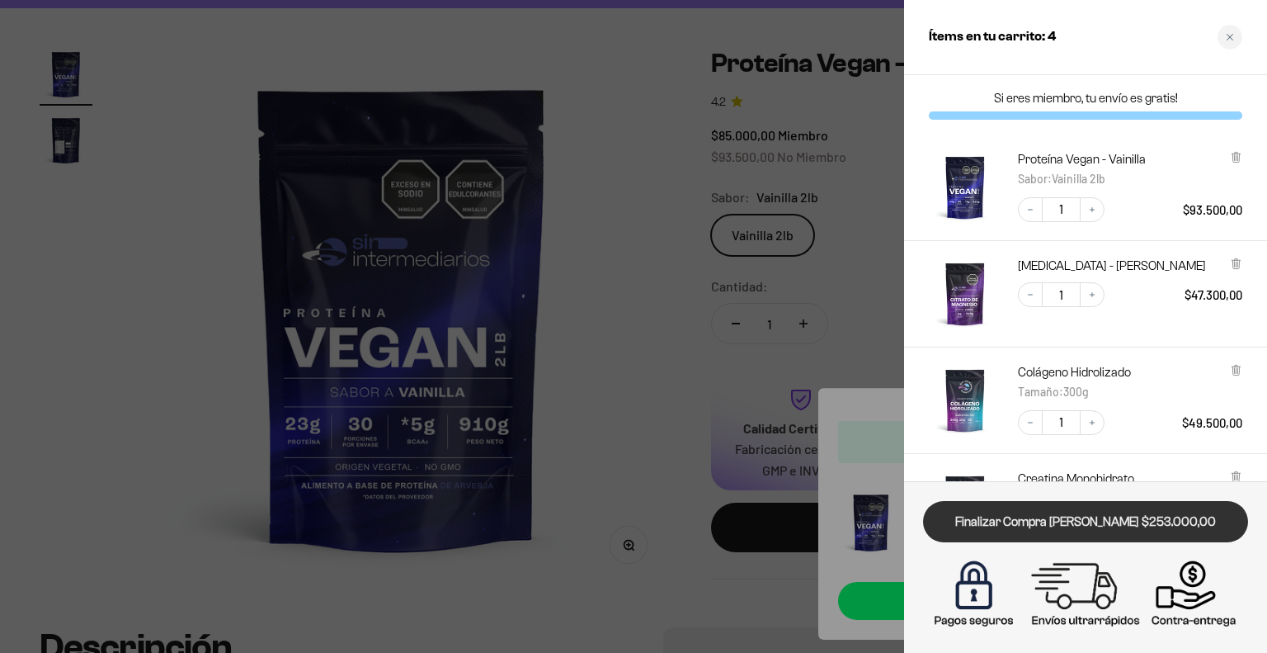
click at [1086, 521] on link "Finalizar Compra [PERSON_NAME] $253.000,00" at bounding box center [1085, 522] width 325 height 42
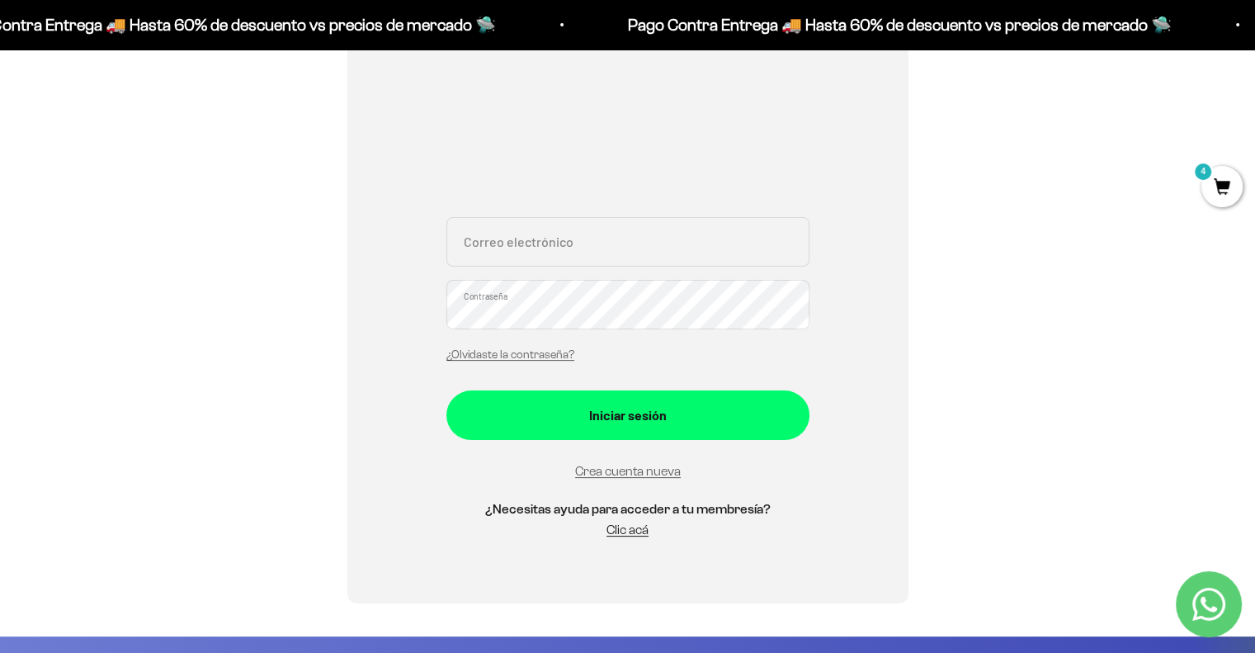
scroll to position [271, 0]
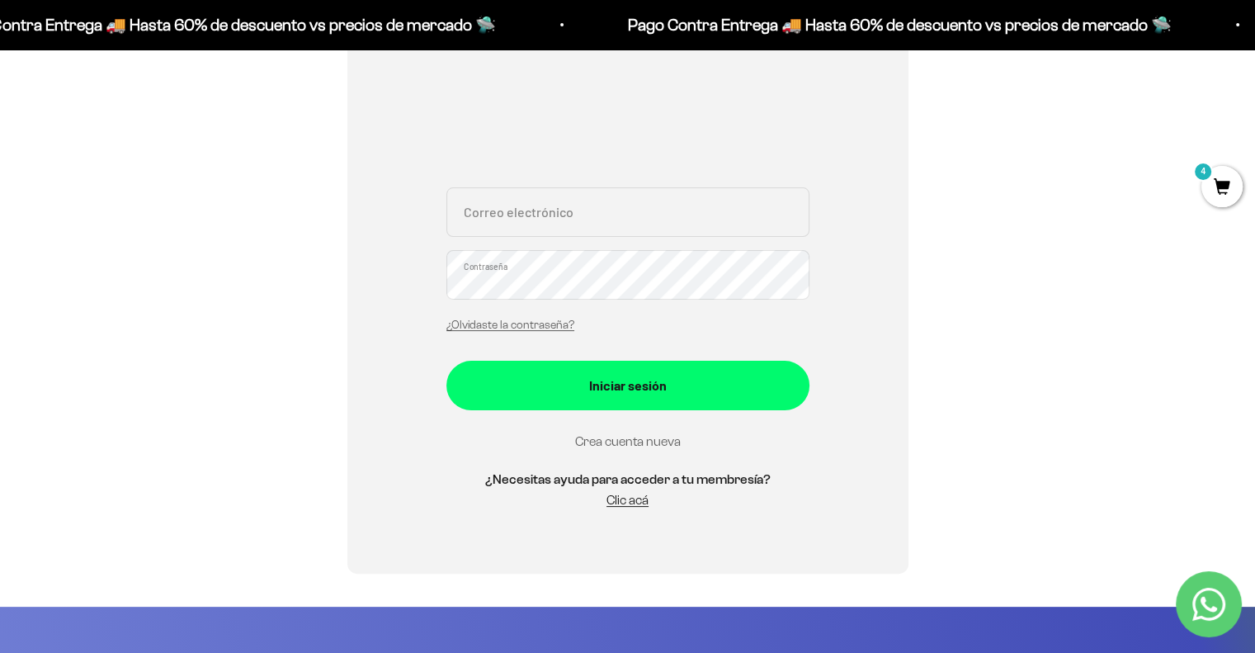
click at [660, 441] on link "Crea cuenta nueva" at bounding box center [628, 441] width 106 height 14
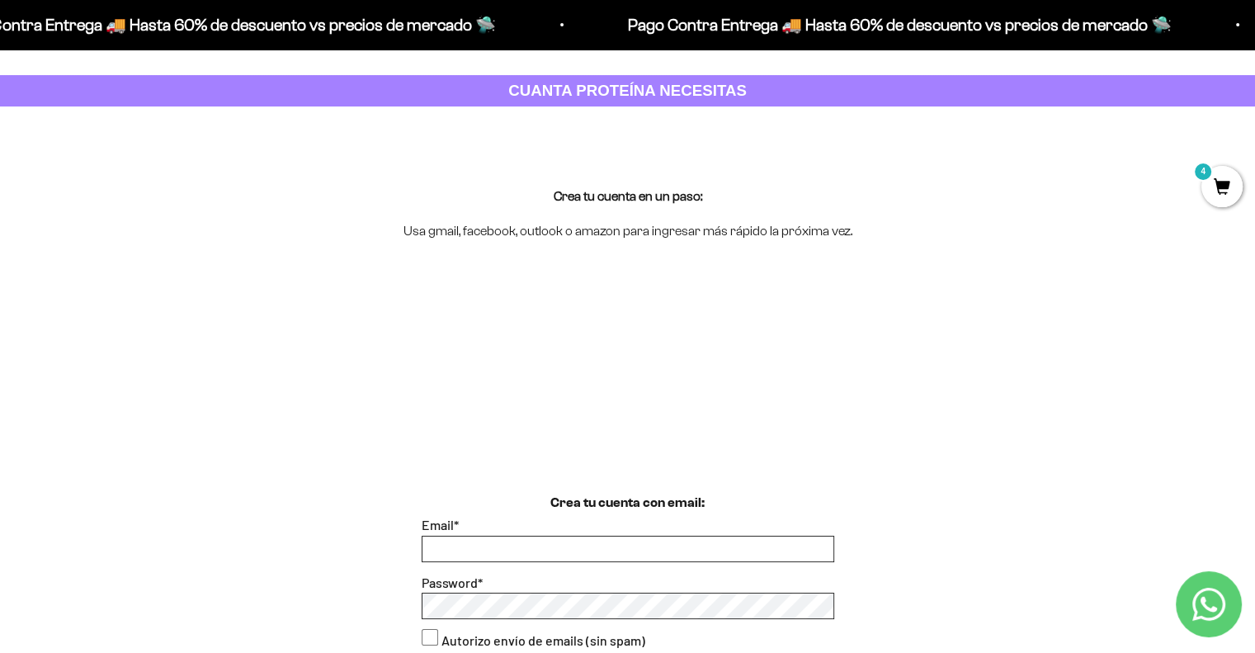
scroll to position [73, 0]
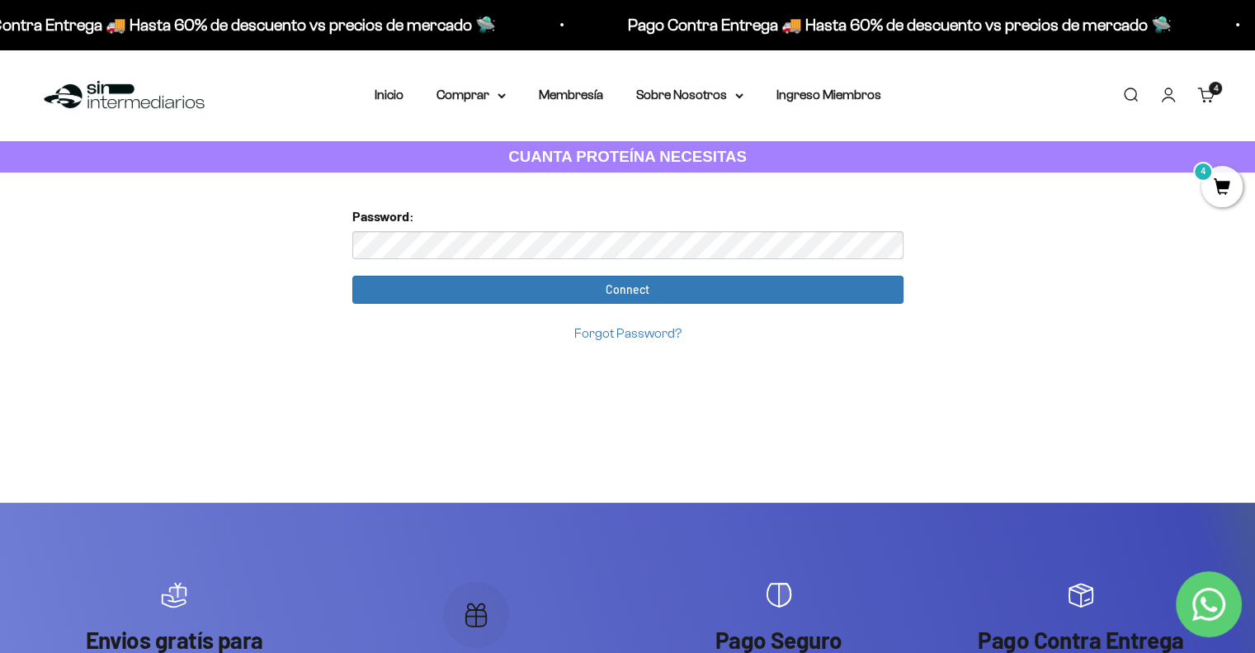
click at [785, 434] on div "Too many requests. Please try again later. Username: jesi1284@gmail.com Passwor…" at bounding box center [628, 337] width 578 height 330
click at [832, 398] on div "Too many requests. Please try again later. Username: jesi1284@gmail.com Passwor…" at bounding box center [628, 337] width 578 height 330
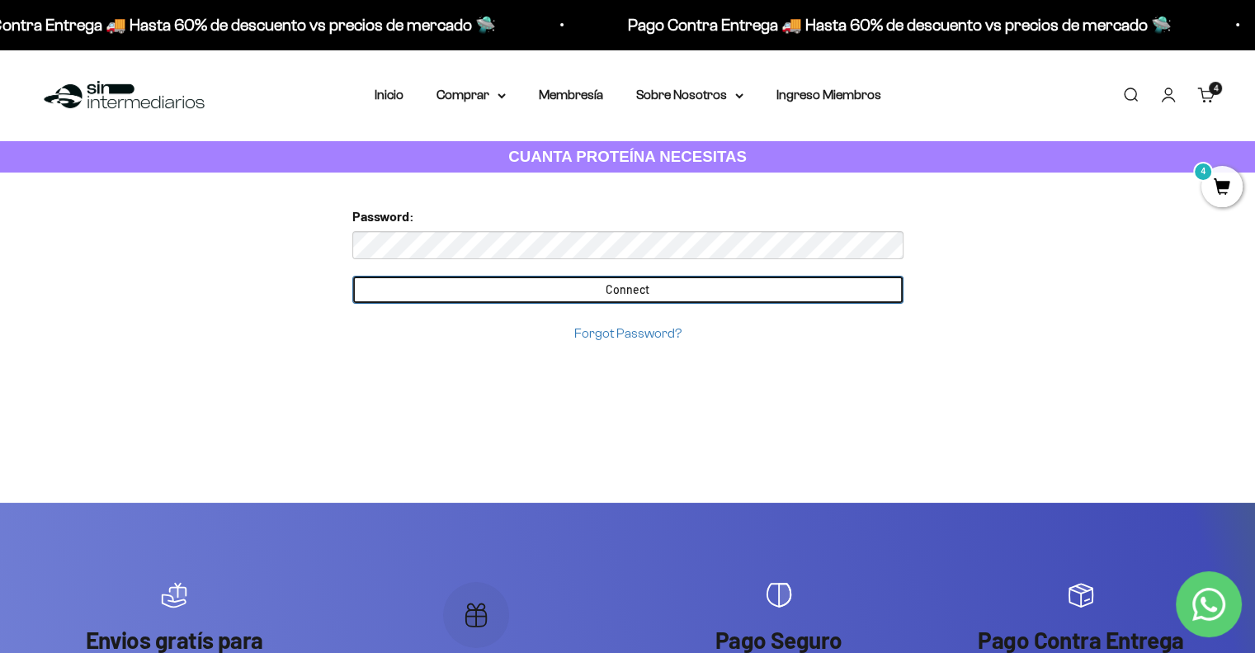
click at [660, 296] on input "Connect" at bounding box center [627, 290] width 551 height 28
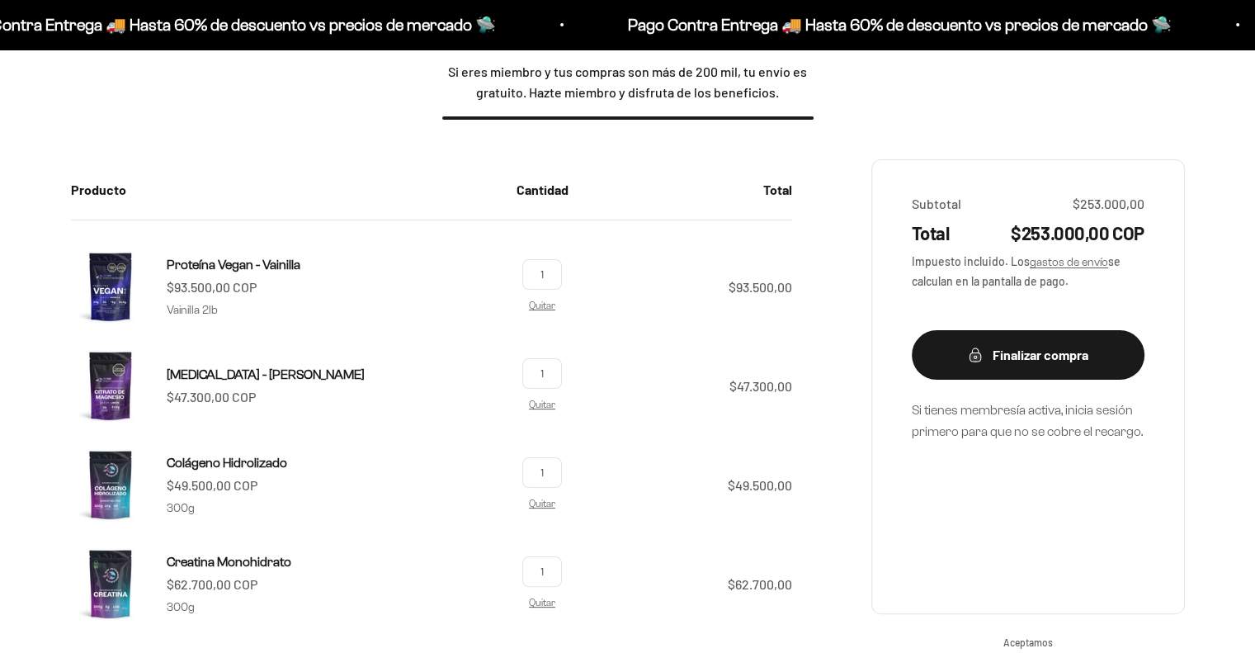
scroll to position [230, 0]
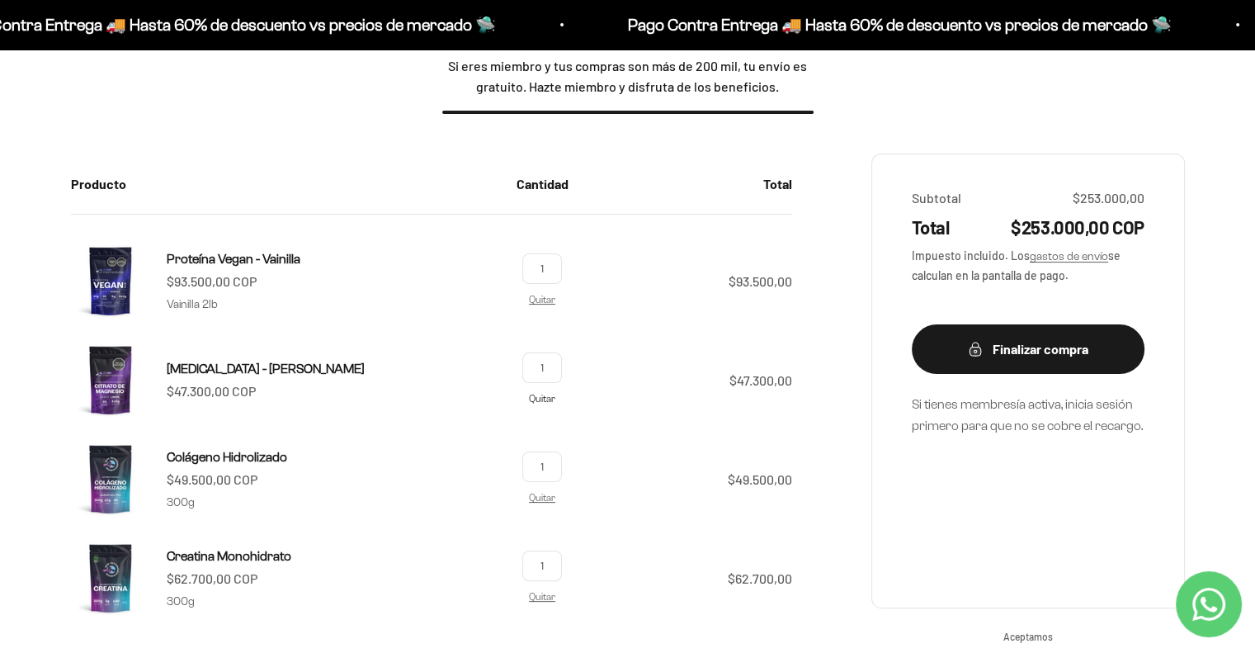
click at [548, 400] on link "Quitar" at bounding box center [542, 398] width 26 height 11
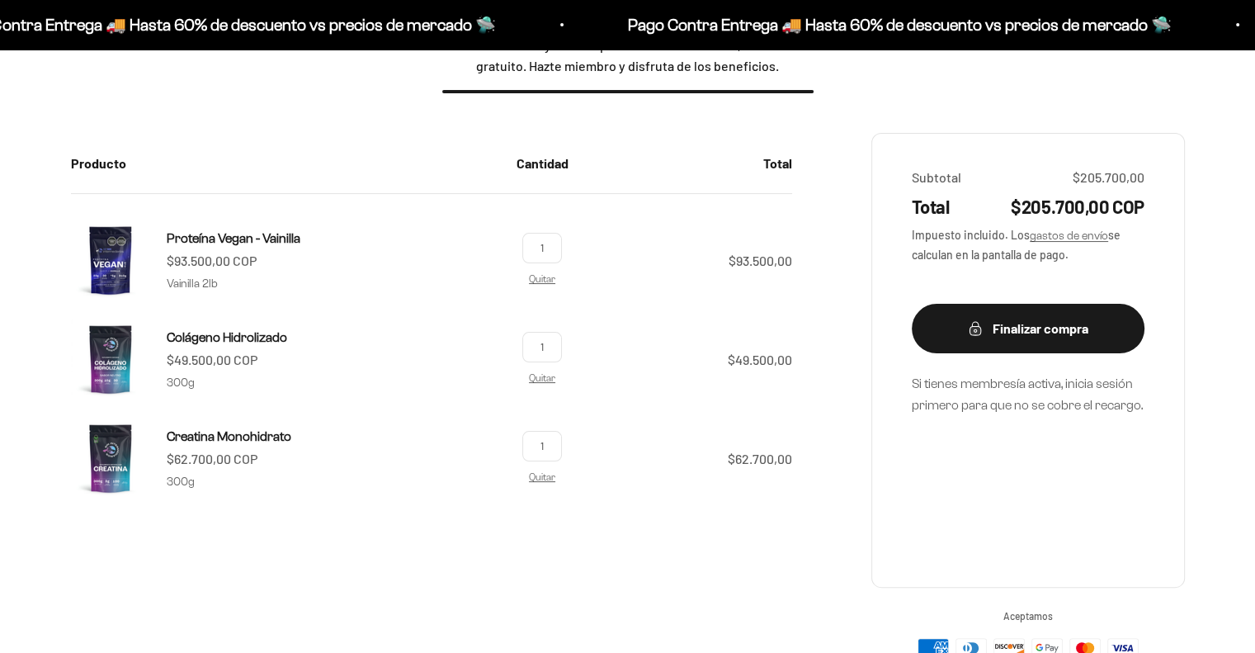
scroll to position [252, 0]
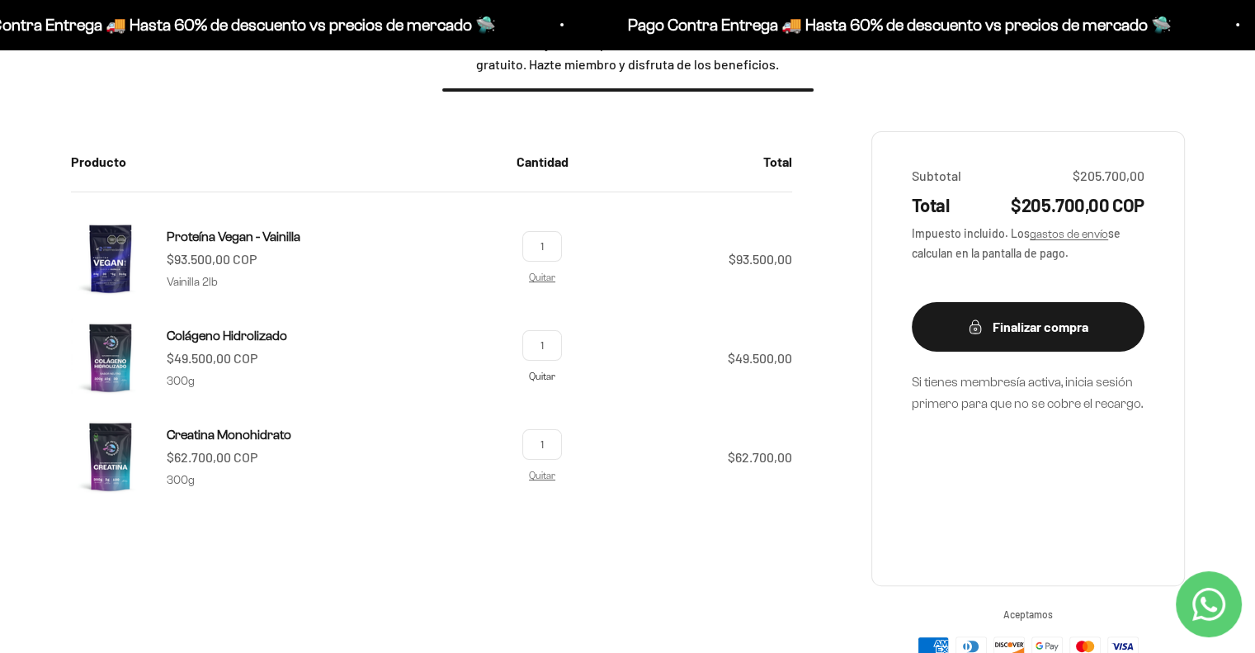
click at [549, 379] on link "Quitar" at bounding box center [542, 375] width 26 height 11
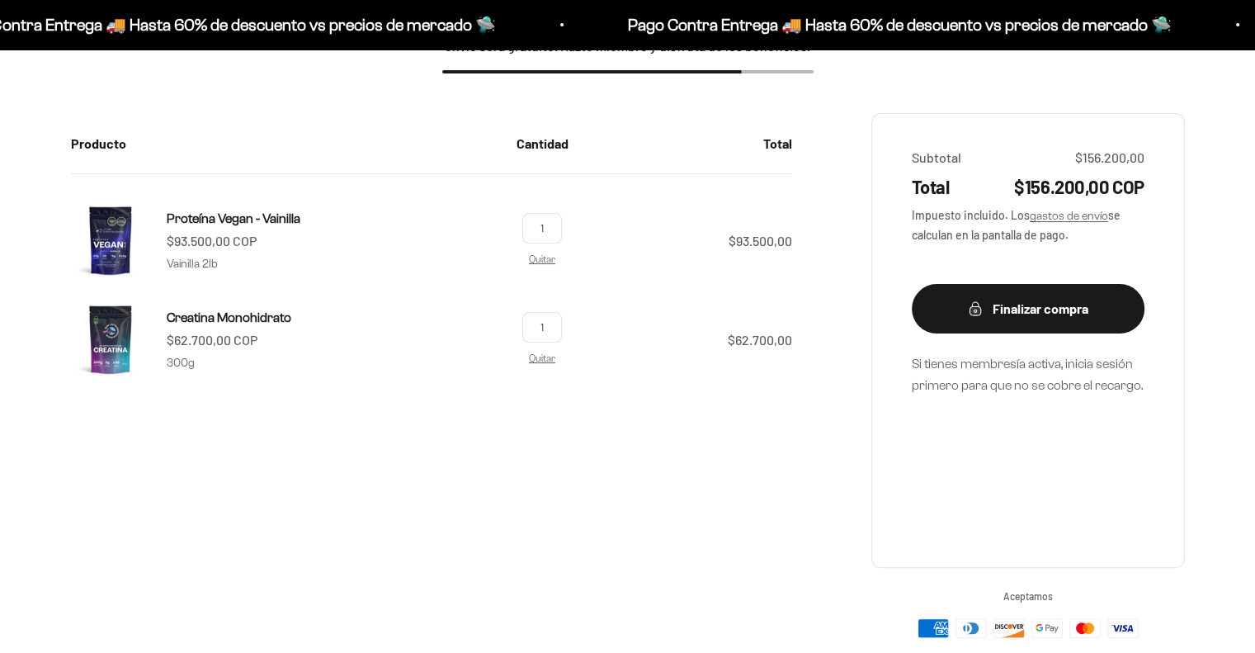
scroll to position [252, 0]
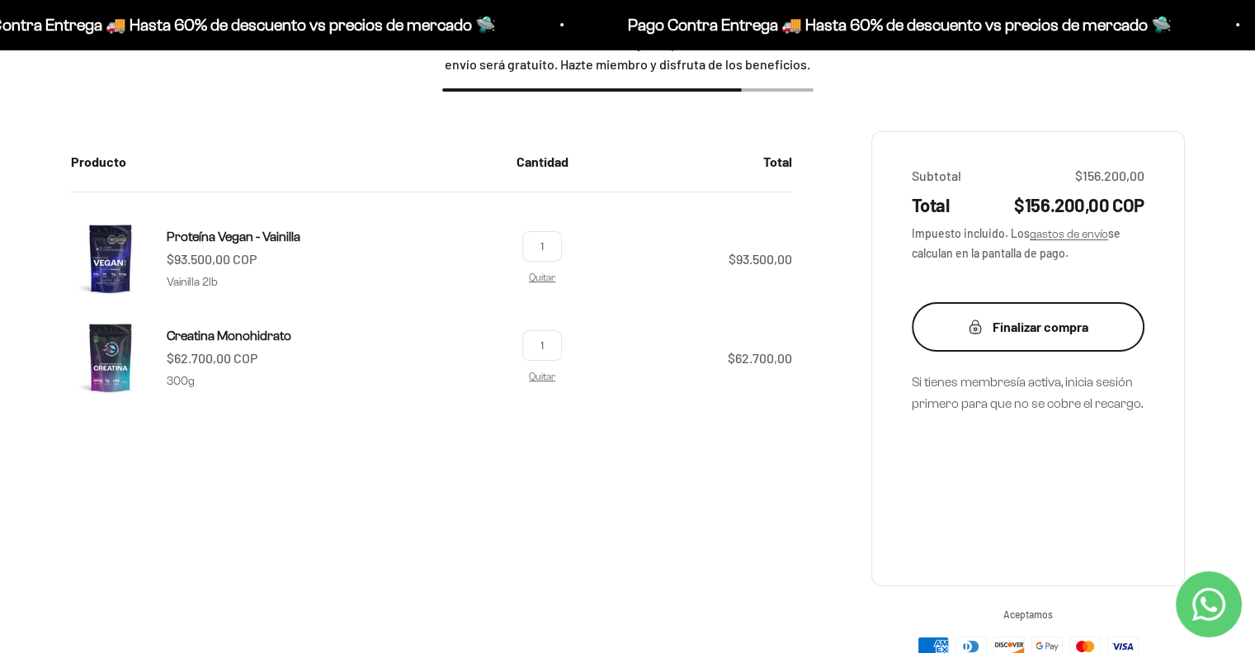
click at [1036, 323] on div "Finalizar compra" at bounding box center [1028, 326] width 167 height 21
